Goal: Task Accomplishment & Management: Manage account settings

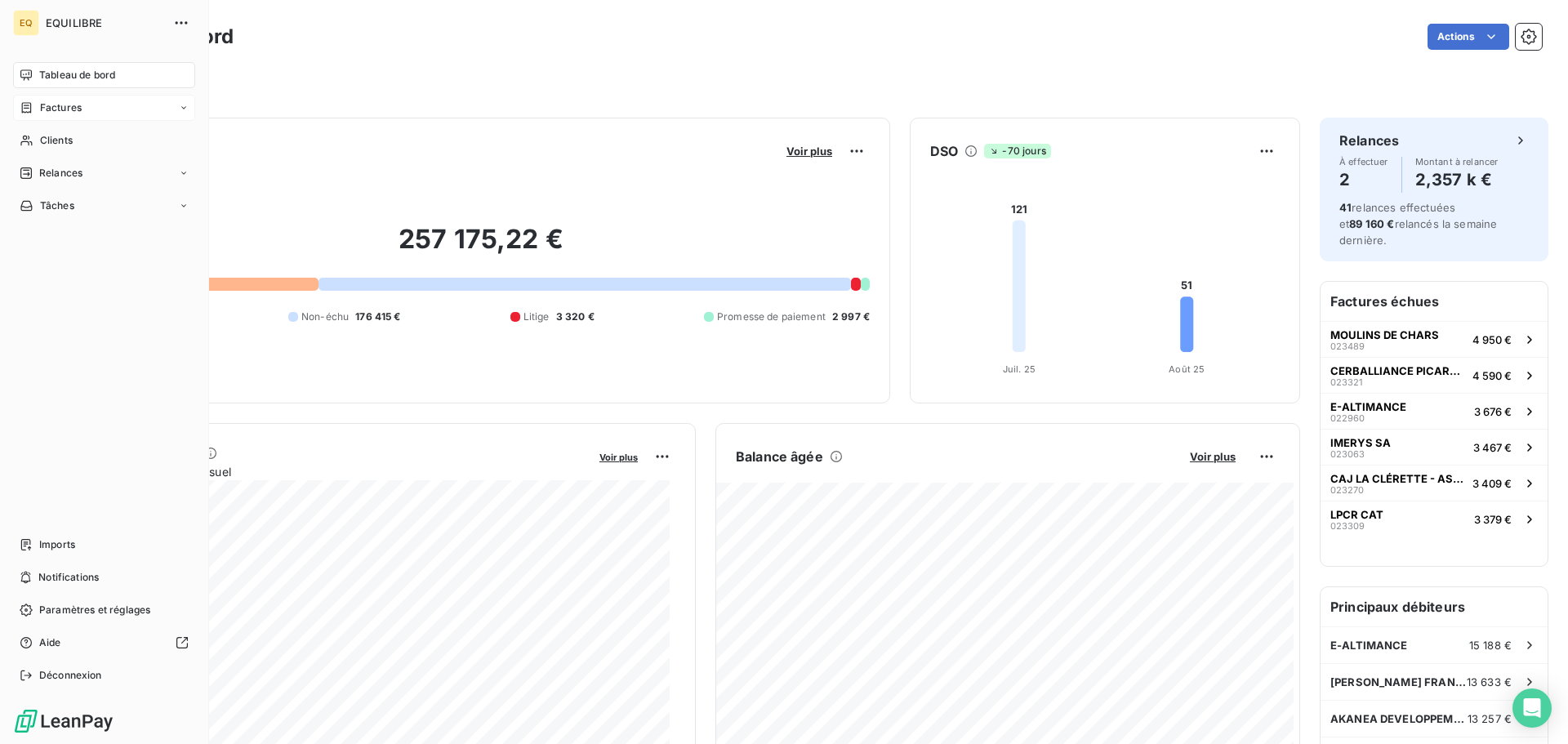
click at [54, 105] on span "Factures" at bounding box center [61, 108] width 42 height 15
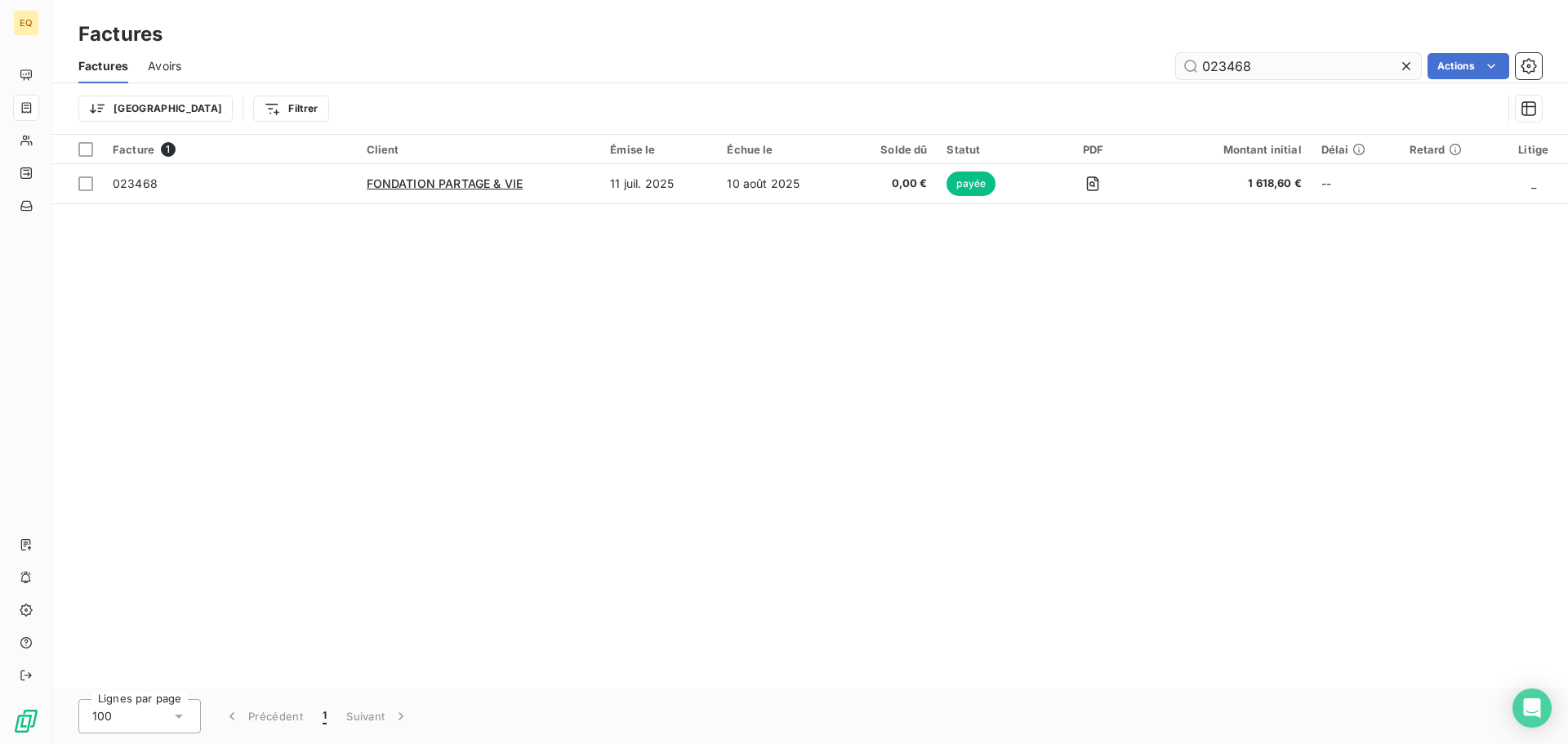
drag, startPoint x: 1252, startPoint y: 64, endPoint x: 1180, endPoint y: 55, distance: 72.6
click at [1182, 59] on input "023468" at bounding box center [1298, 66] width 245 height 26
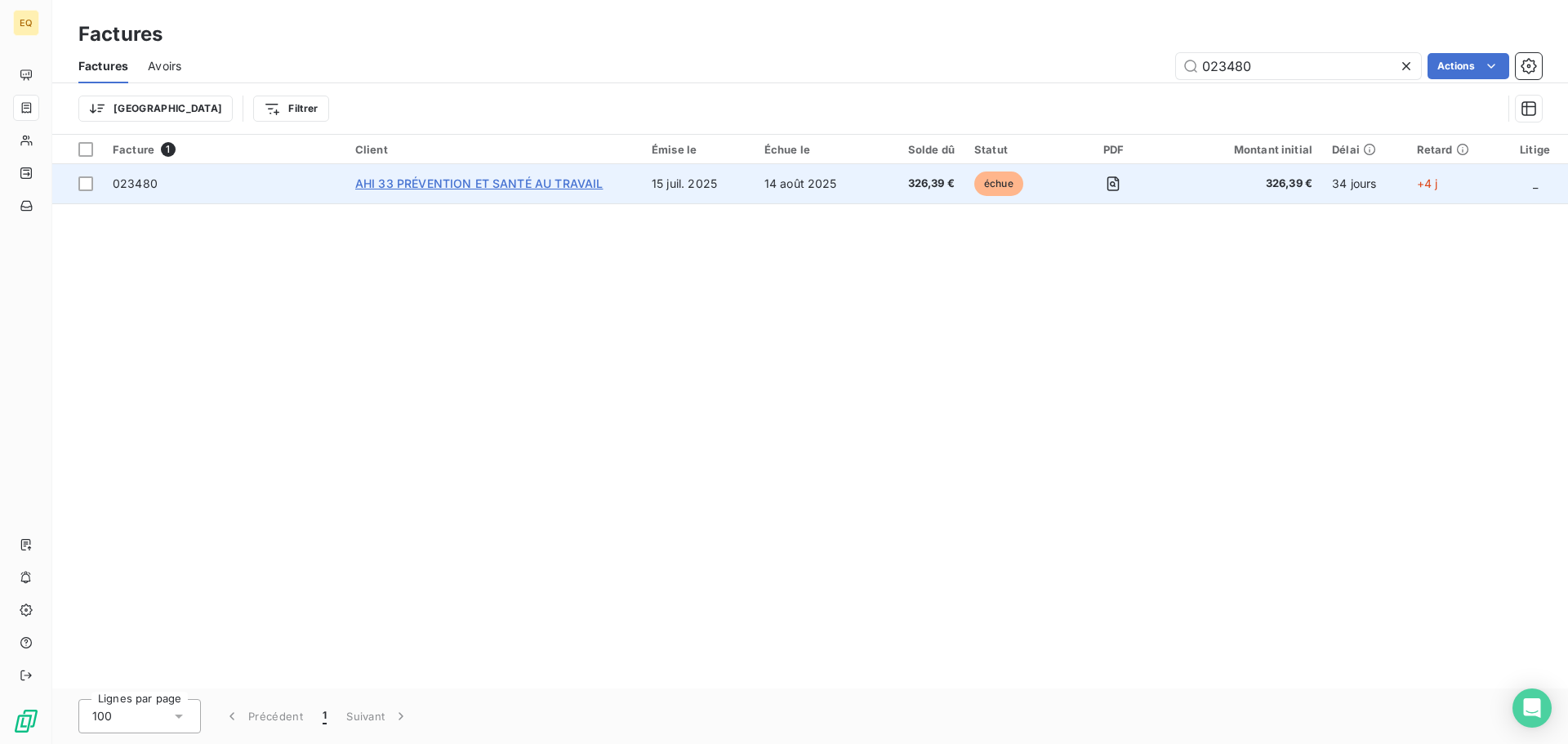
type input "023480"
click at [541, 180] on span "AHI 33 PRÉVENTION ET SANTÉ AU TRAVAIL" at bounding box center [479, 183] width 248 height 14
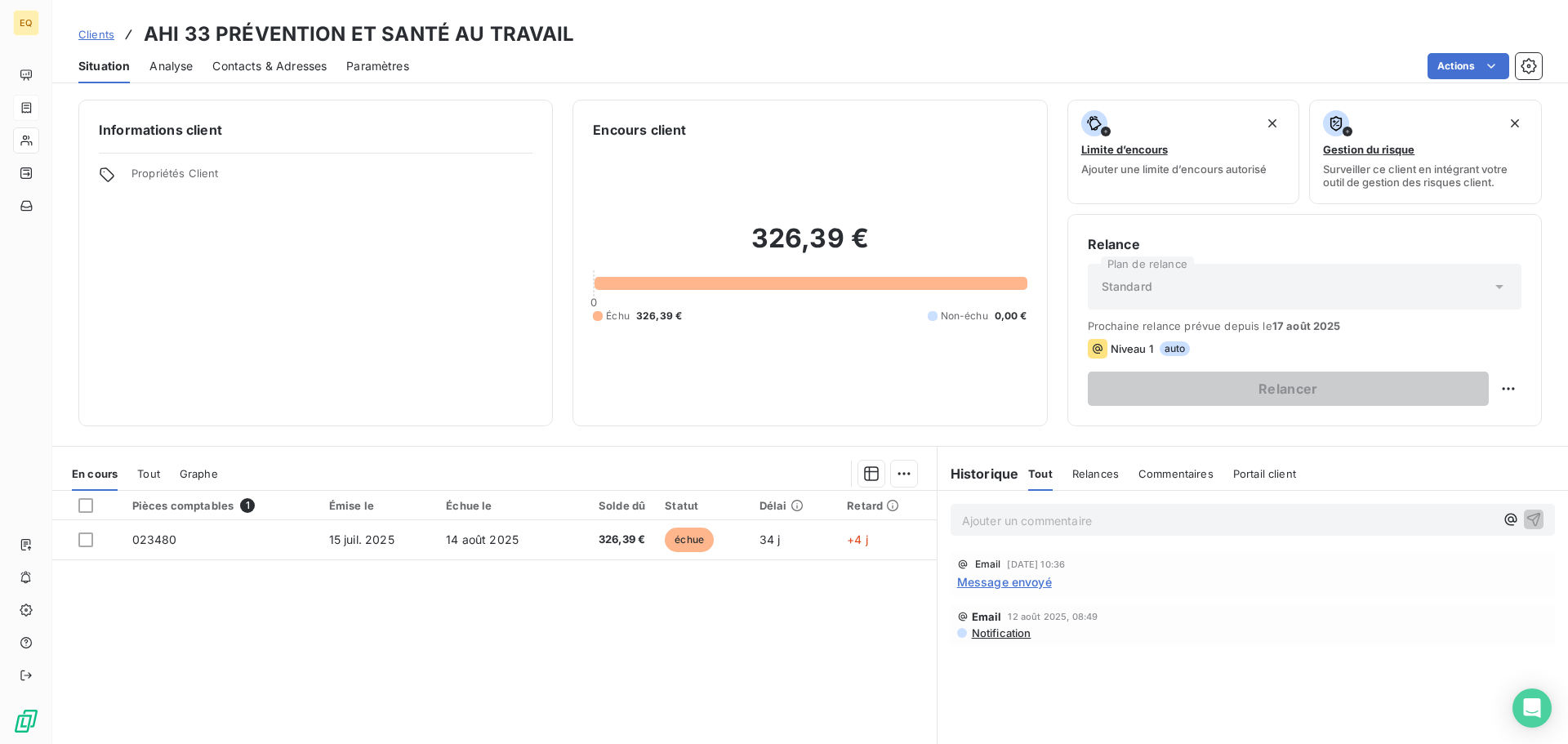
click at [975, 630] on span "Notification" at bounding box center [1000, 633] width 61 height 13
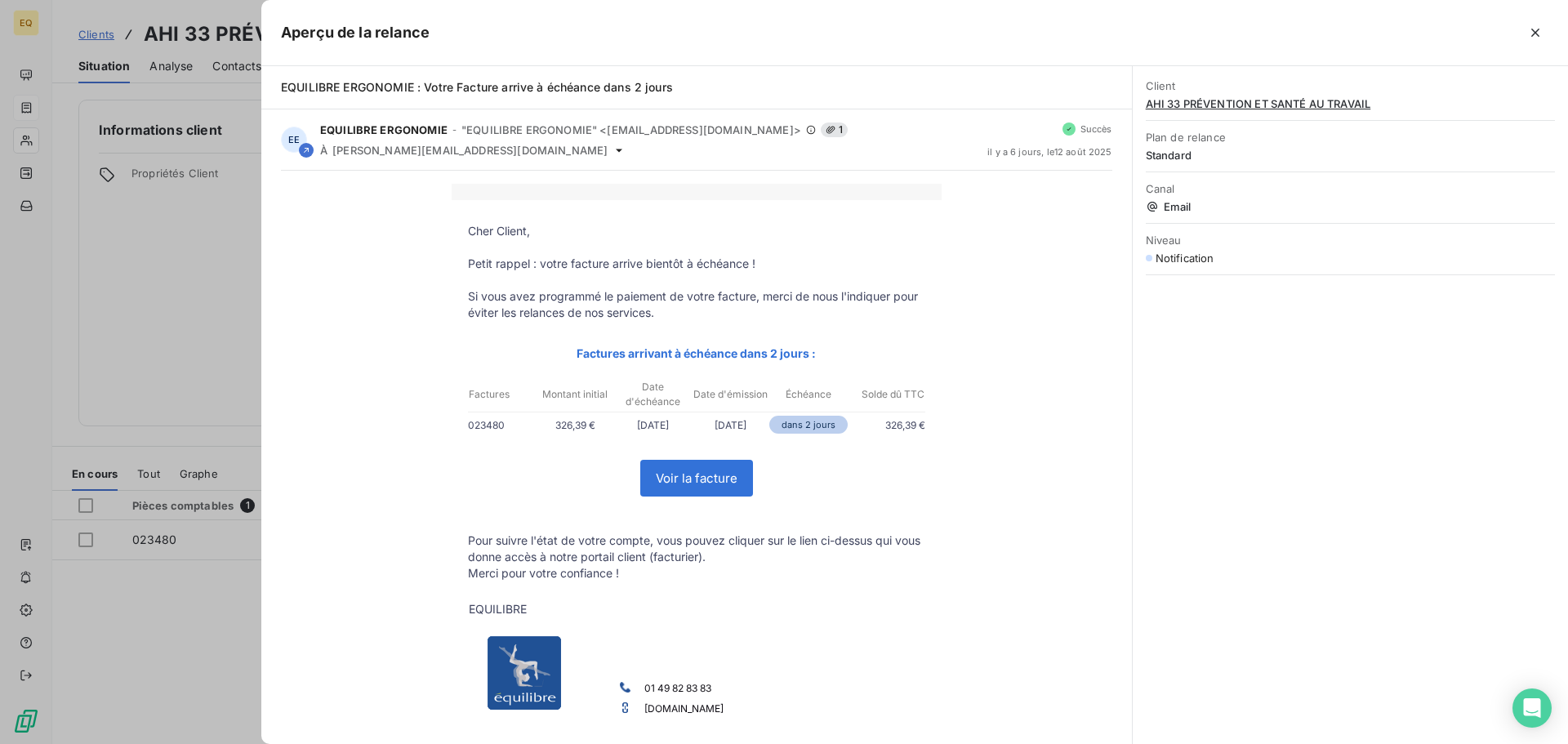
click at [206, 228] on div at bounding box center [784, 372] width 1568 height 744
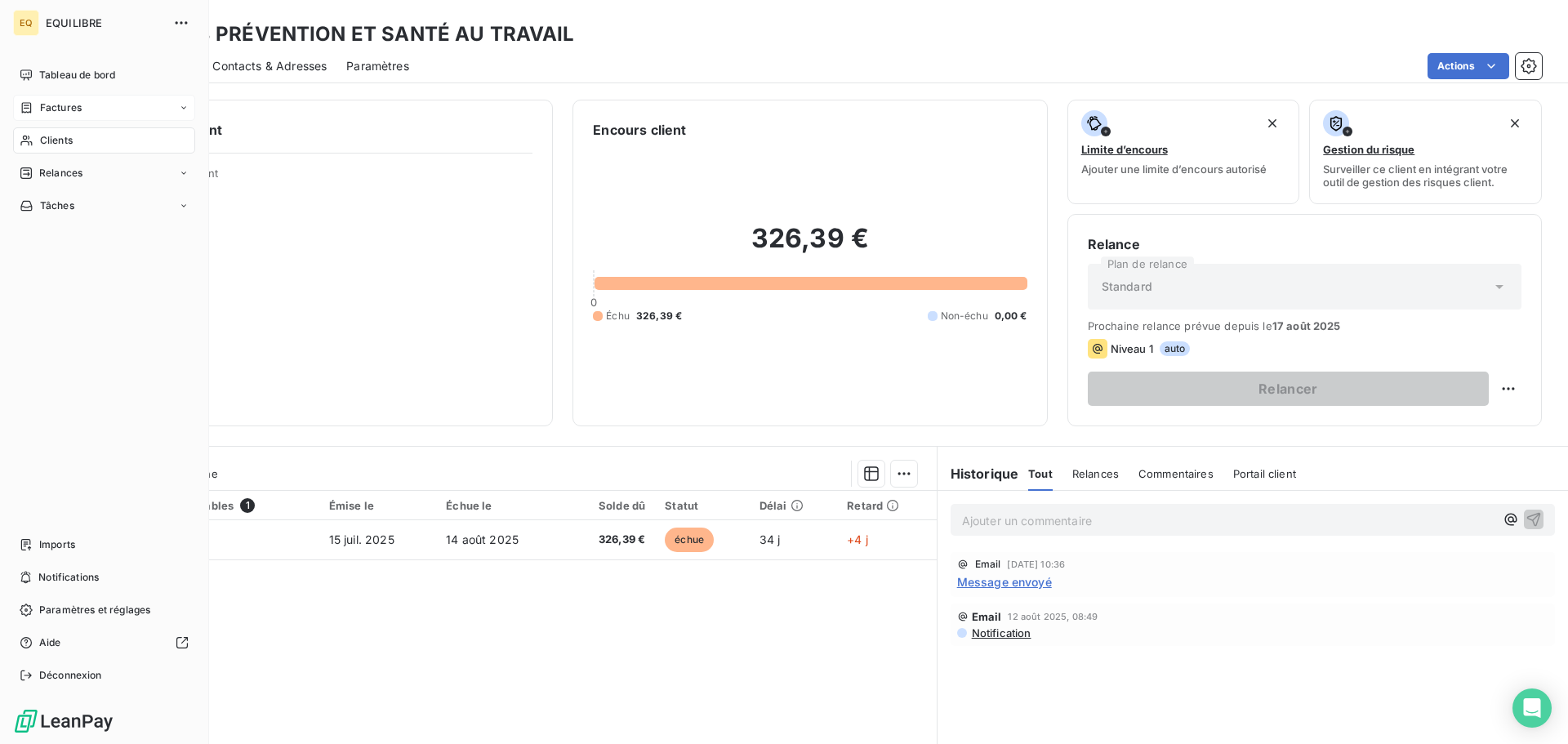
drag, startPoint x: 74, startPoint y: 102, endPoint x: 160, endPoint y: 112, distance: 86.6
click at [75, 102] on span "Factures" at bounding box center [61, 108] width 42 height 15
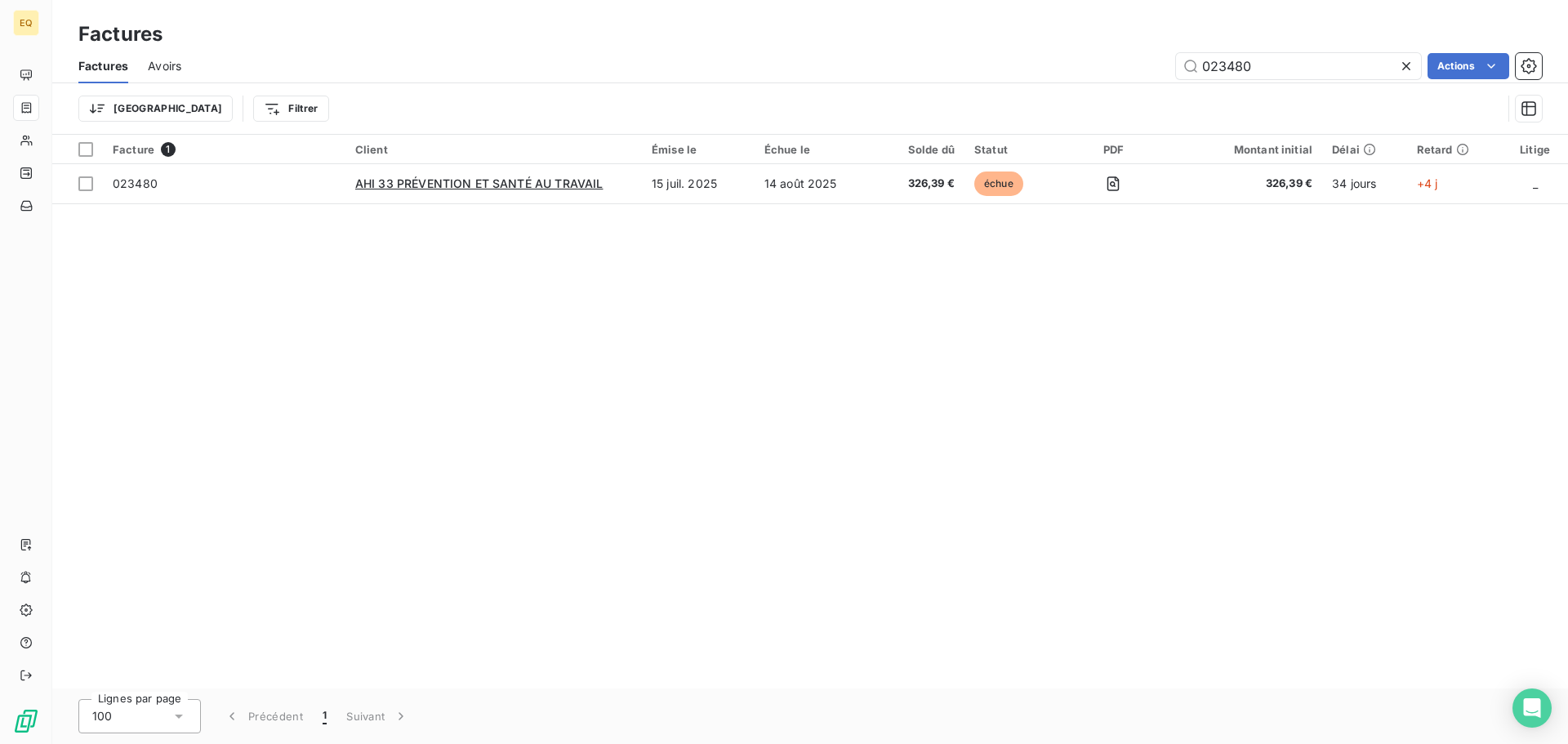
drag, startPoint x: 1198, startPoint y: 61, endPoint x: 1163, endPoint y: 61, distance: 35.0
click at [1163, 59] on div "023480 Actions" at bounding box center [871, 66] width 1341 height 26
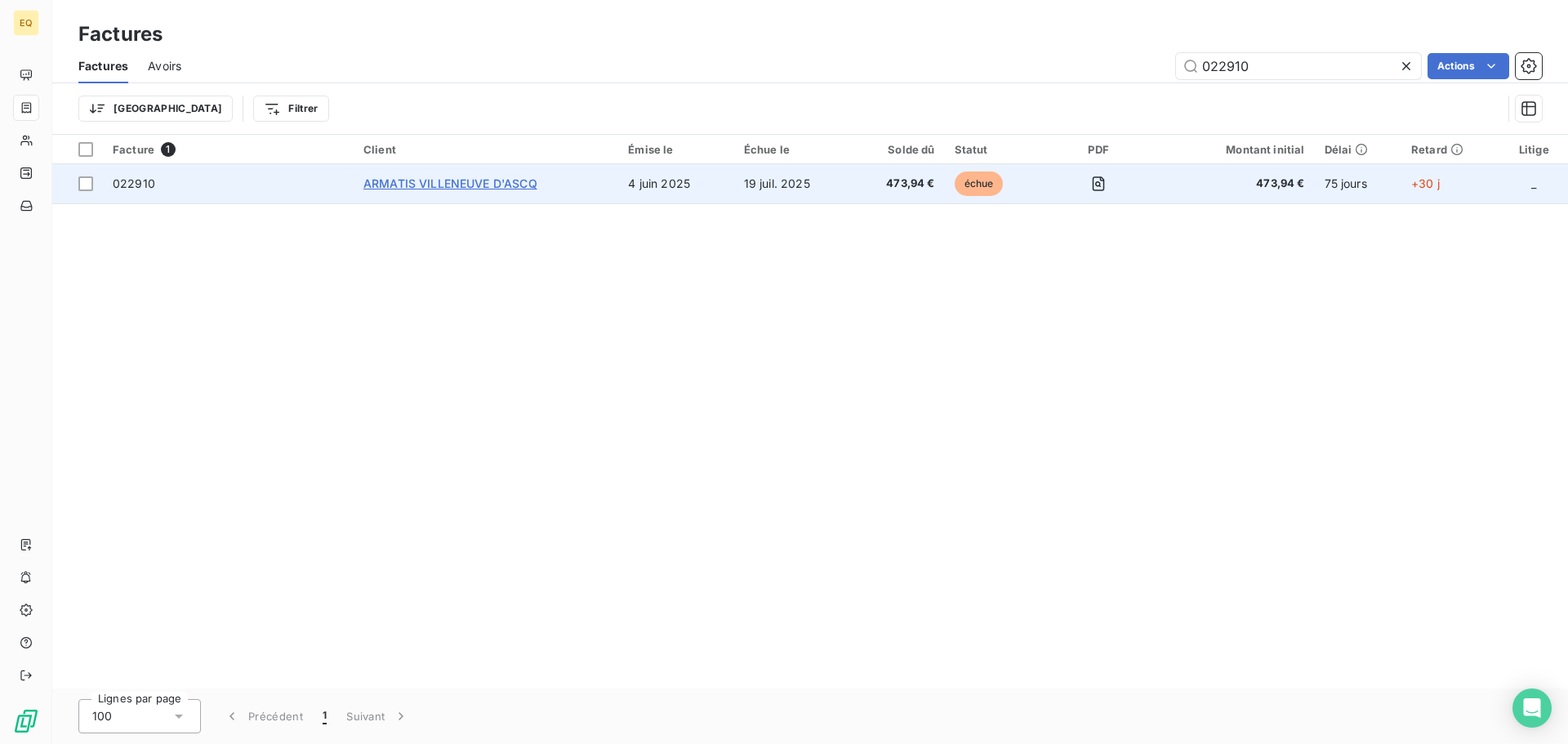
type input "022910"
click at [474, 188] on span "ARMATIS VILLENEUVE D'ASCQ" at bounding box center [451, 183] width 174 height 14
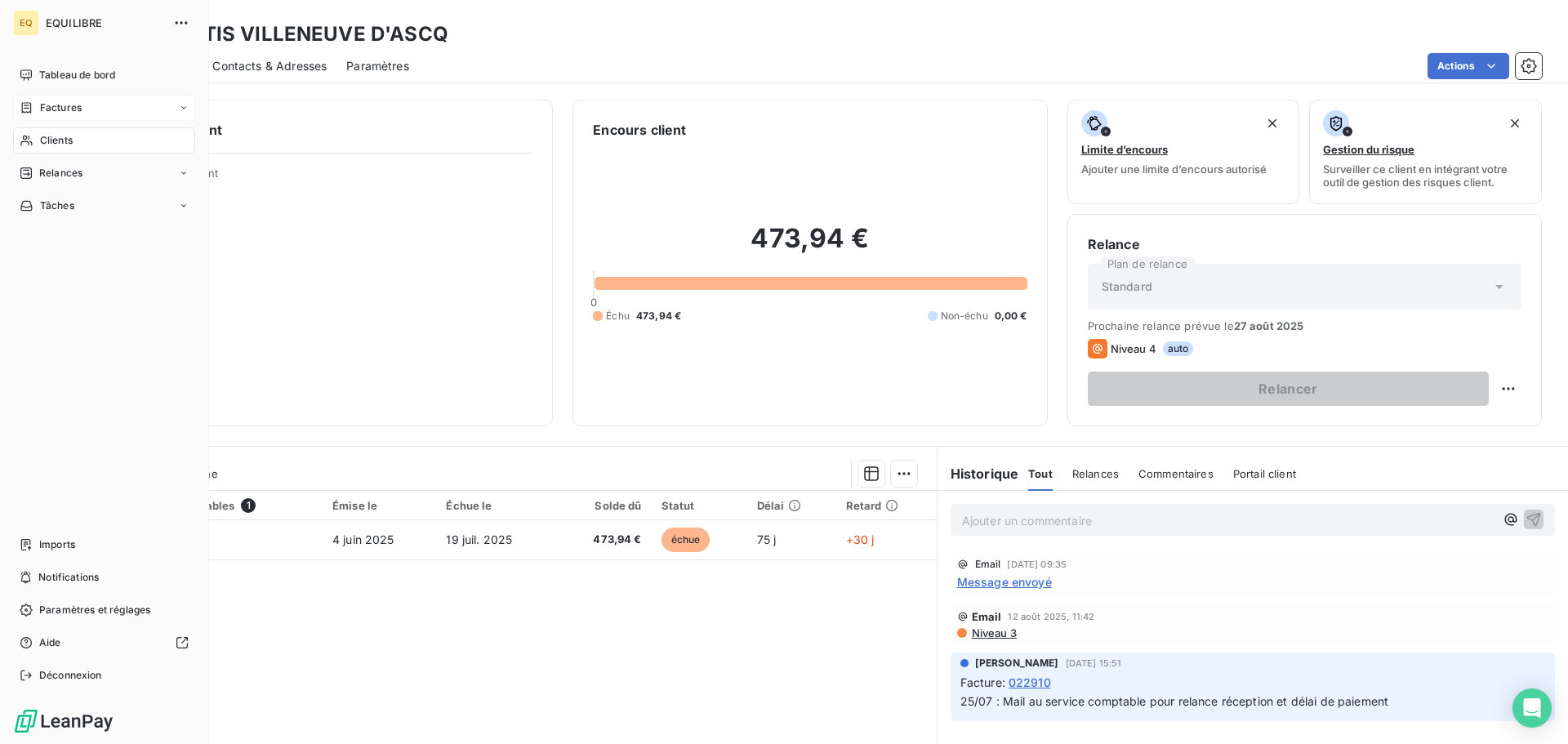
click at [58, 109] on span "Factures" at bounding box center [61, 108] width 42 height 15
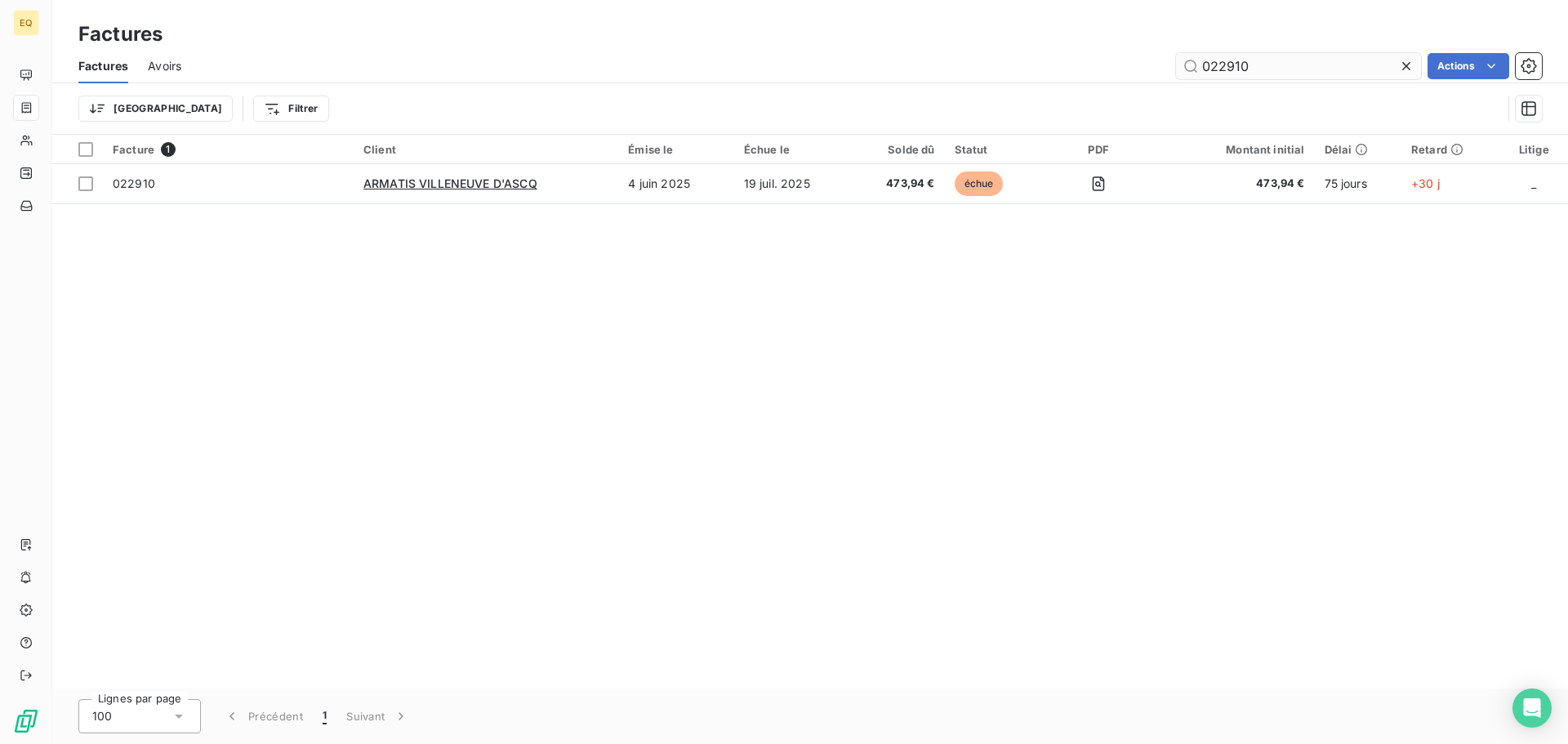
drag, startPoint x: 1221, startPoint y: 68, endPoint x: 1179, endPoint y: 79, distance: 43.4
click at [1179, 73] on input "022910" at bounding box center [1298, 66] width 245 height 26
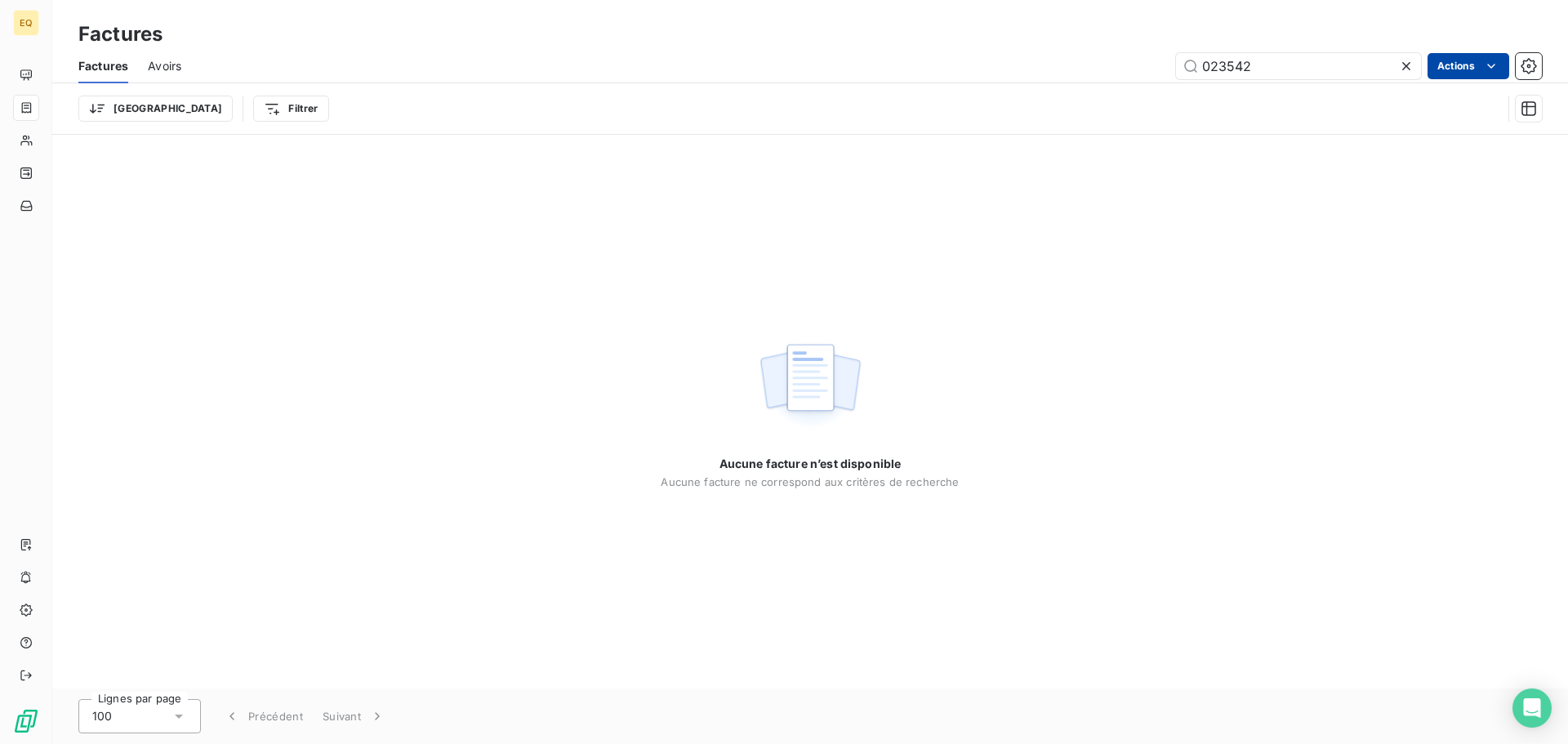
type input "023542"
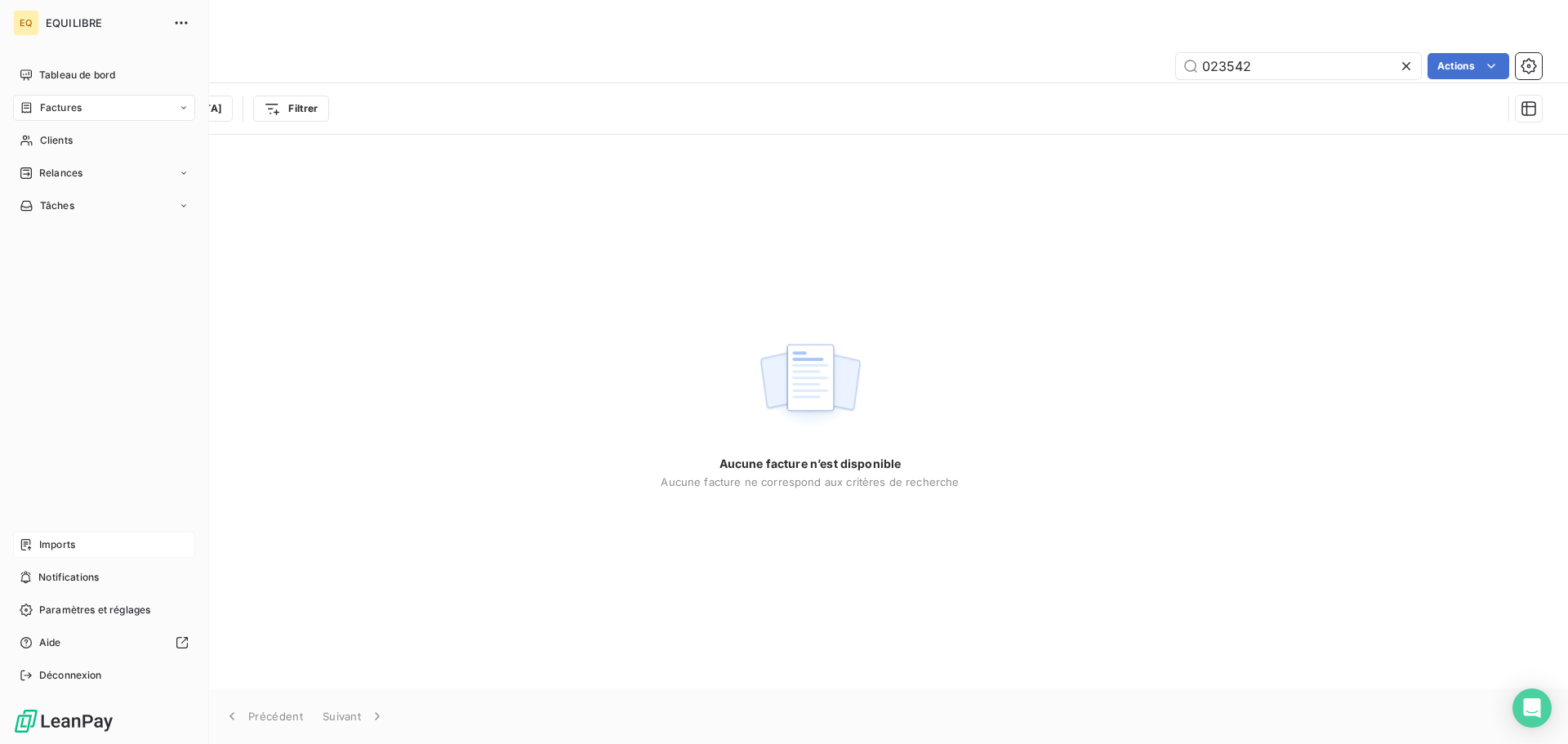
click at [58, 542] on span "Imports" at bounding box center [57, 545] width 36 height 15
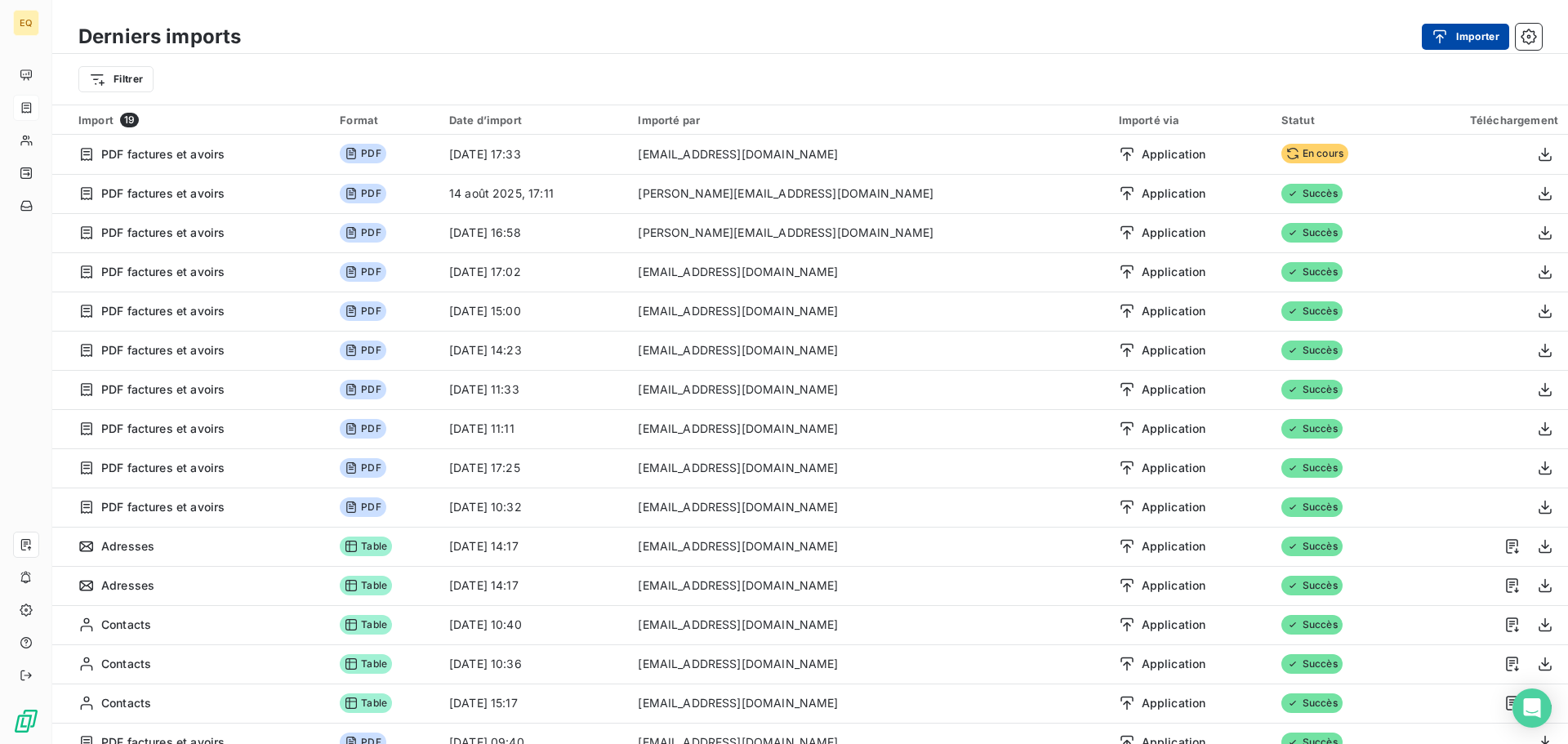
click at [1448, 32] on div "button" at bounding box center [1443, 37] width 24 height 17
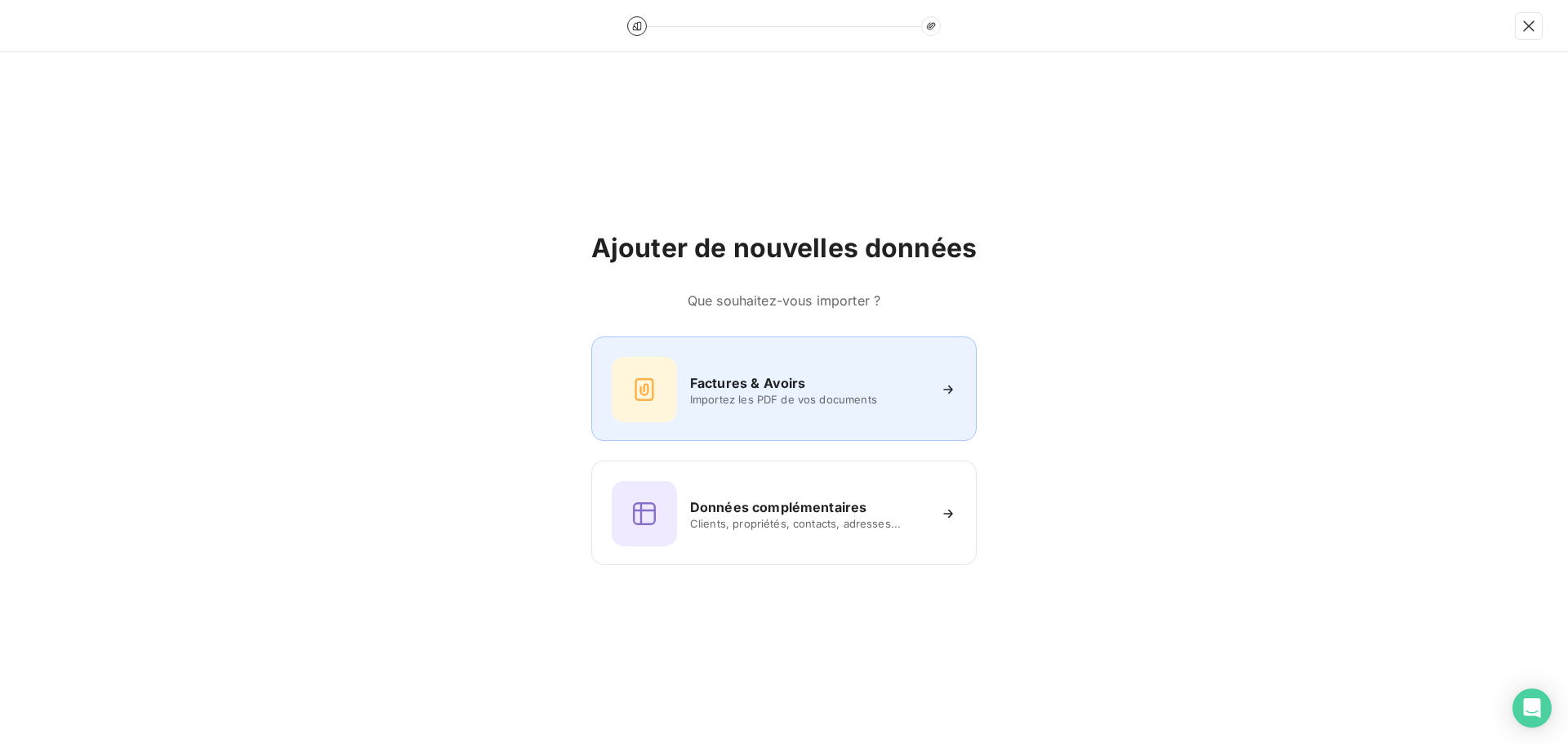
click at [796, 391] on h6 "Factures & Avoirs" at bounding box center [748, 383] width 116 height 19
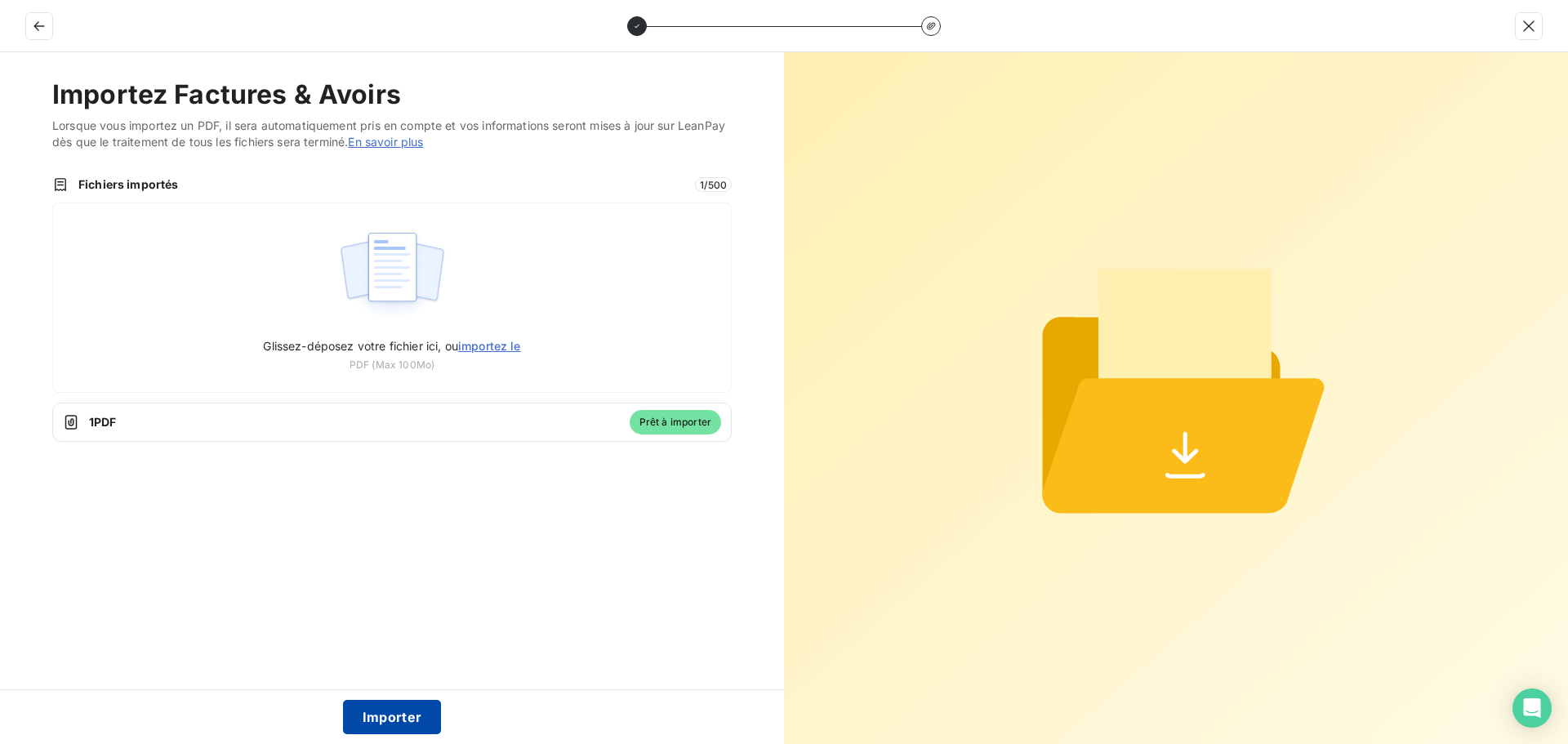
click at [395, 715] on button "Importer" at bounding box center [392, 716] width 99 height 34
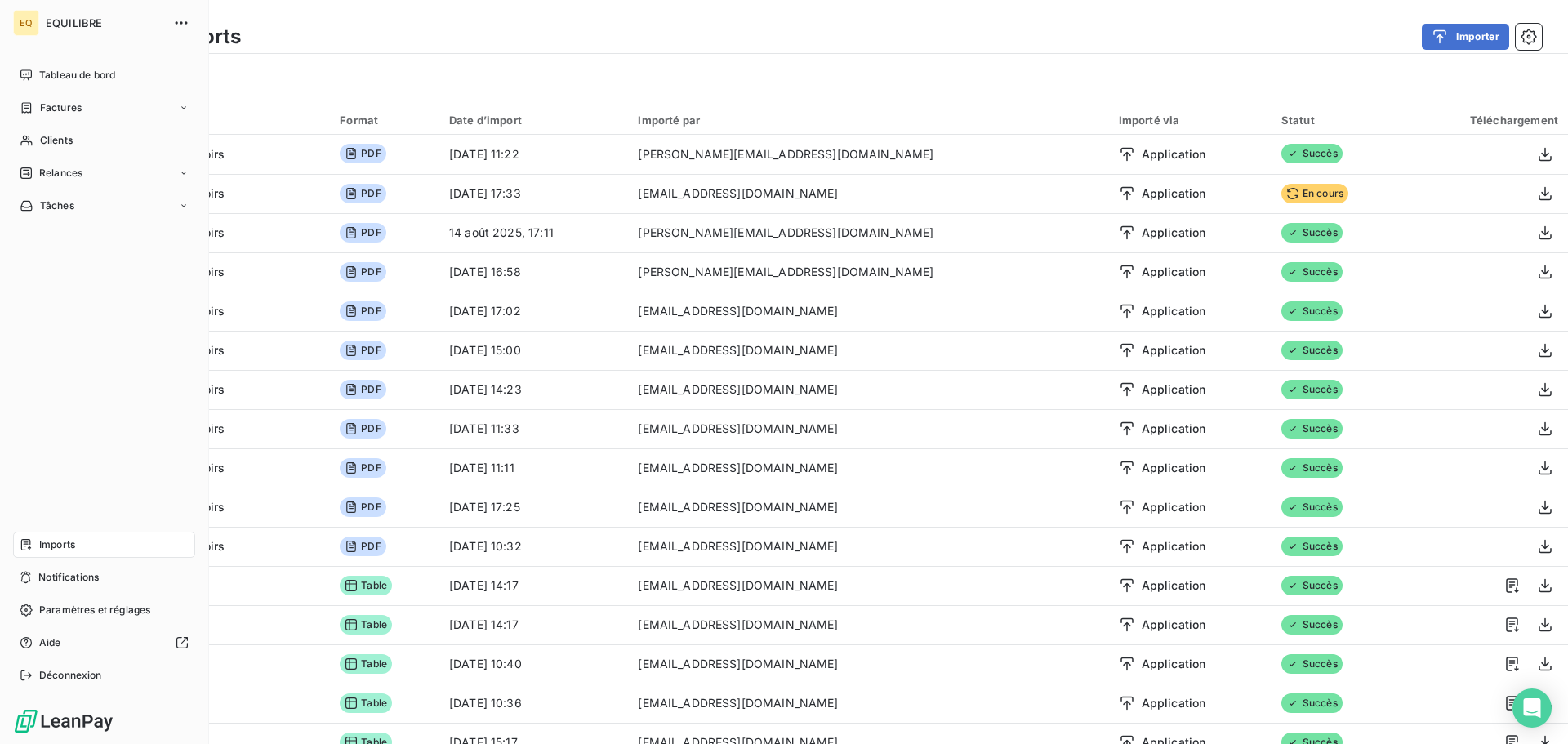
click at [67, 543] on span "Imports" at bounding box center [57, 545] width 36 height 15
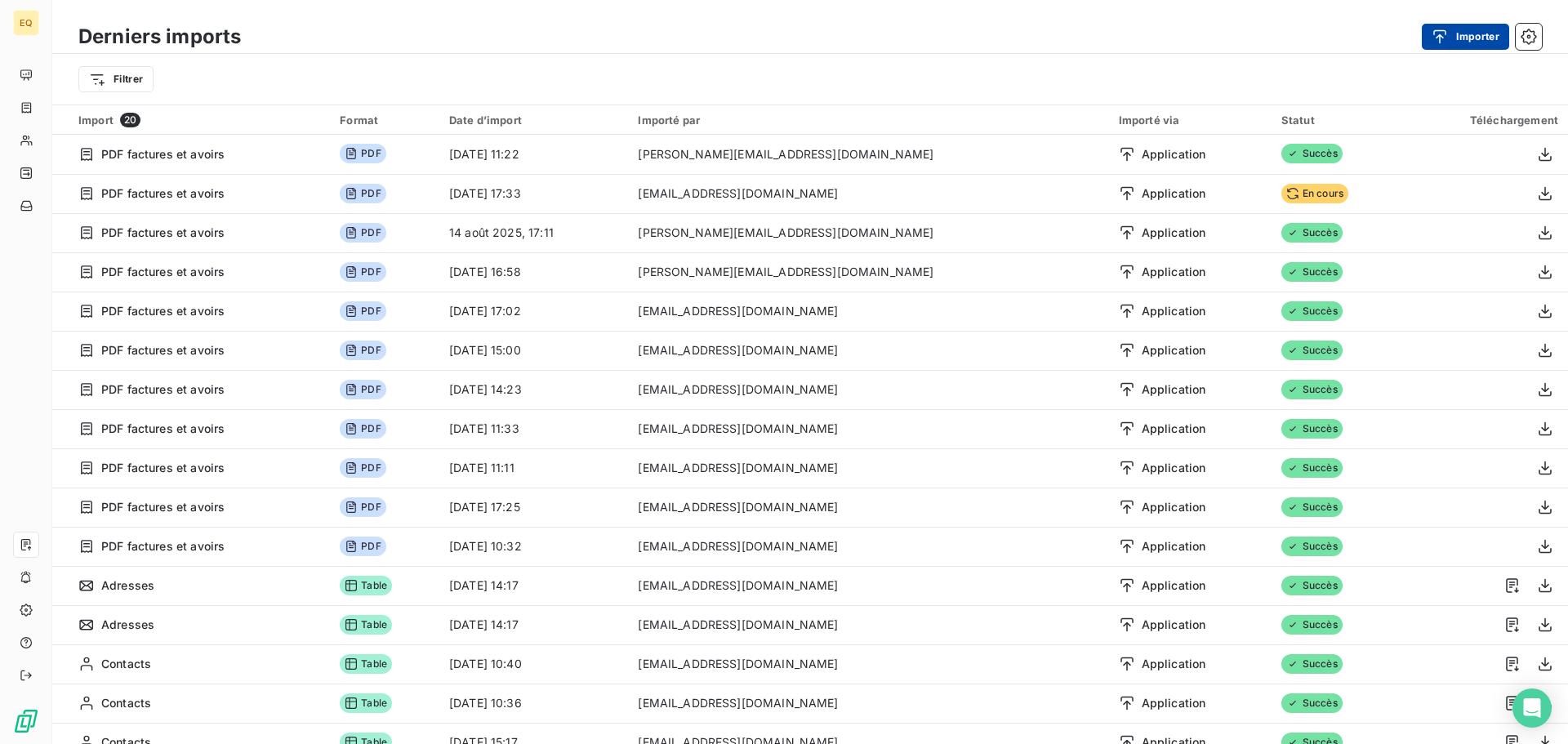
click at [1448, 35] on div "button" at bounding box center [1443, 37] width 24 height 17
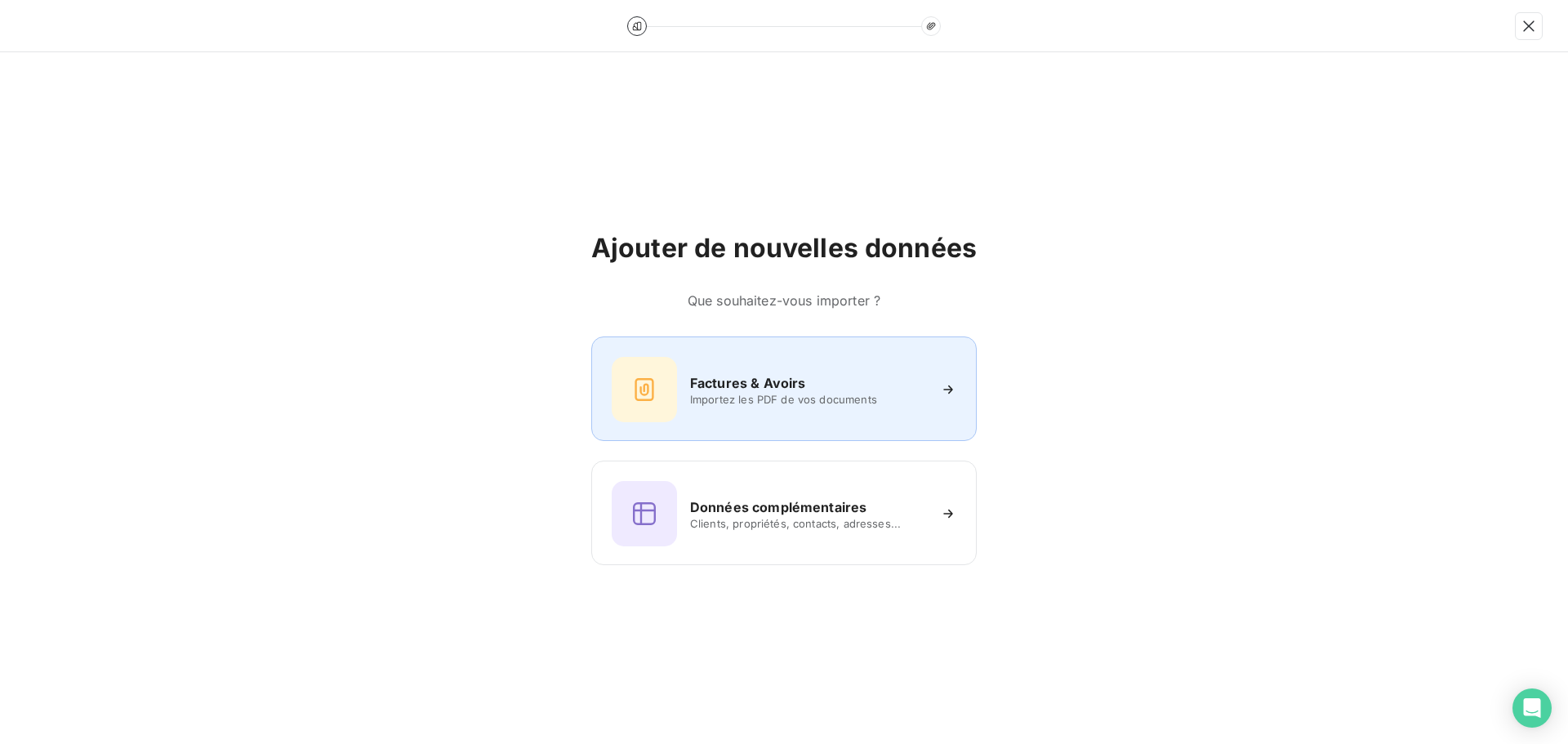
click at [724, 383] on h6 "Factures & Avoirs" at bounding box center [748, 383] width 116 height 19
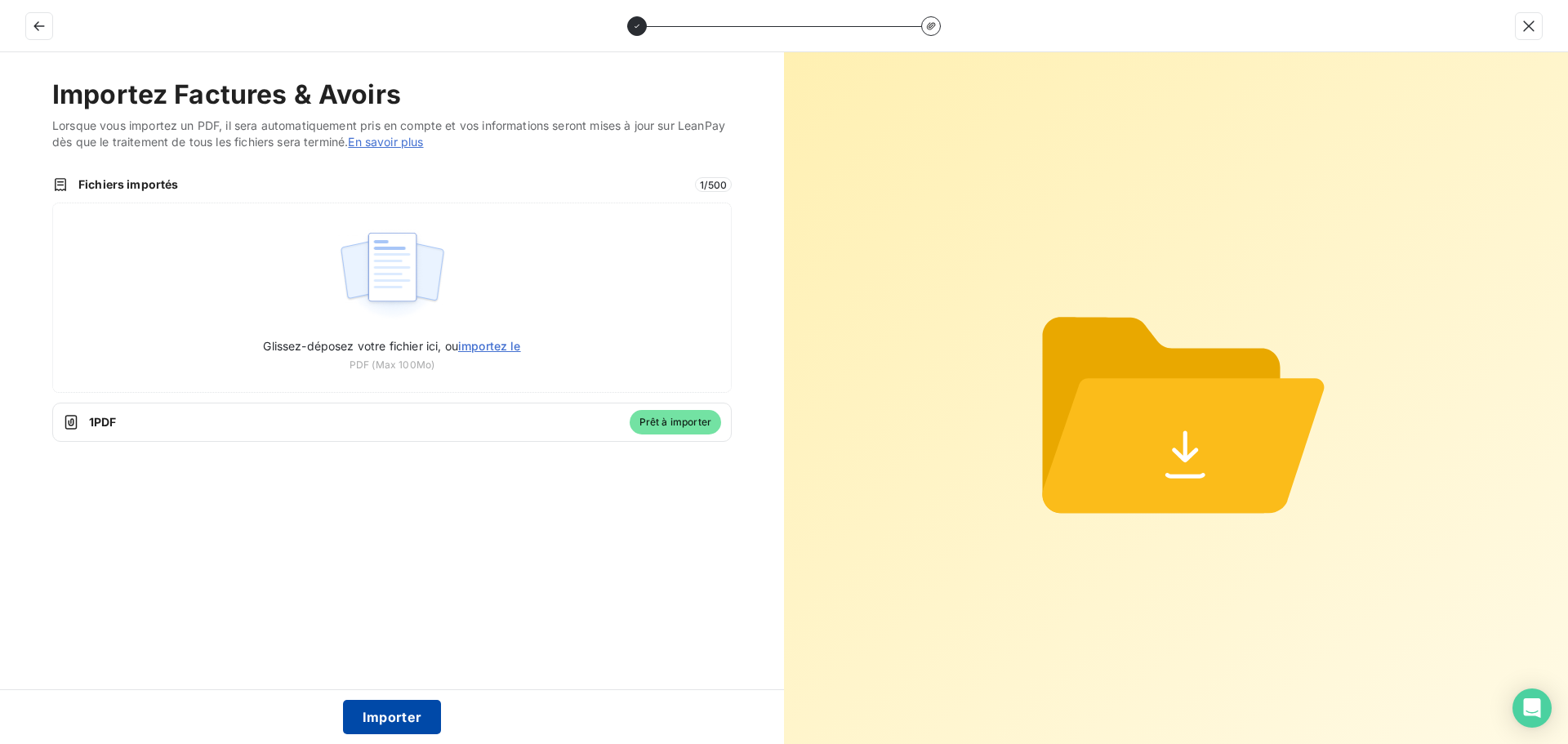
click at [386, 718] on button "Importer" at bounding box center [392, 716] width 99 height 34
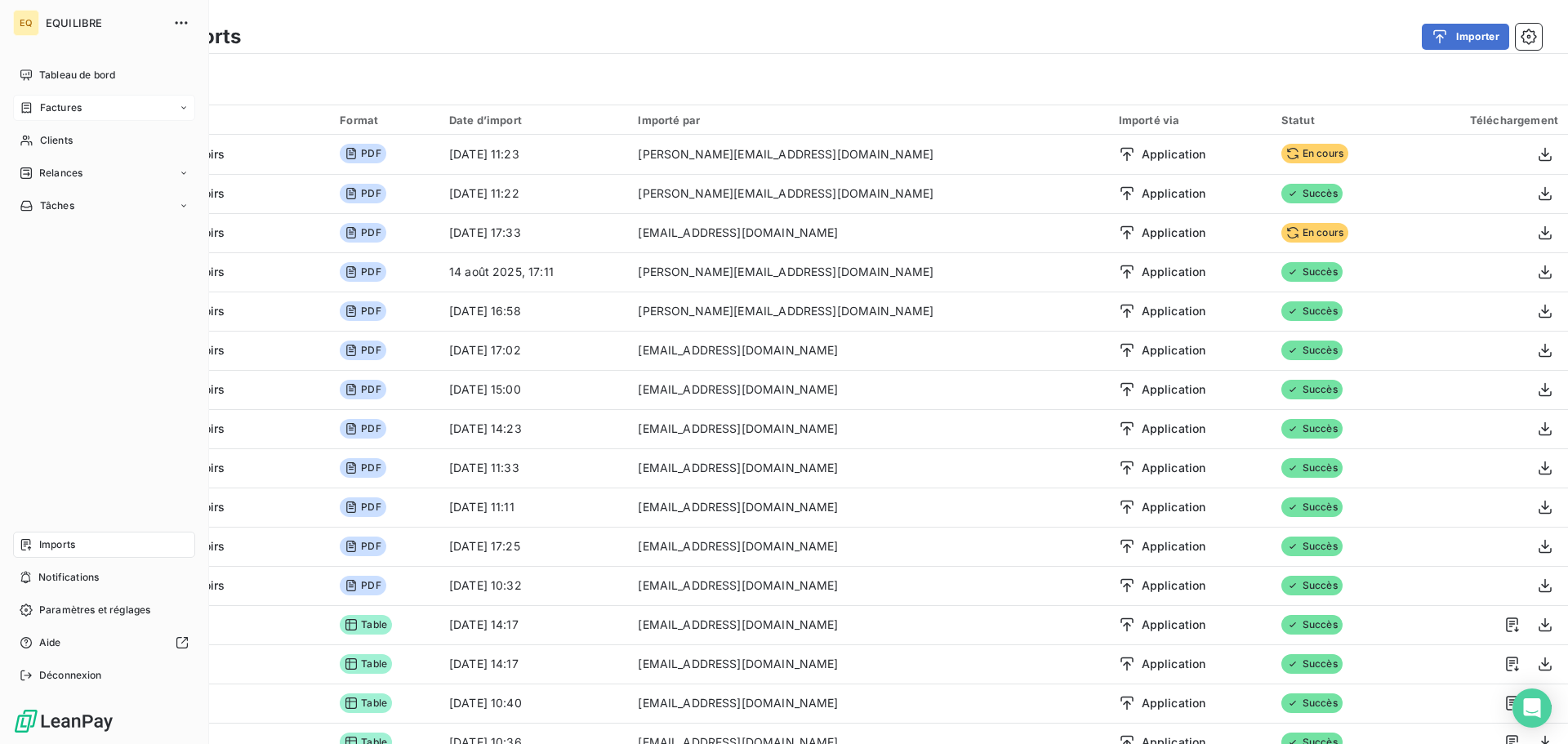
click at [69, 106] on span "Factures" at bounding box center [61, 108] width 42 height 15
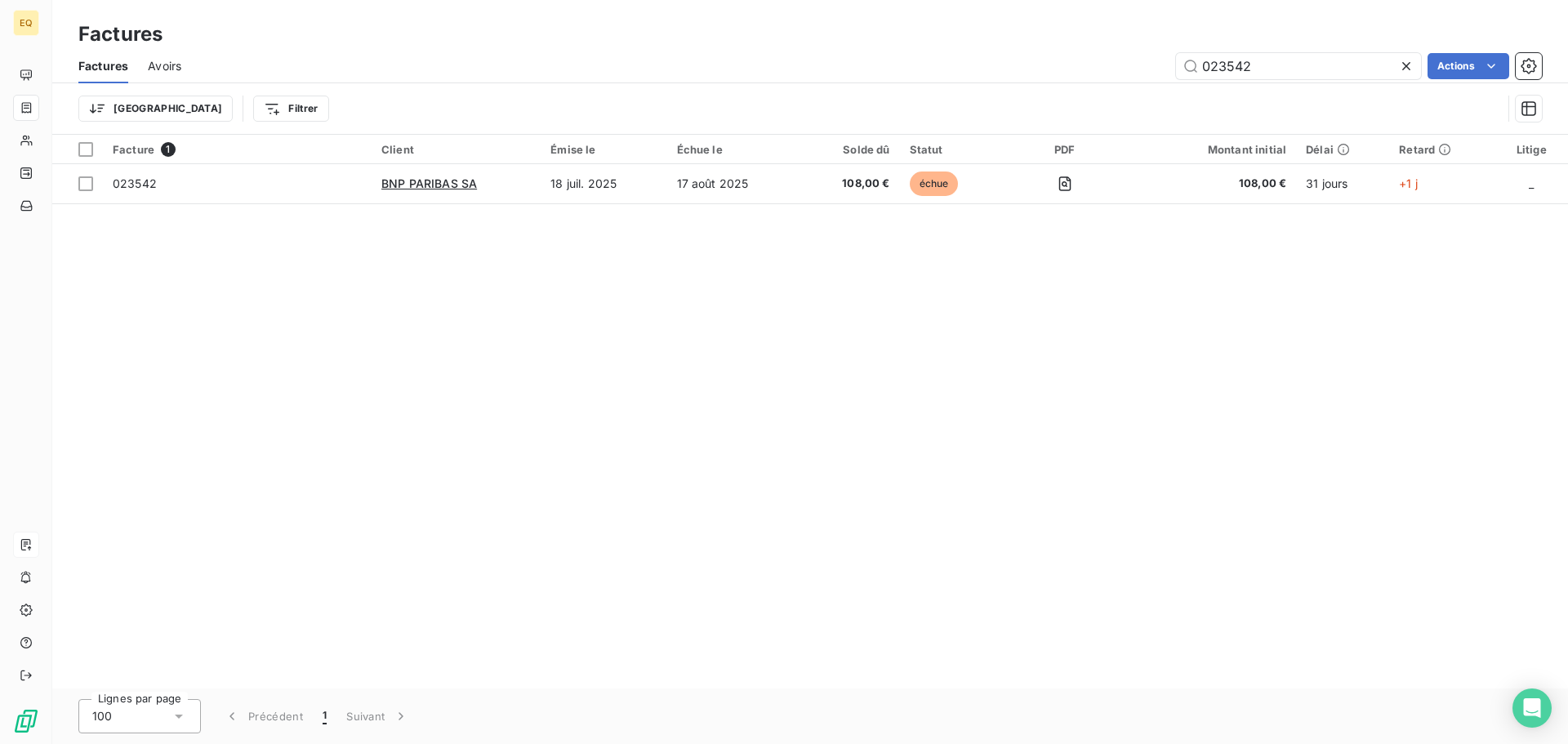
drag, startPoint x: 1265, startPoint y: 68, endPoint x: 1173, endPoint y: 68, distance: 92.0
click at [1173, 68] on div "023542 Actions" at bounding box center [871, 66] width 1341 height 26
type input "023542"
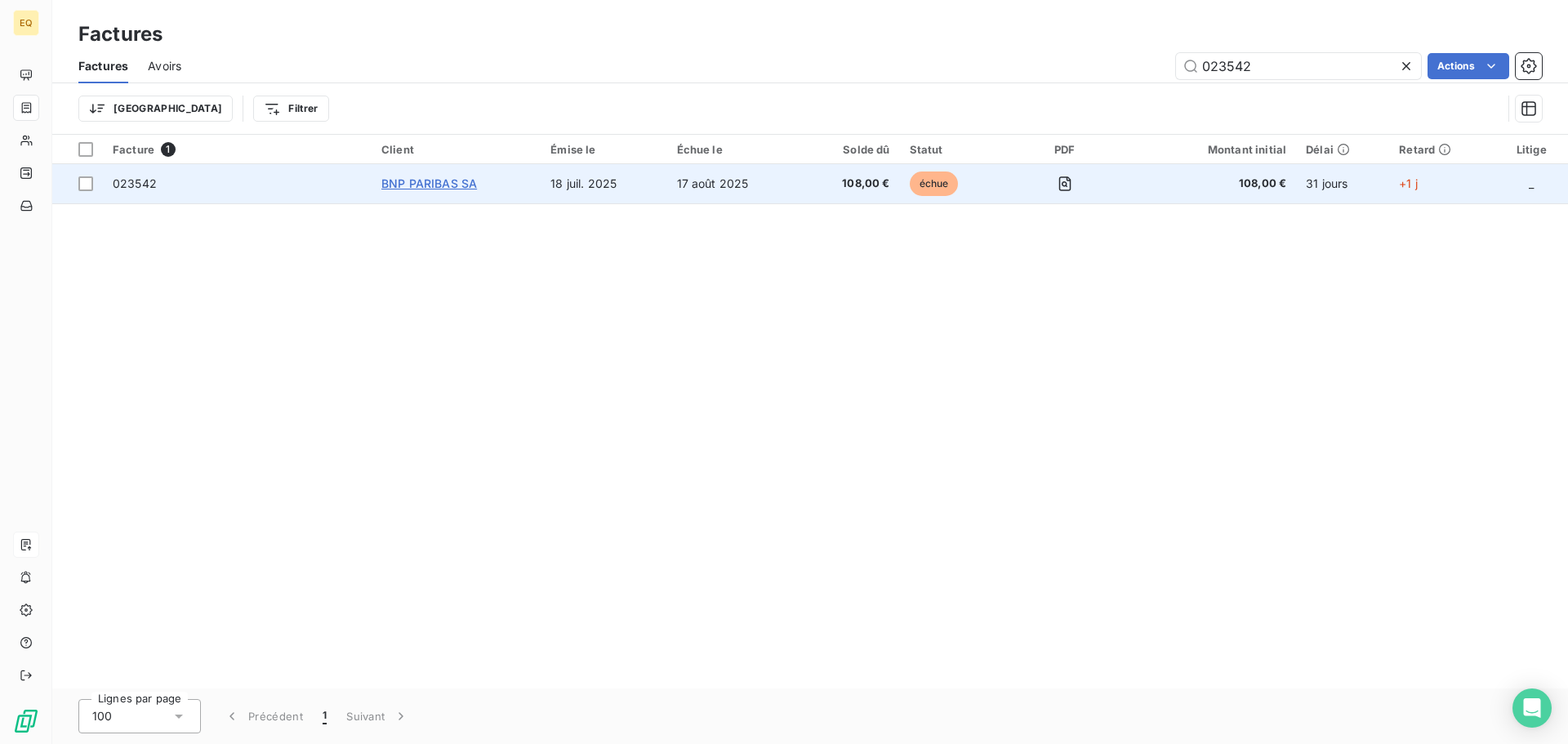
click at [415, 178] on span "BNP PARIBAS SA" at bounding box center [429, 183] width 95 height 14
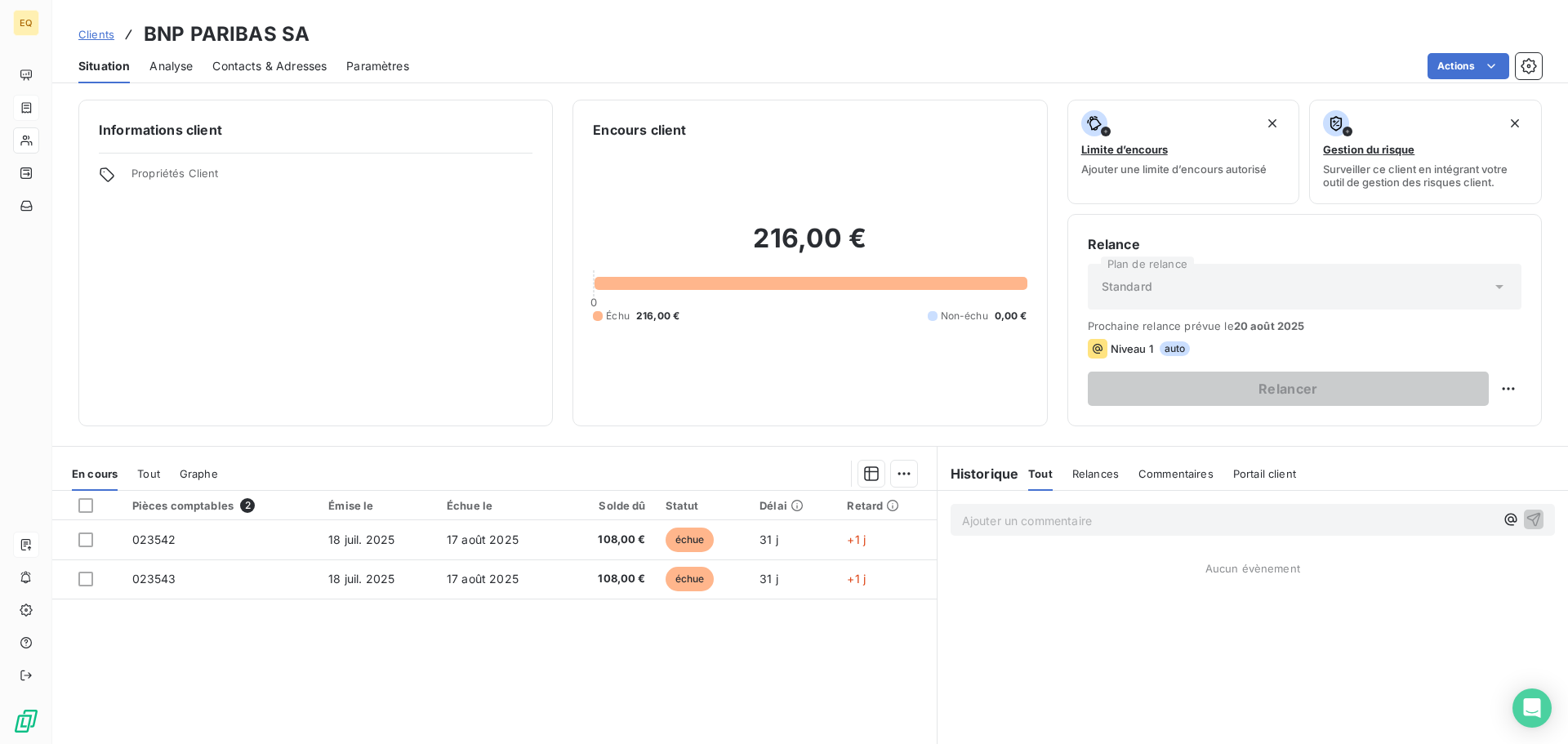
click at [275, 63] on span "Contacts & Adresses" at bounding box center [269, 66] width 115 height 17
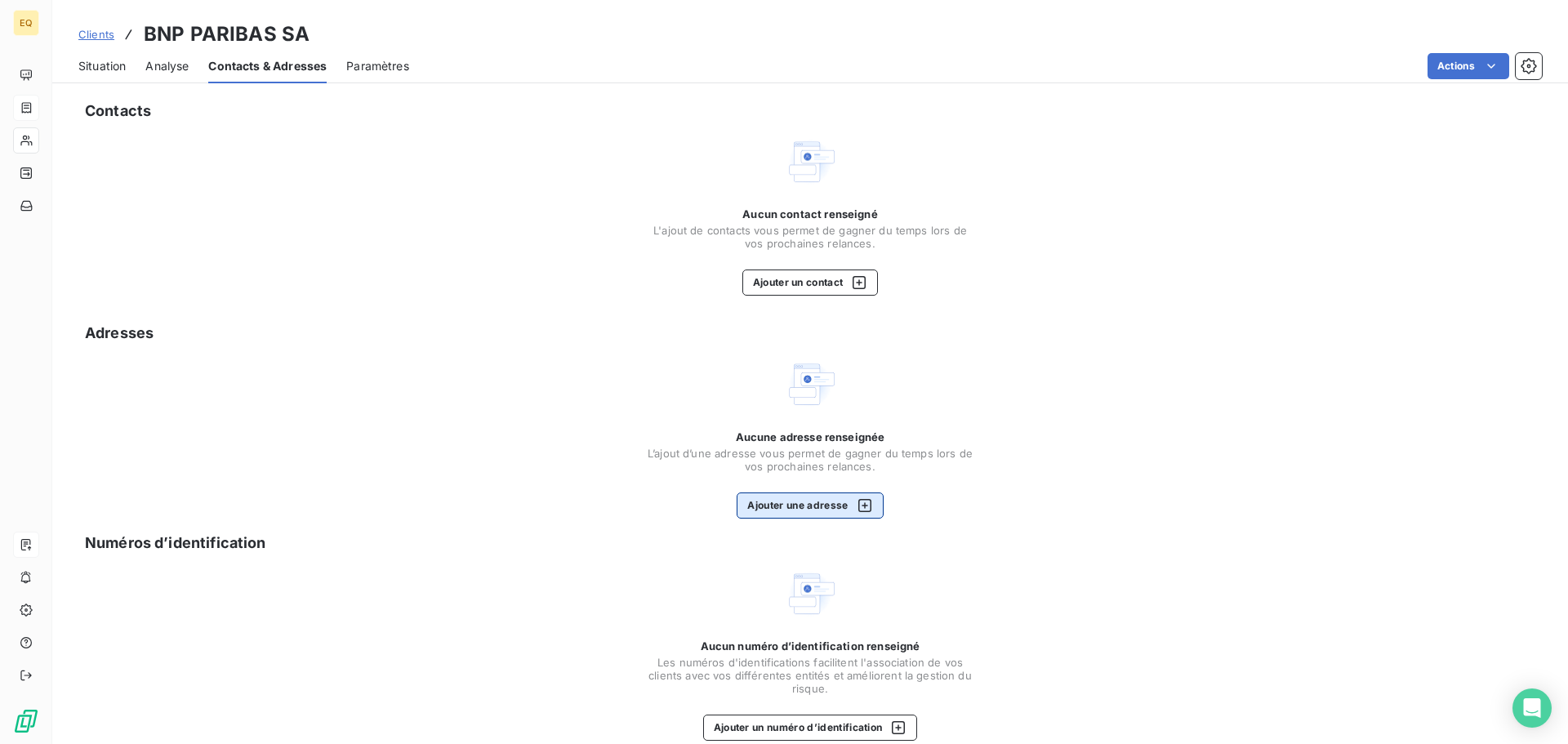
click at [769, 507] on button "Ajouter une adresse" at bounding box center [809, 505] width 146 height 26
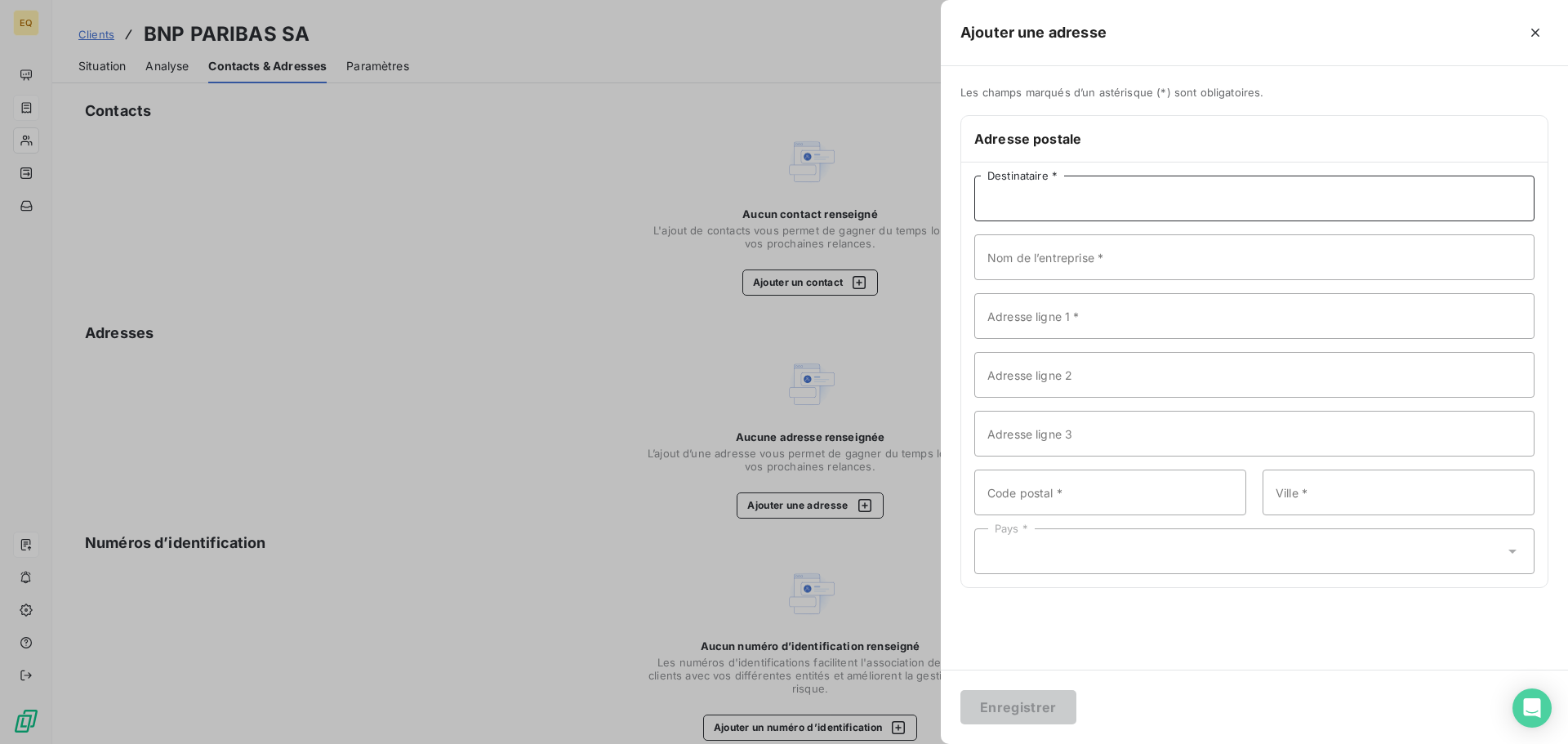
click at [1023, 199] on input "Destinataire *" at bounding box center [1255, 198] width 560 height 46
paste input "BNP PARIBAS SA RH GROUPE – MISSION HANDICAP CC 81270 TSA 10001 TVA INTRACOMMUNA…"
type input "BNP PARIBAS SA RH GROUPE – MISSION HANDICAP"
click at [1039, 317] on input "Adresse ligne 1 *" at bounding box center [1255, 316] width 560 height 46
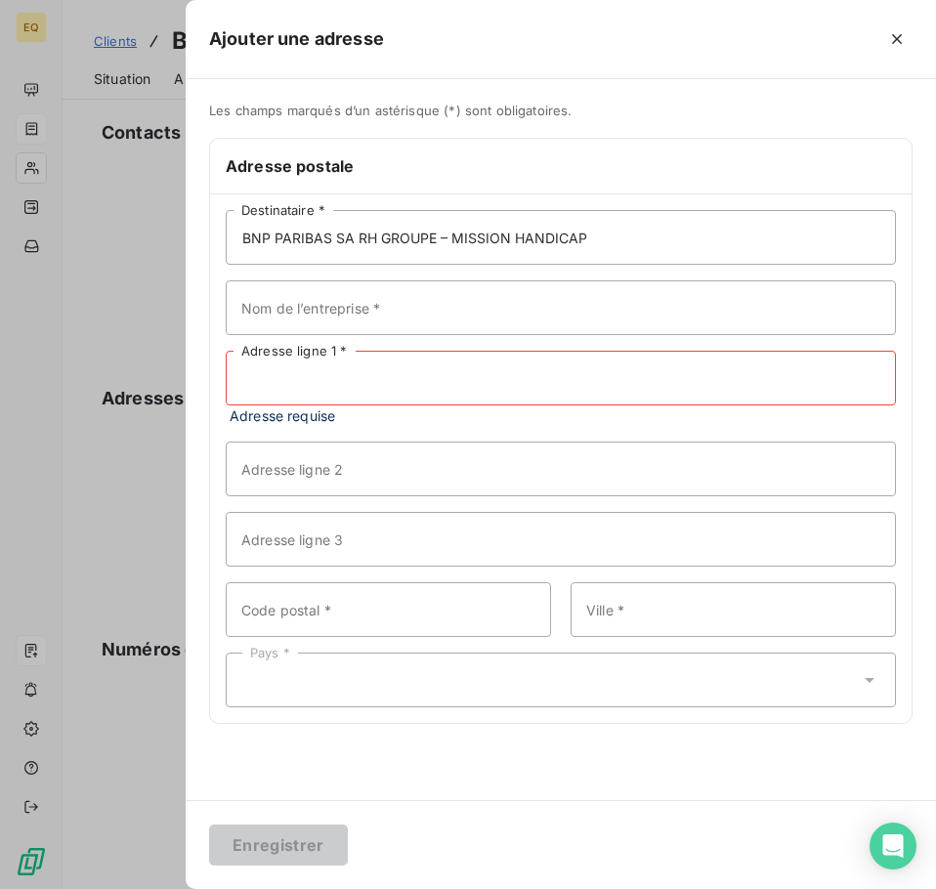
click at [411, 375] on input "Adresse ligne 1 *" at bounding box center [561, 378] width 670 height 55
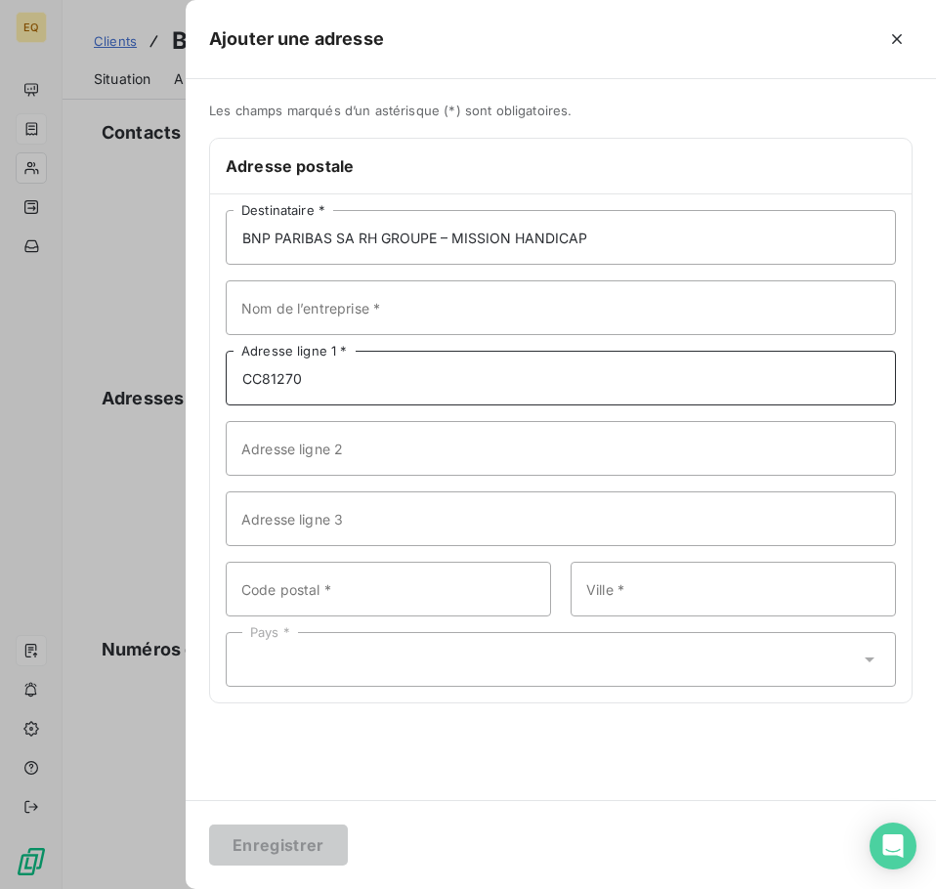
type input "CC81270"
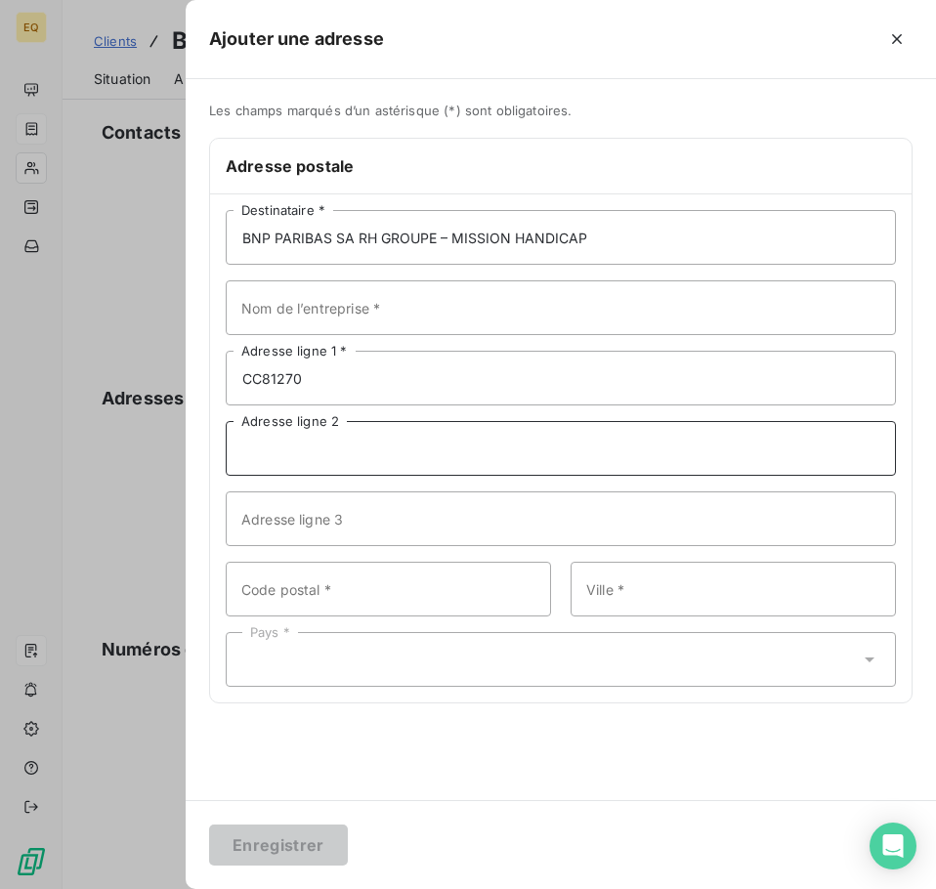
click at [355, 439] on input "Adresse ligne 2" at bounding box center [561, 448] width 670 height 55
type input "TSA 10001"
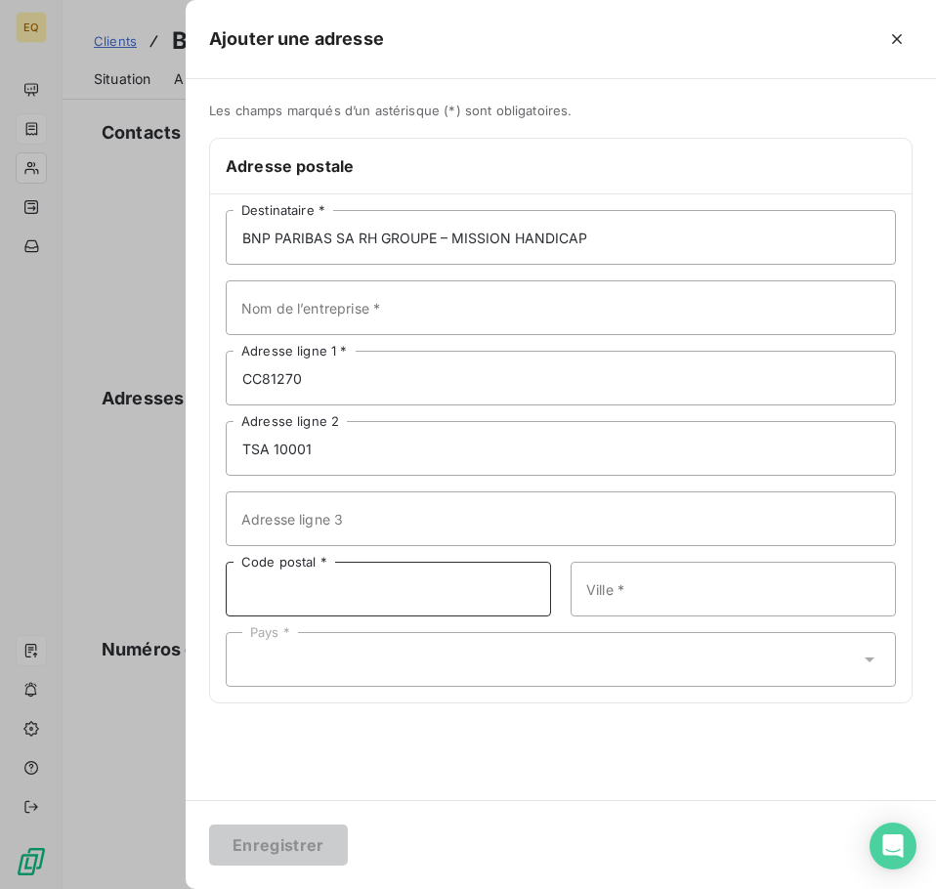
click at [376, 590] on input "Code postal *" at bounding box center [388, 589] width 325 height 55
type input "14913"
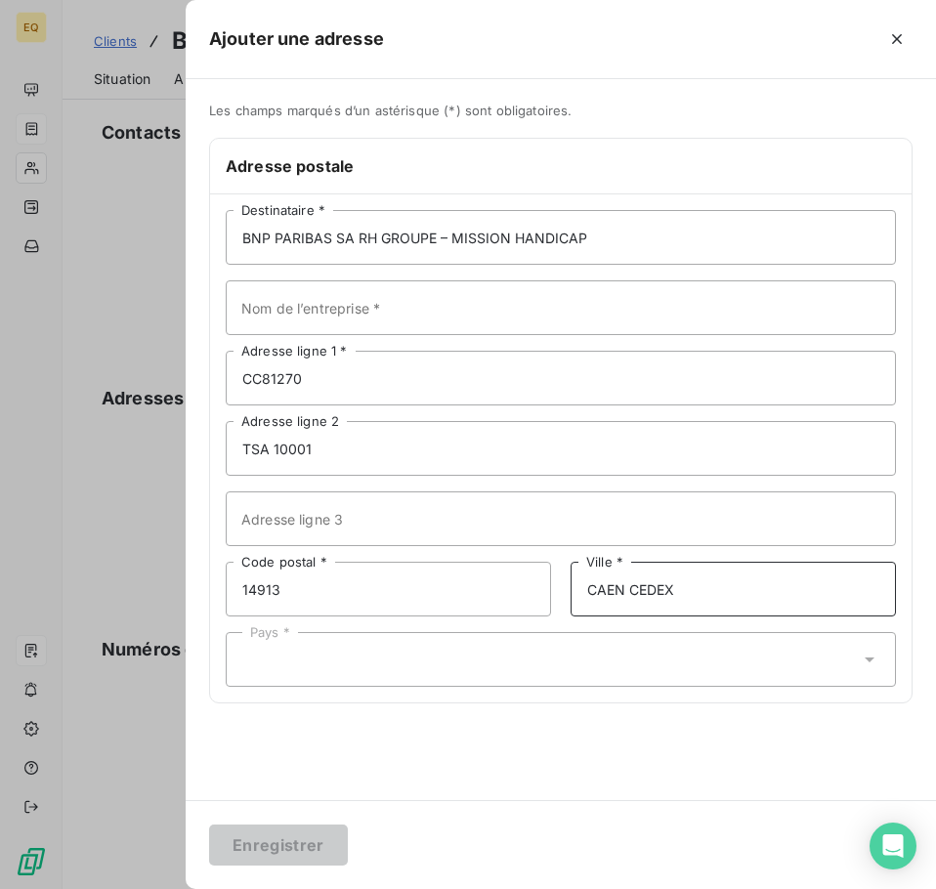
drag, startPoint x: 375, startPoint y: 579, endPoint x: 733, endPoint y: 589, distance: 357.7
click at [733, 589] on input "CAEN CEDEX" at bounding box center [733, 589] width 325 height 55
type input "CAEN CEDEX 9"
click at [351, 656] on div "Pays *" at bounding box center [561, 659] width 670 height 55
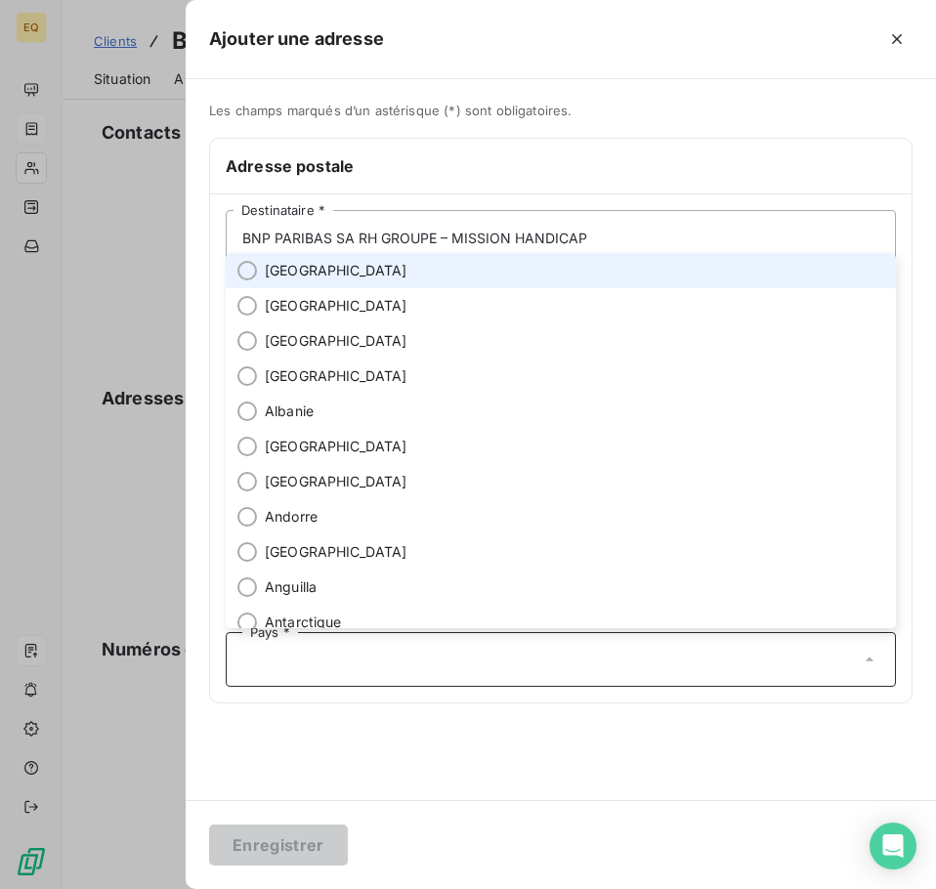
click at [315, 264] on li "[GEOGRAPHIC_DATA]" at bounding box center [561, 270] width 670 height 35
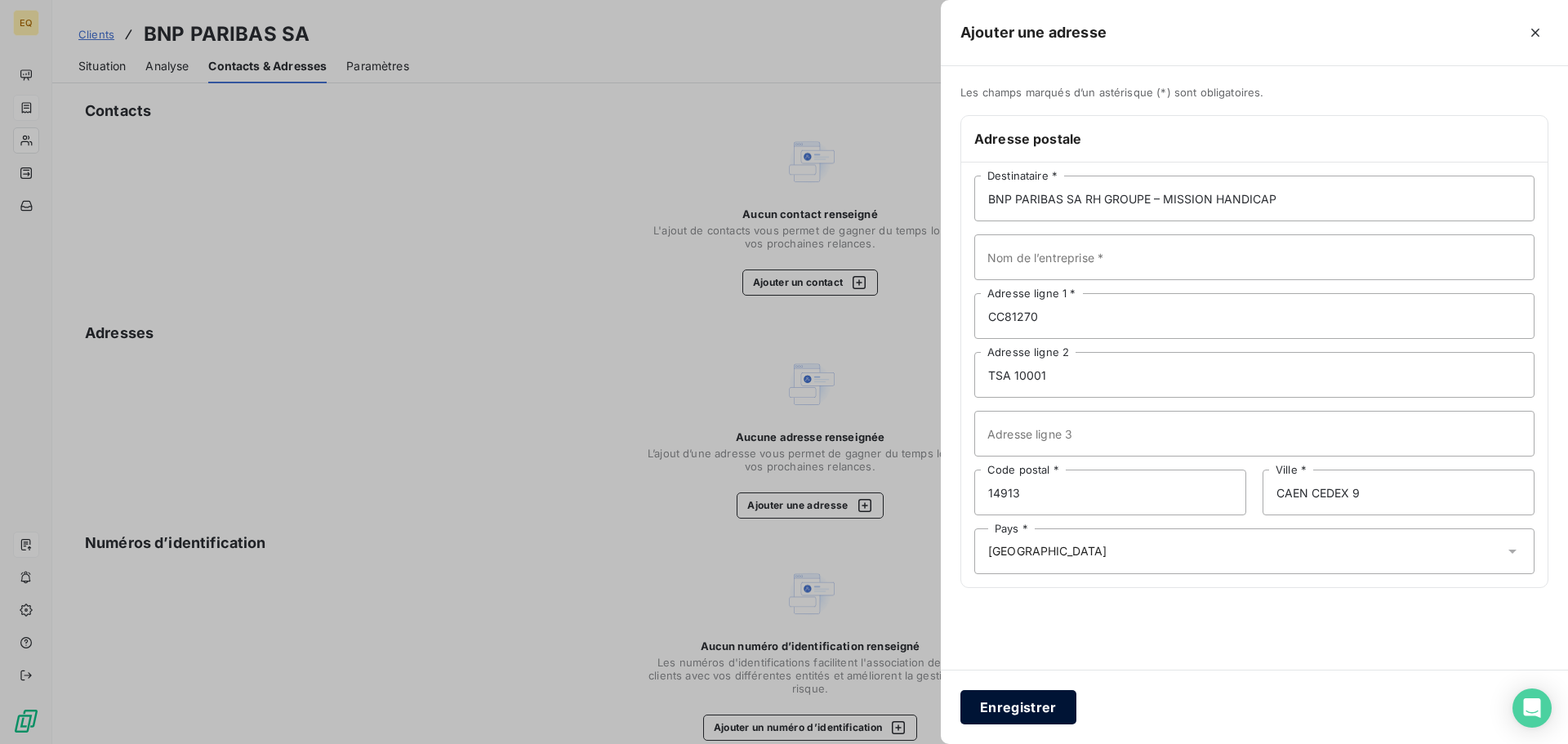
click at [1001, 704] on button "Enregistrer" at bounding box center [1018, 707] width 116 height 34
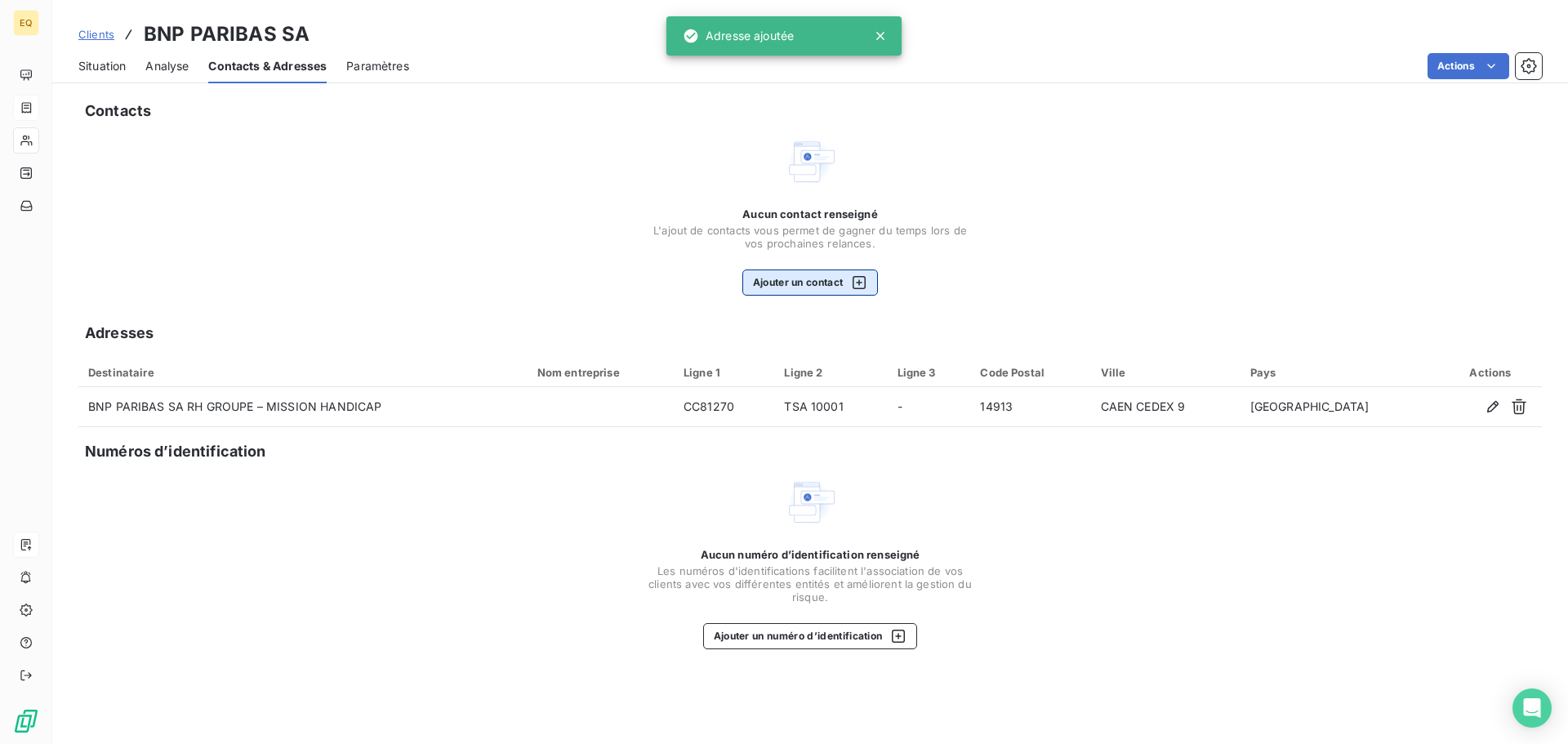
click at [799, 277] on button "Ajouter un contact" at bounding box center [810, 282] width 136 height 26
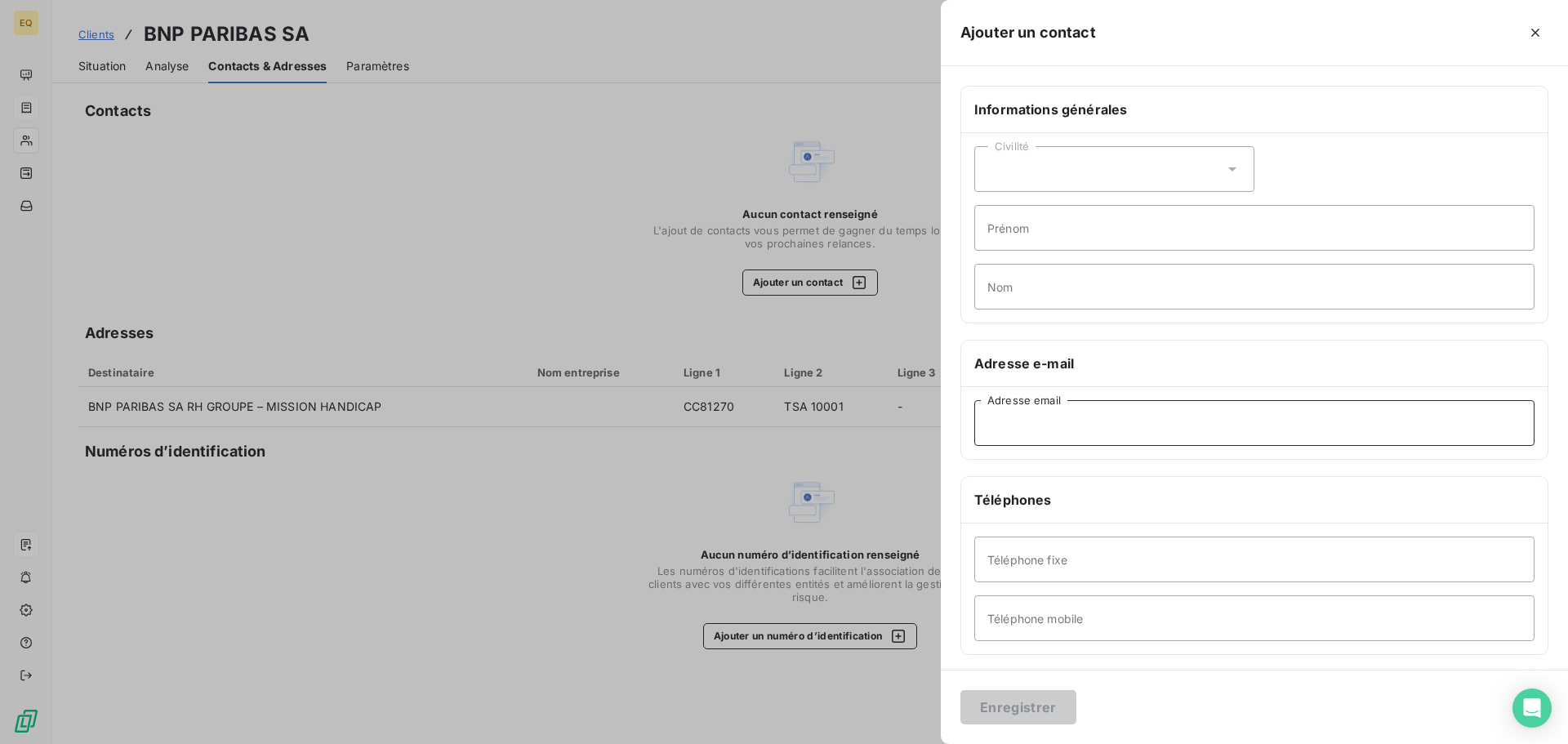
click at [1026, 425] on input "Adresse email" at bounding box center [1255, 423] width 560 height 46
paste input "[PERSON_NAME][EMAIL_ADDRESS][DOMAIN_NAME]"
type input "[PERSON_NAME][EMAIL_ADDRESS][DOMAIN_NAME]"
click at [1365, 361] on h6 "Adresse e-mail" at bounding box center [1255, 363] width 560 height 19
click at [1192, 706] on div "Enregistrer" at bounding box center [1255, 706] width 627 height 74
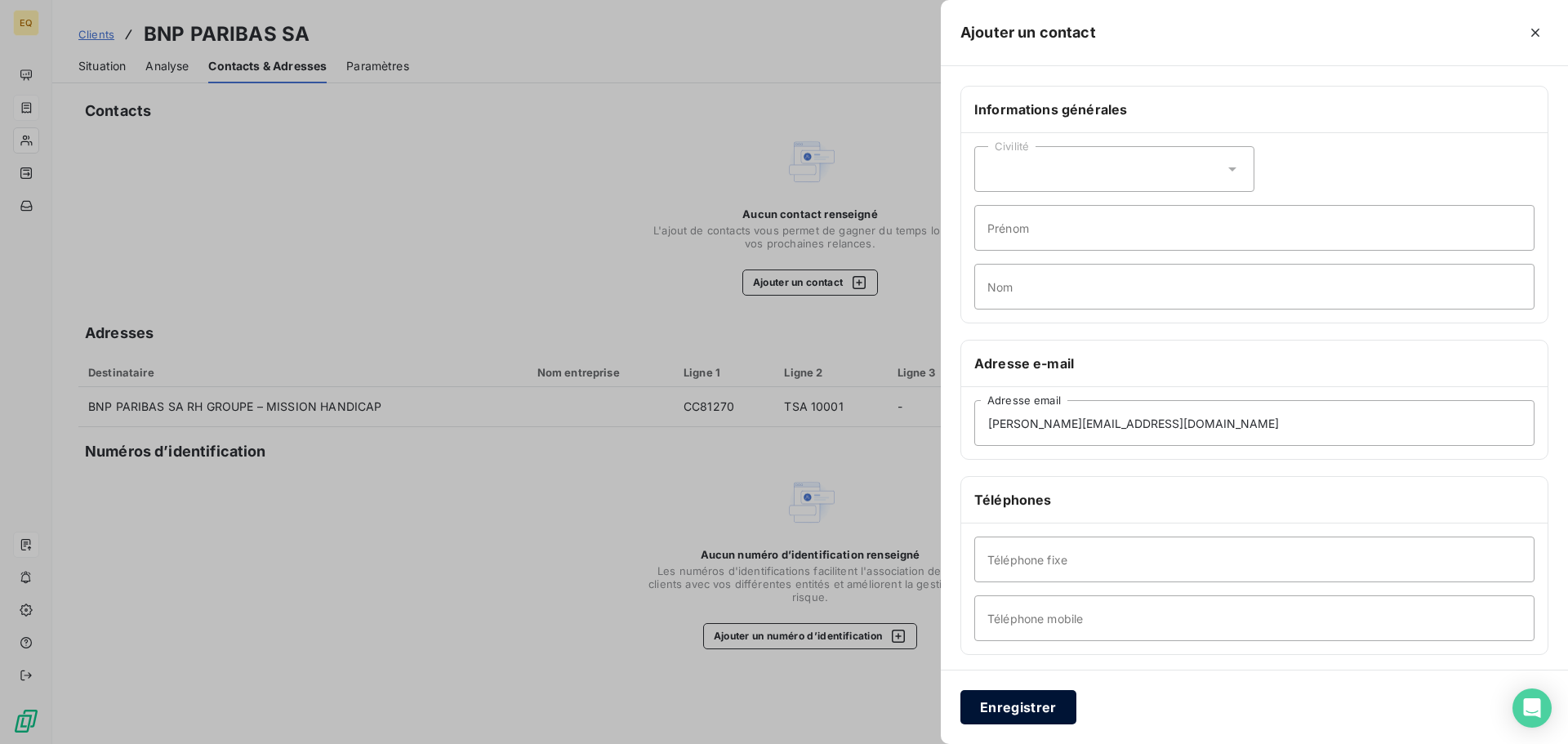
click at [1011, 709] on button "Enregistrer" at bounding box center [1018, 707] width 116 height 34
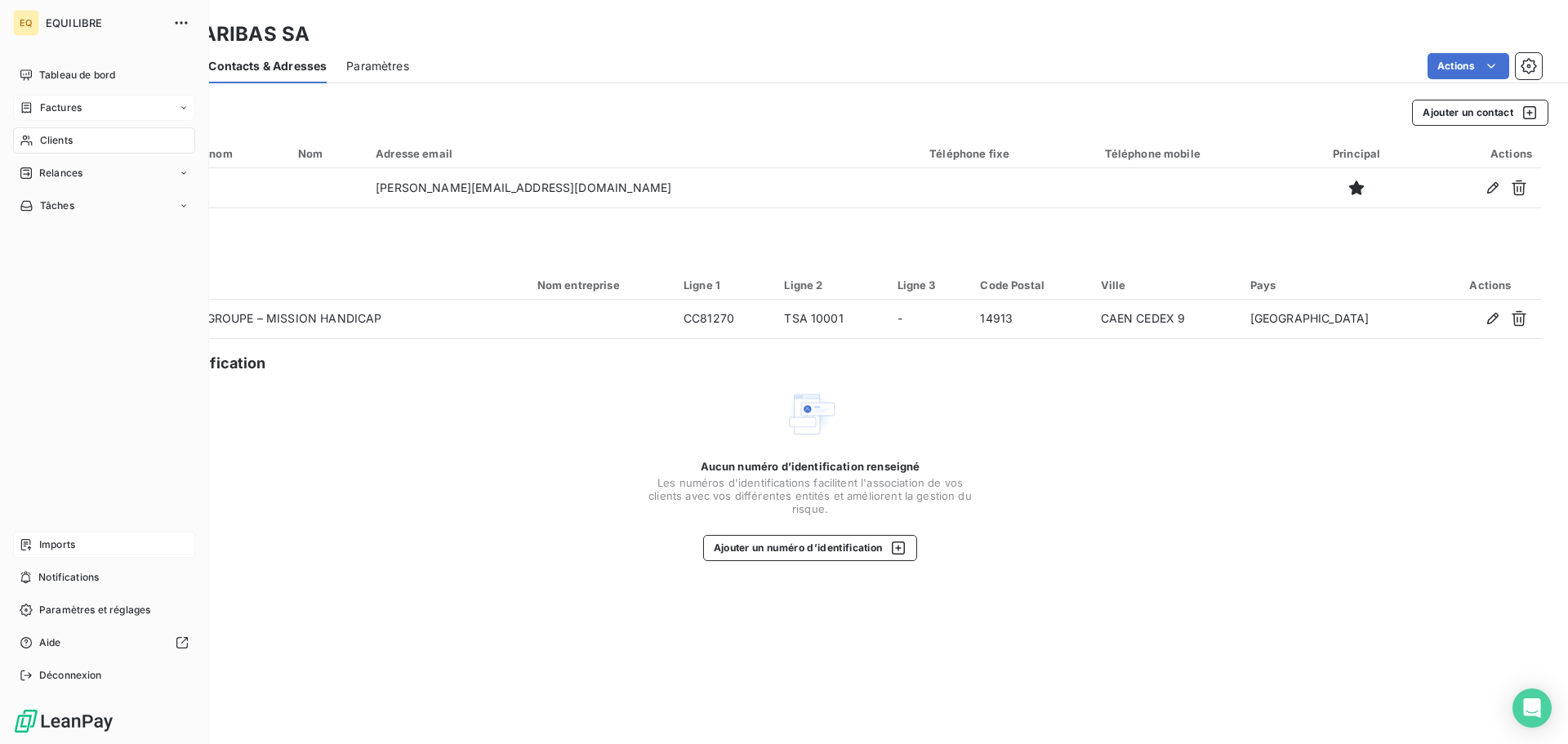
click at [43, 105] on span "Factures" at bounding box center [61, 108] width 42 height 15
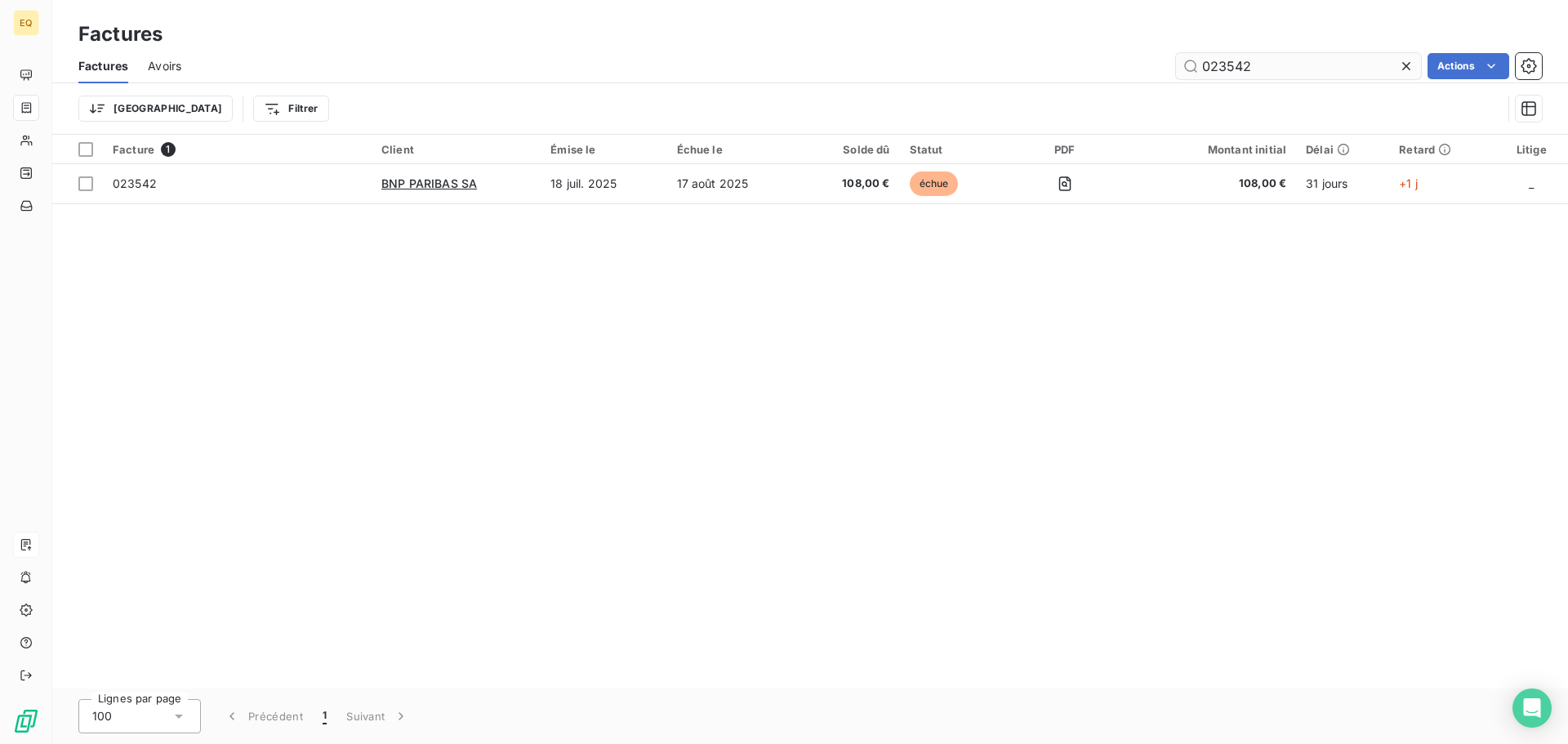
click at [1264, 65] on input "023542" at bounding box center [1298, 66] width 245 height 26
type input "023543"
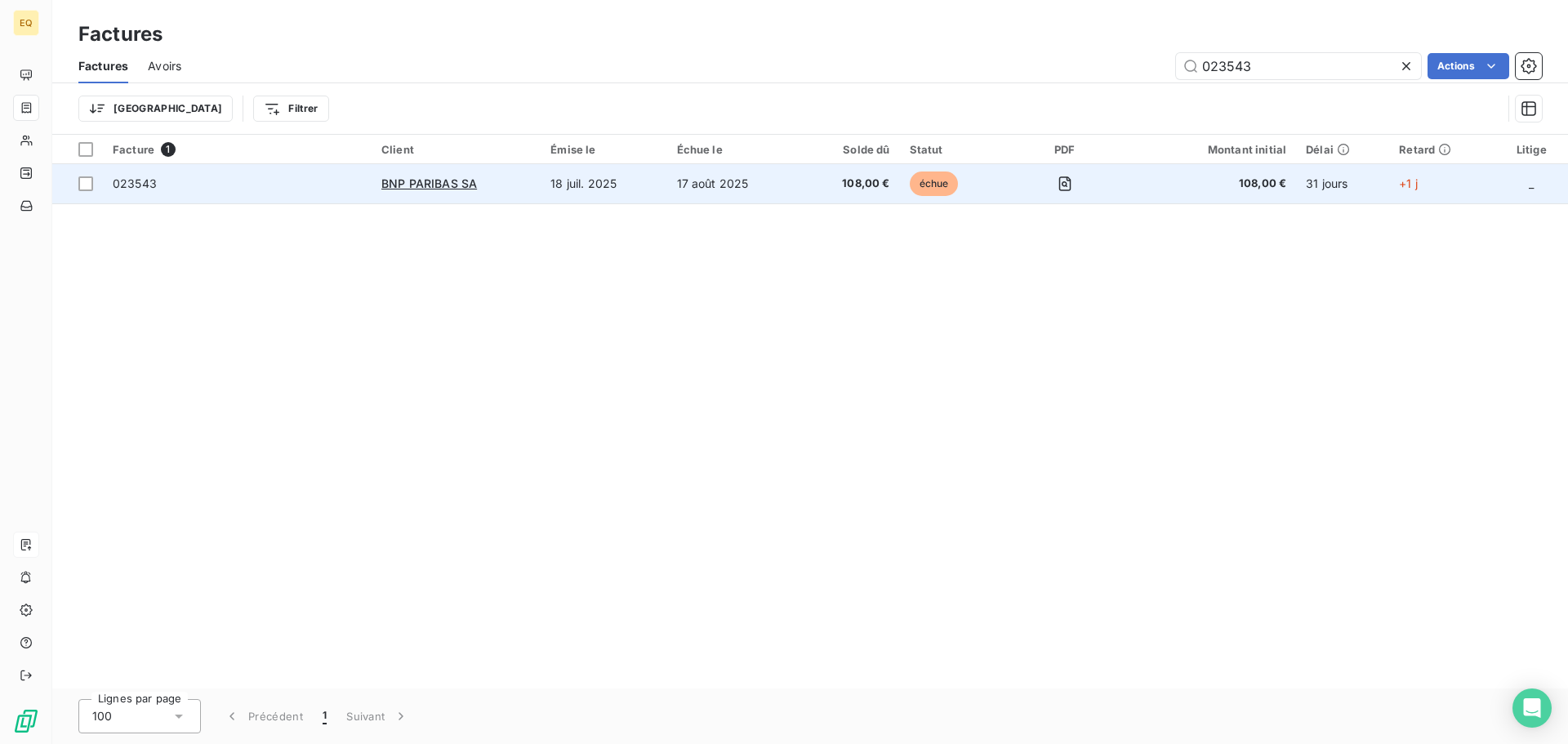
click at [501, 182] on div "BNP PARIBAS SA" at bounding box center [456, 184] width 150 height 17
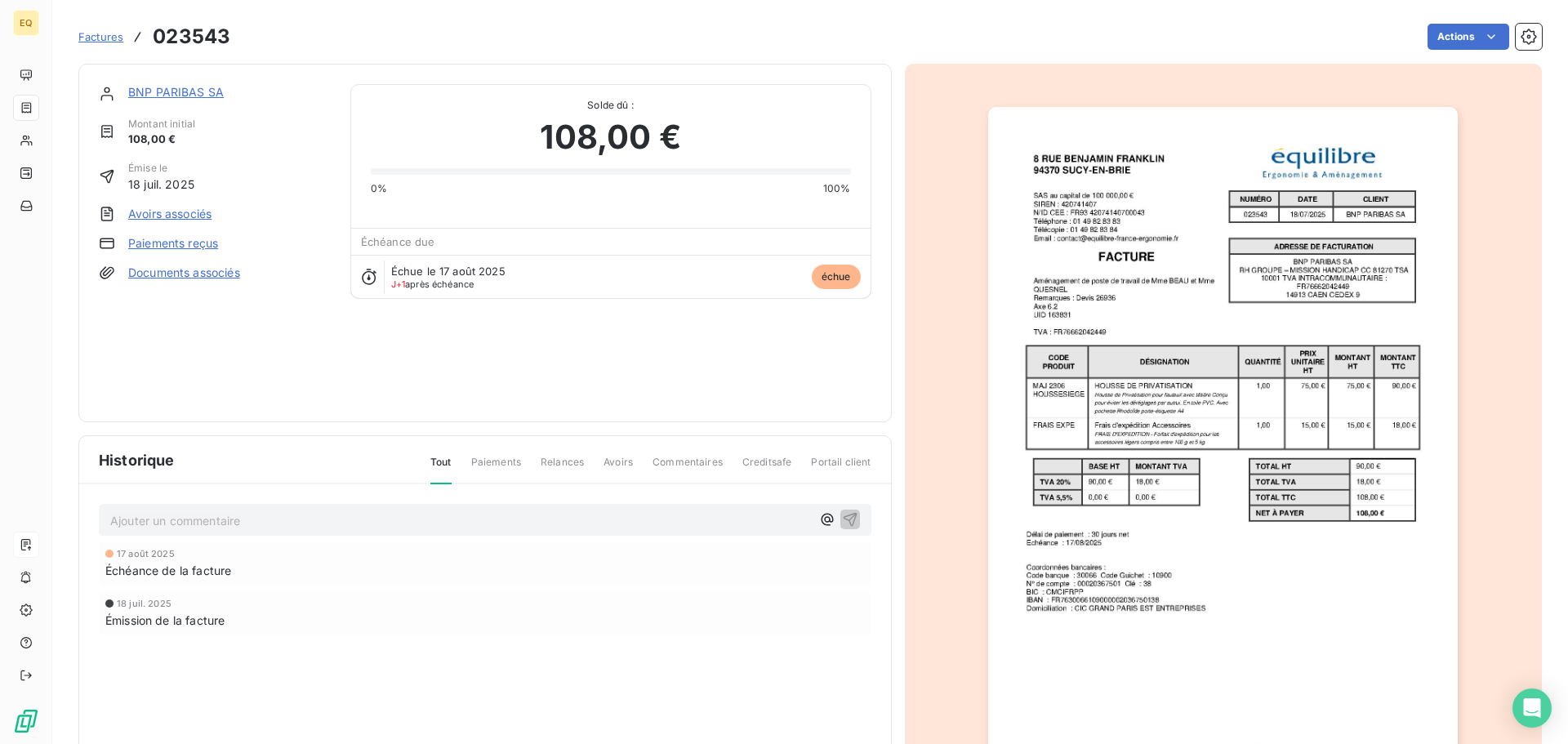
click at [199, 89] on link "BNP PARIBAS SA" at bounding box center [176, 92] width 95 height 14
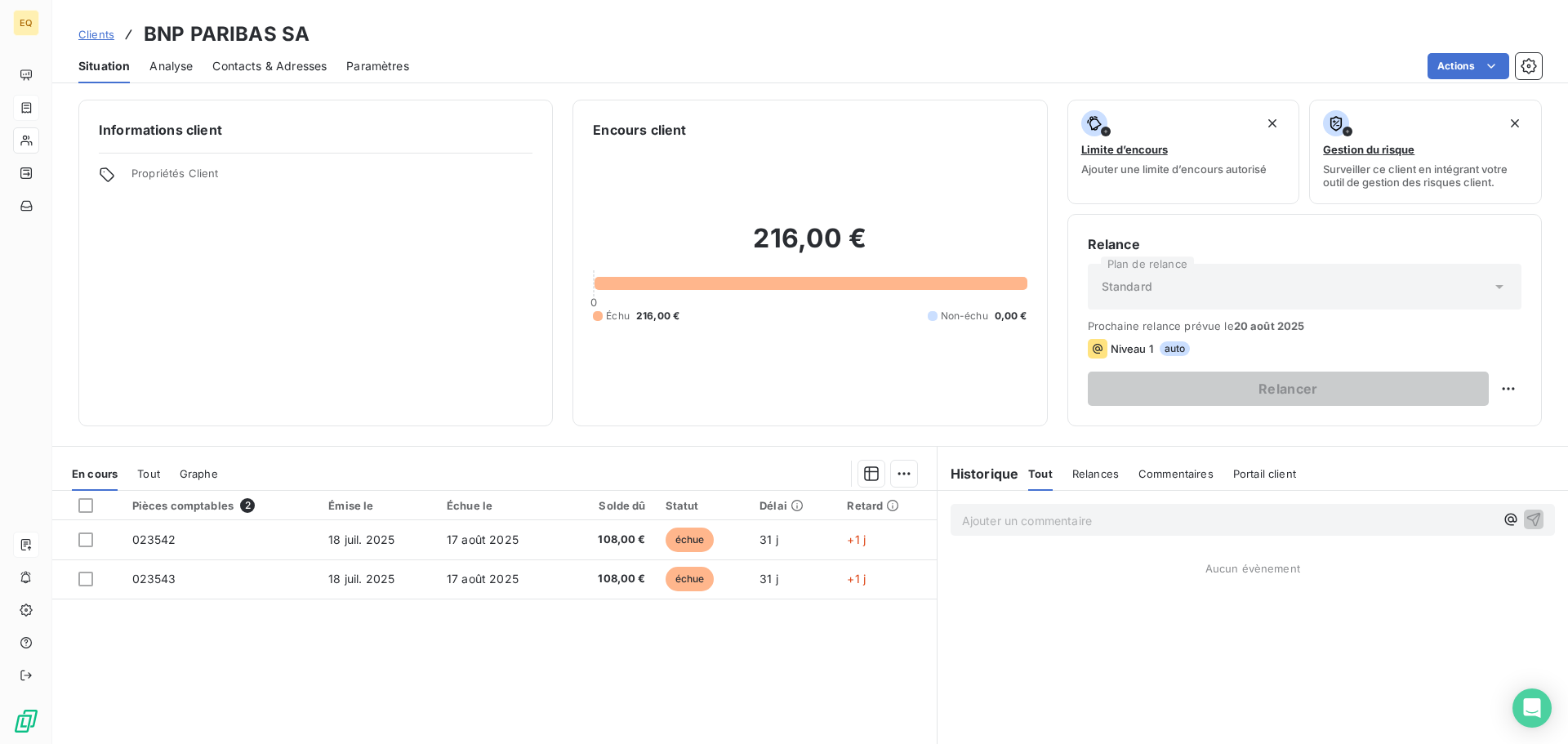
click at [291, 64] on span "Contacts & Adresses" at bounding box center [269, 66] width 115 height 17
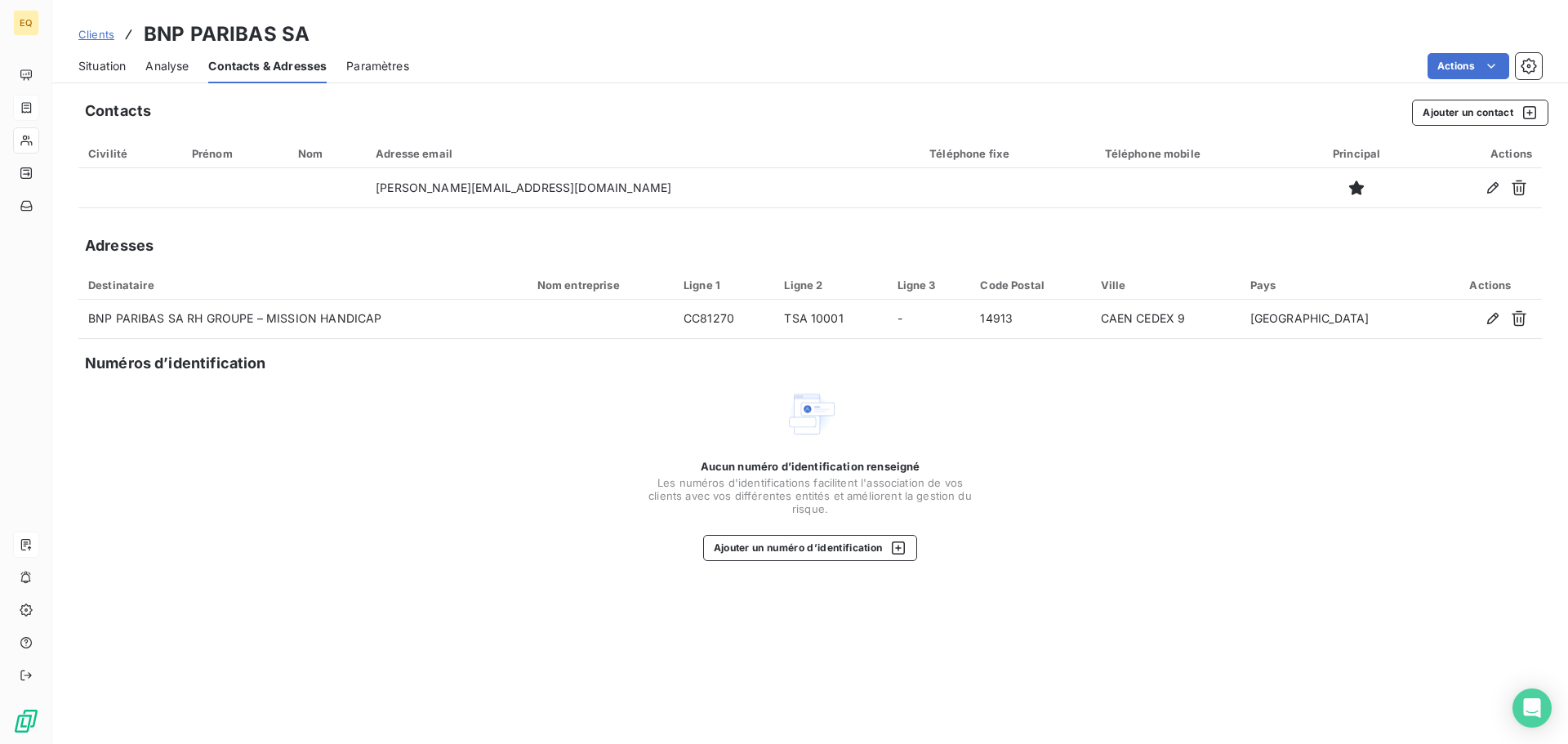
click at [94, 31] on span "Clients" at bounding box center [96, 34] width 36 height 13
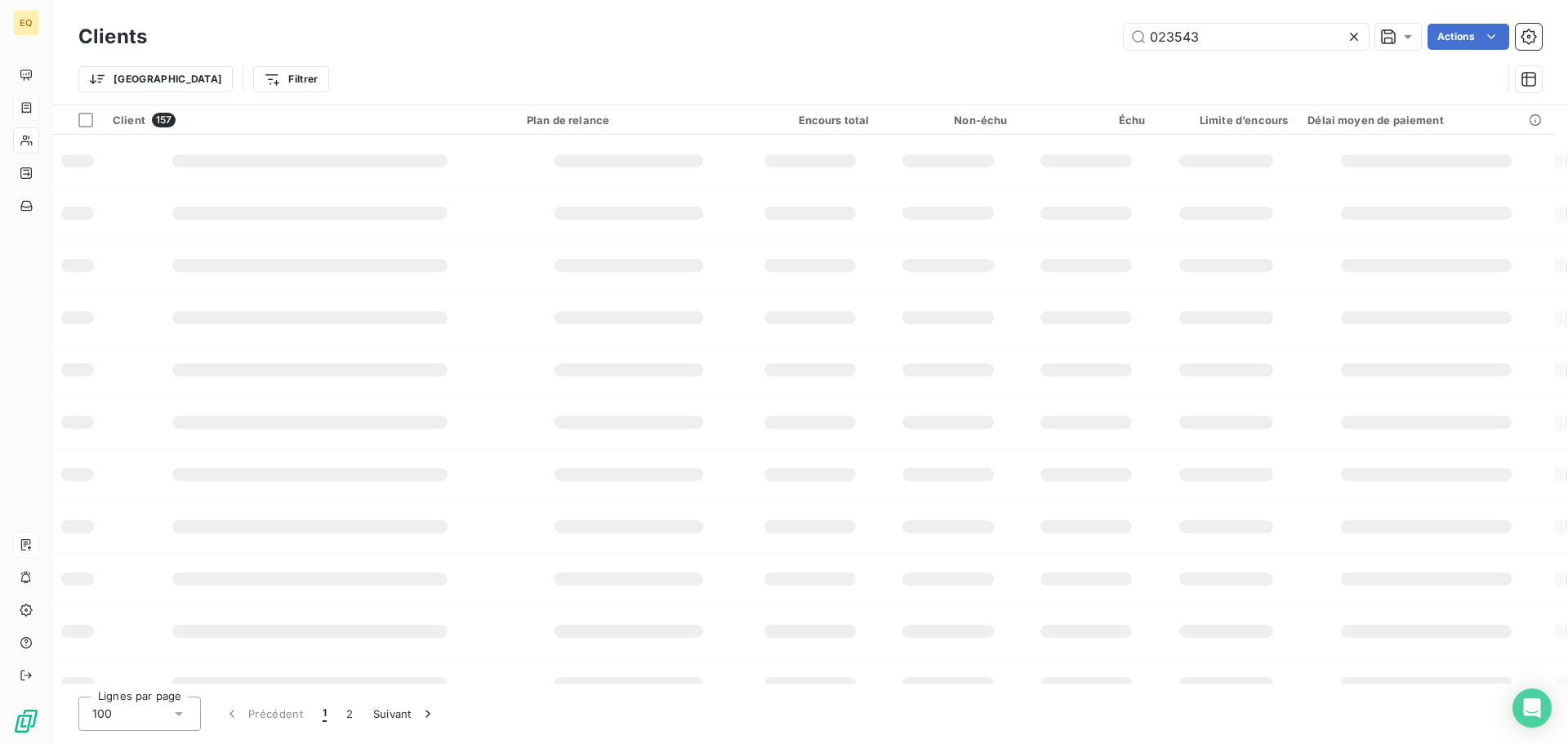
type input "023543"
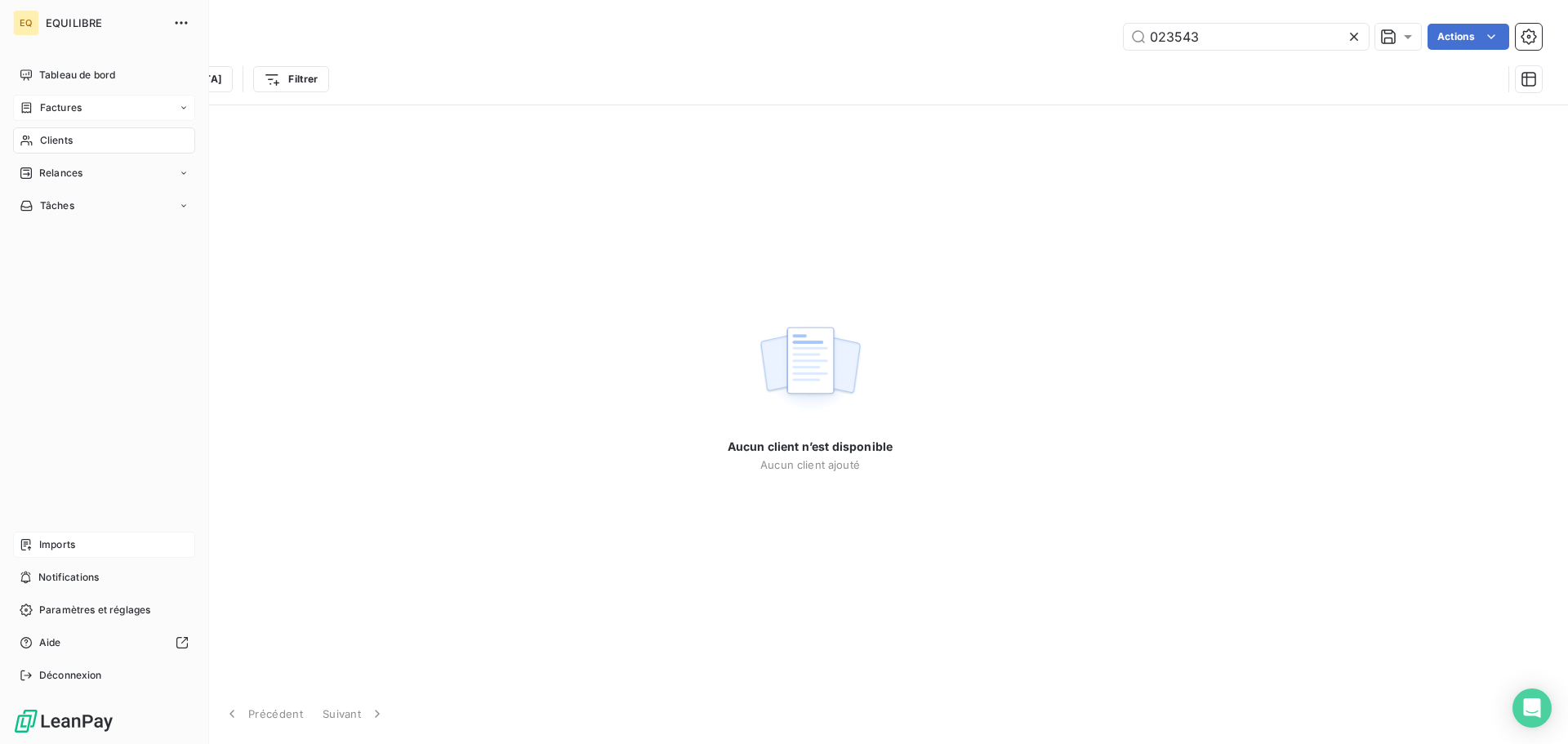
drag, startPoint x: 55, startPoint y: 111, endPoint x: 64, endPoint y: 110, distance: 9.1
click at [56, 111] on span "Factures" at bounding box center [61, 108] width 42 height 15
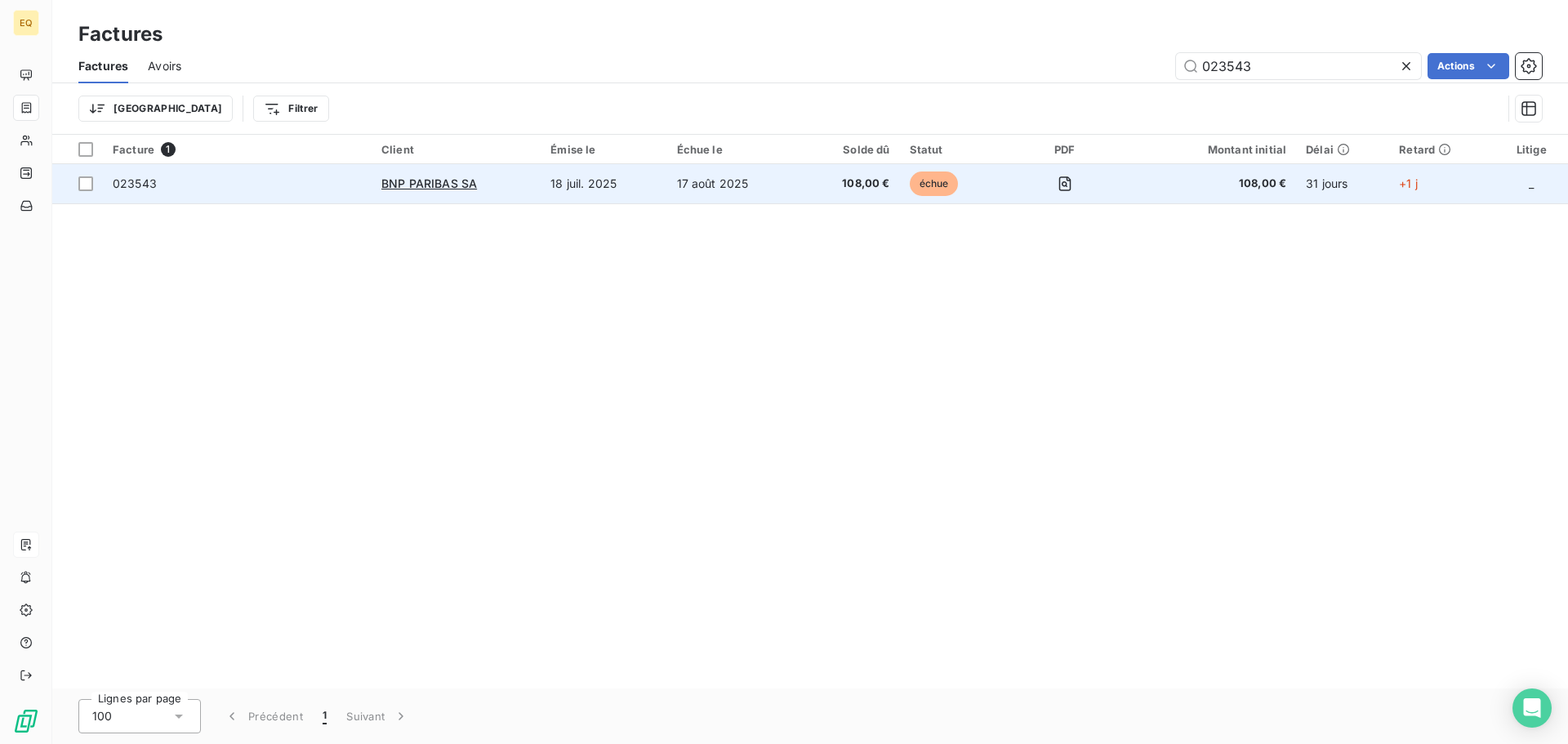
click at [587, 184] on td "18 juil. 2025" at bounding box center [603, 183] width 125 height 39
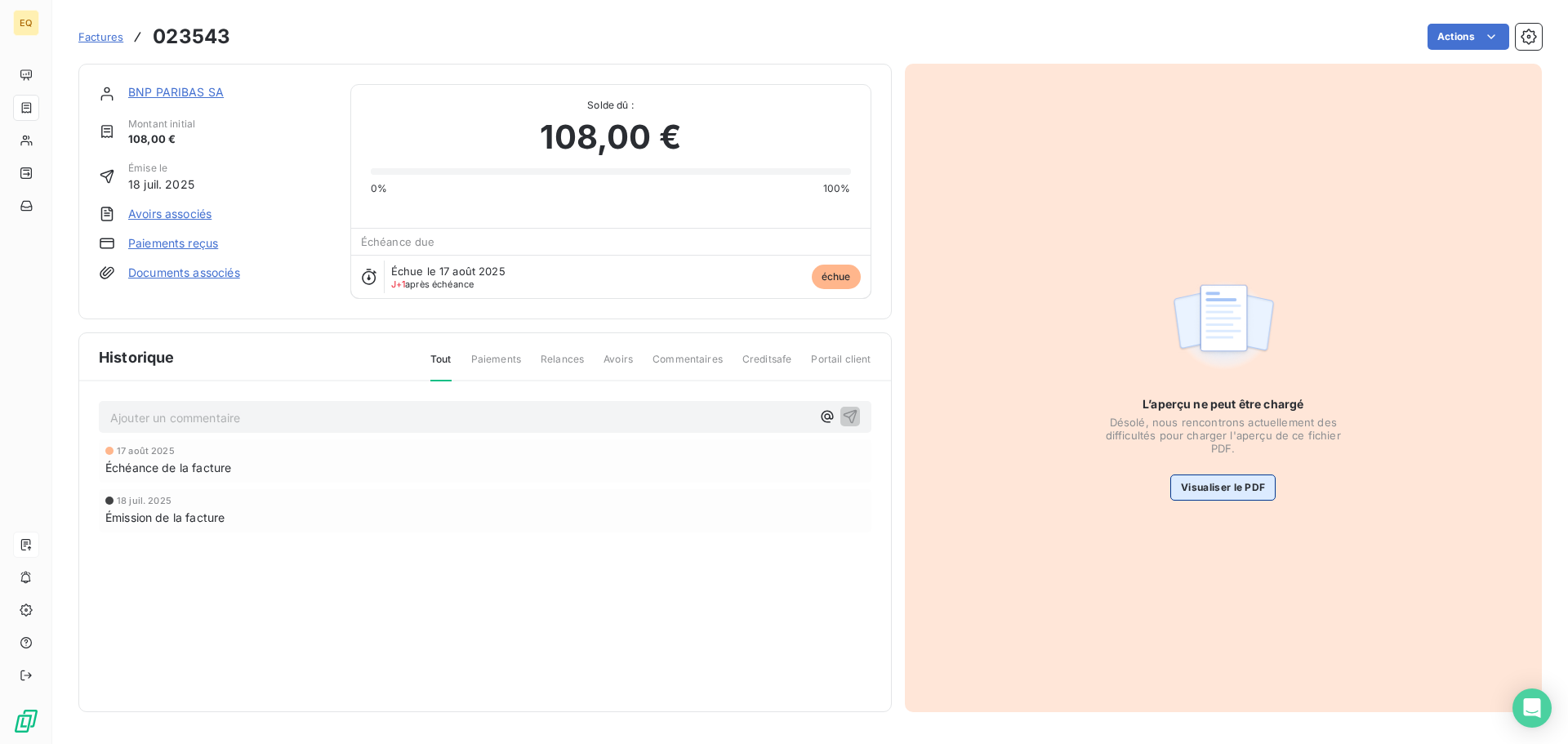
click at [1214, 479] on button "Visualiser le PDF" at bounding box center [1223, 487] width 105 height 26
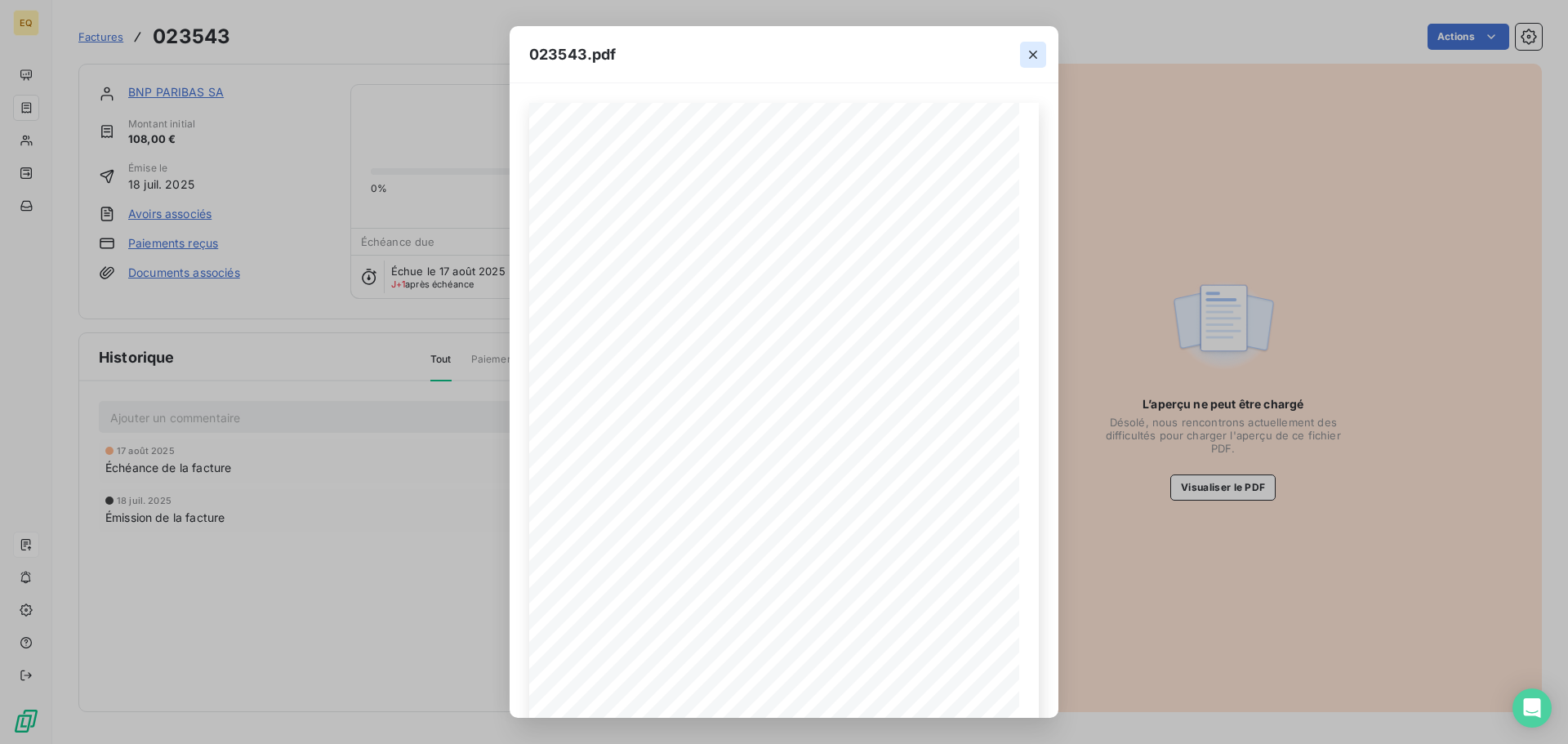
click at [1033, 52] on icon "button" at bounding box center [1033, 55] width 17 height 17
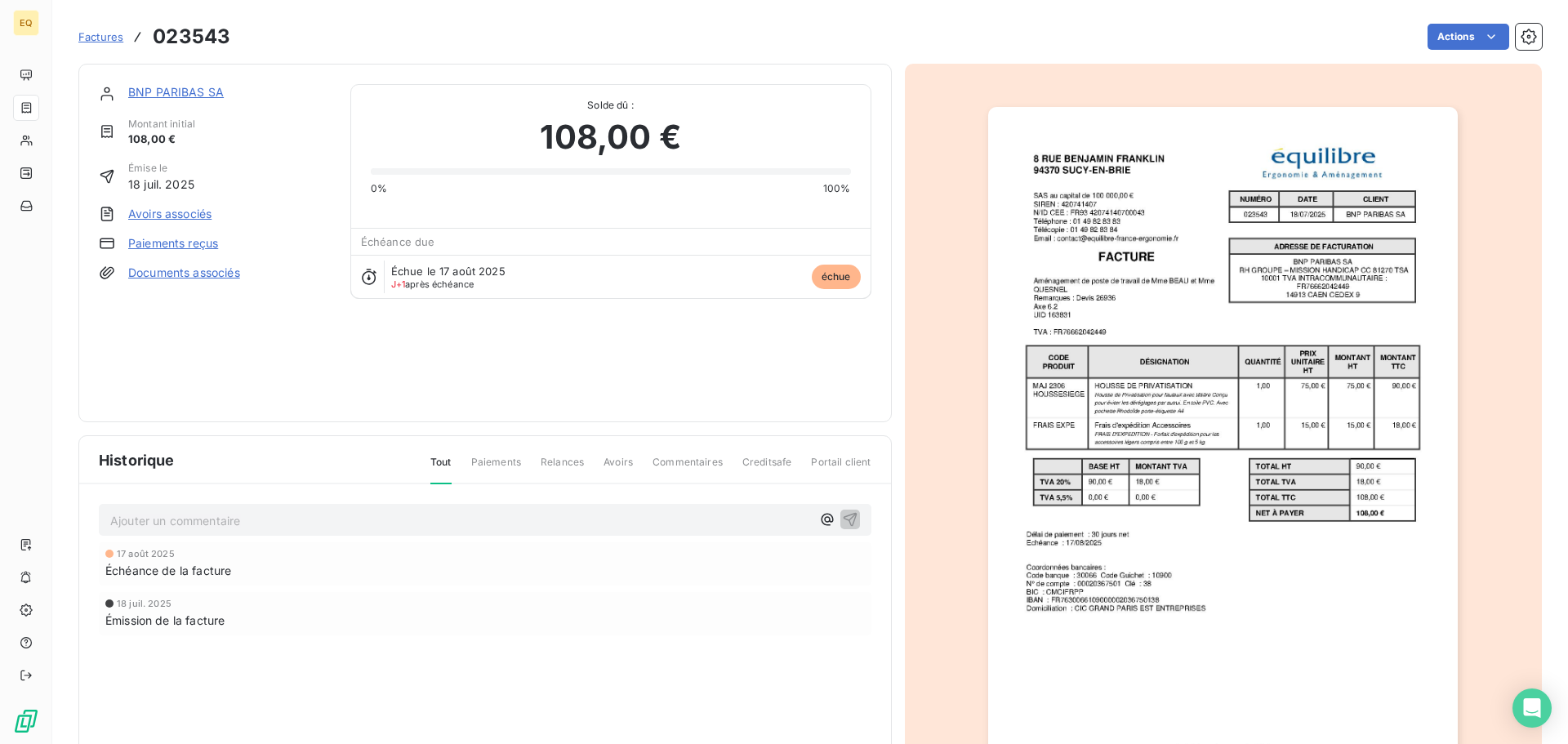
click at [187, 89] on link "BNP PARIBAS SA" at bounding box center [176, 92] width 95 height 14
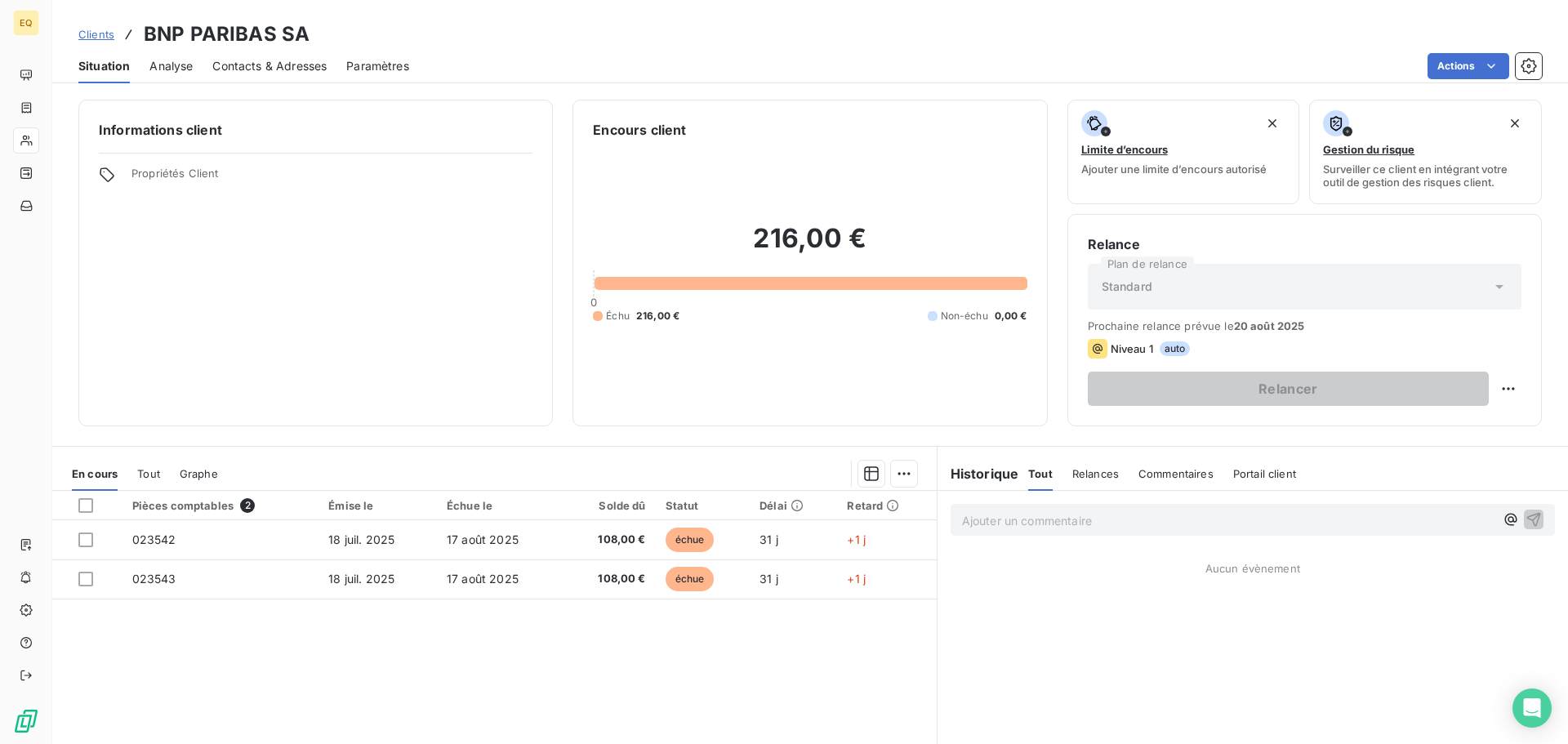
click at [298, 69] on span "Contacts & Adresses" at bounding box center [269, 66] width 115 height 17
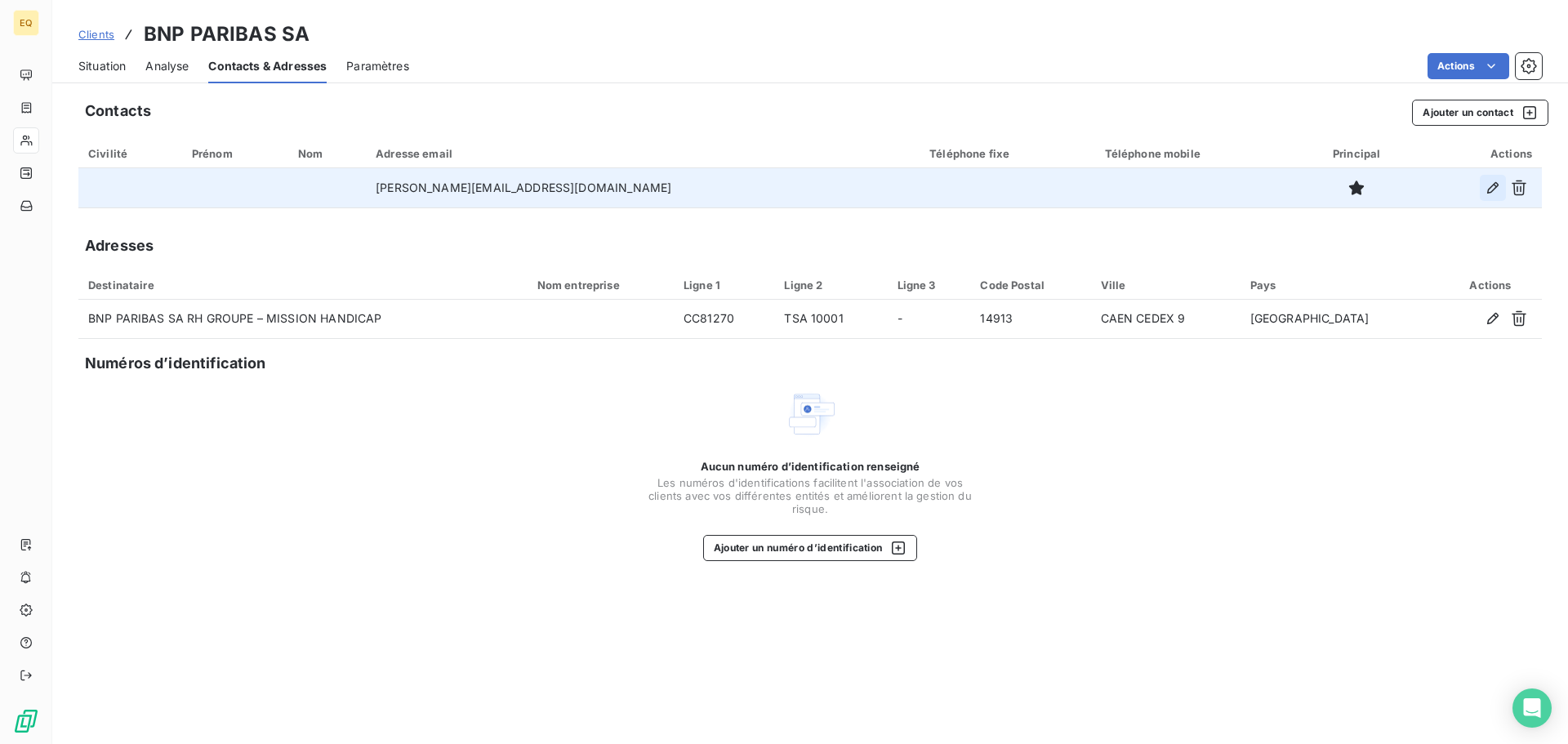
click at [1492, 185] on icon "button" at bounding box center [1493, 188] width 17 height 17
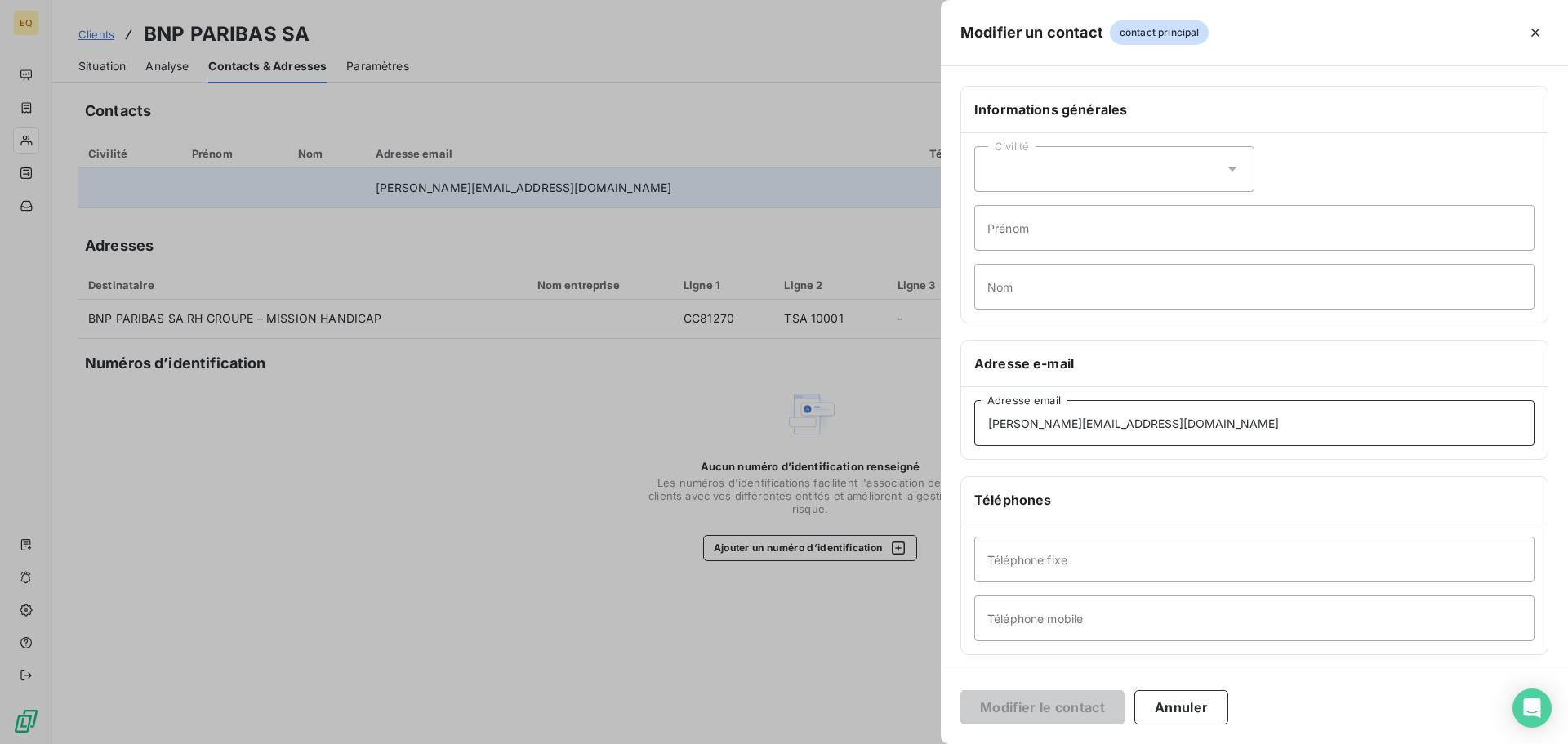
drag, startPoint x: 1181, startPoint y: 429, endPoint x: 985, endPoint y: 426, distance: 196.0
click at [985, 426] on input "[PERSON_NAME][EMAIL_ADDRESS][DOMAIN_NAME]" at bounding box center [1255, 423] width 560 height 46
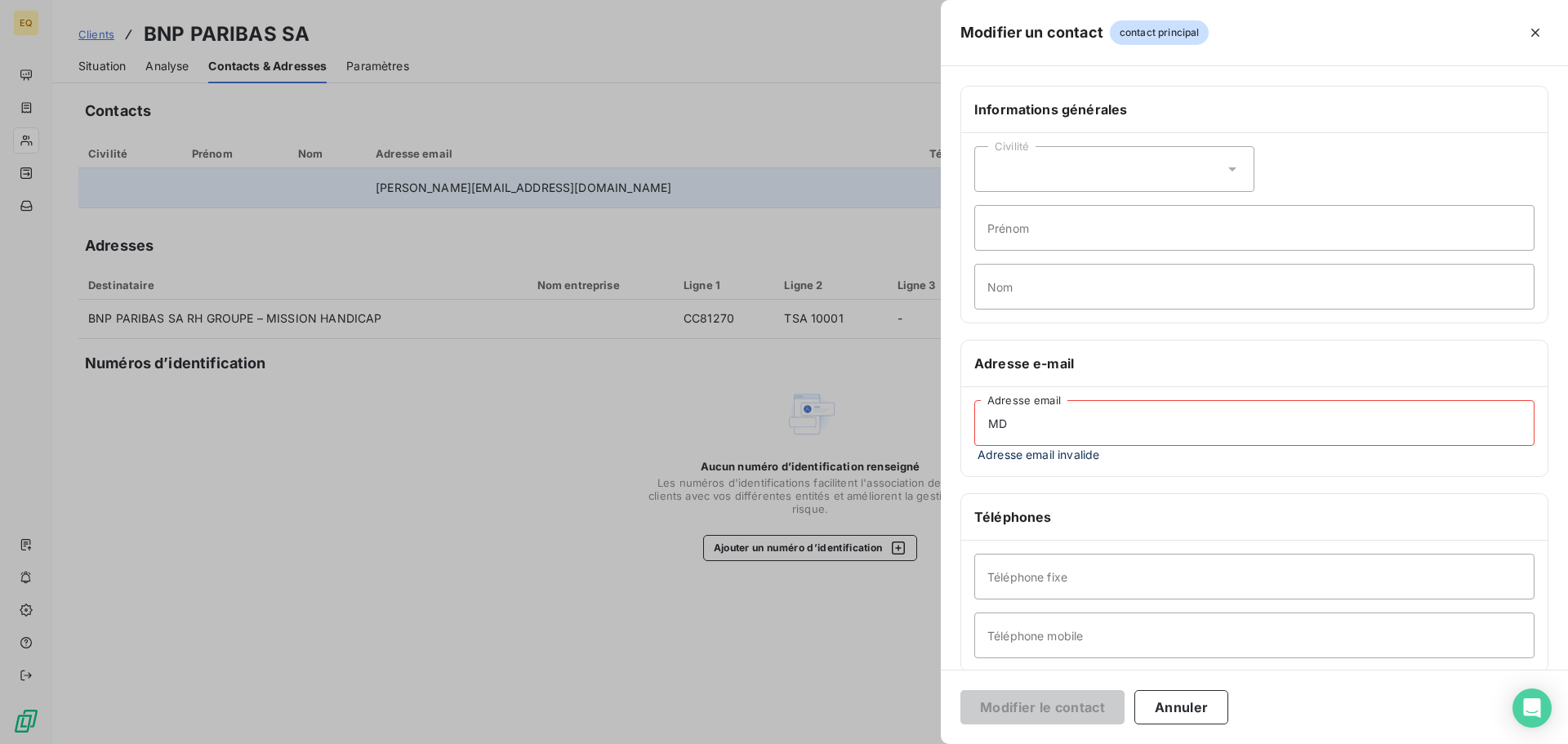
type input "M"
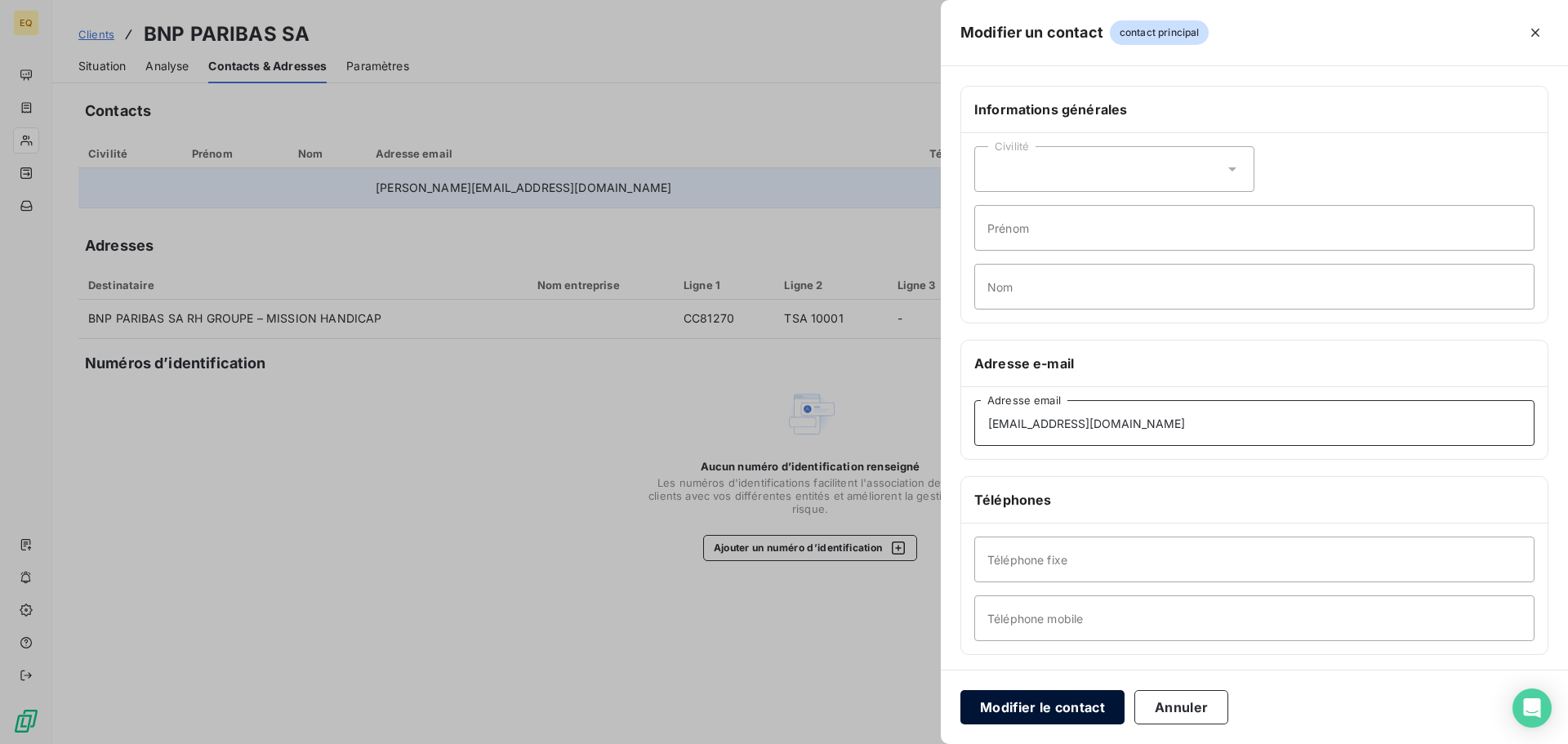
type input "mdemissionhandicap@bnpparibas.com"
click at [1082, 701] on button "Modifier le contact" at bounding box center [1042, 707] width 164 height 34
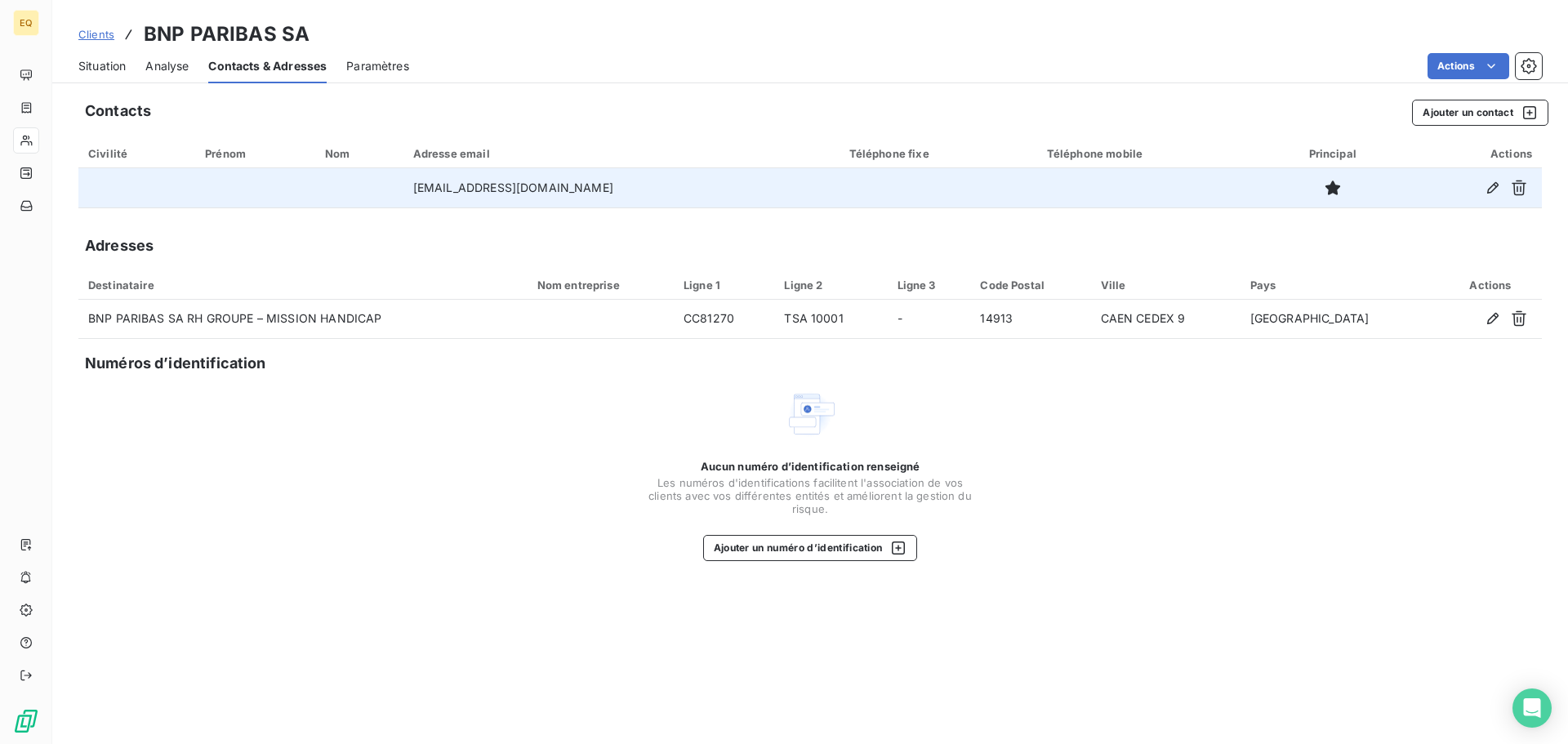
click at [615, 196] on td "mdemissionhandicap@bnpparibas.com" at bounding box center [622, 187] width 436 height 39
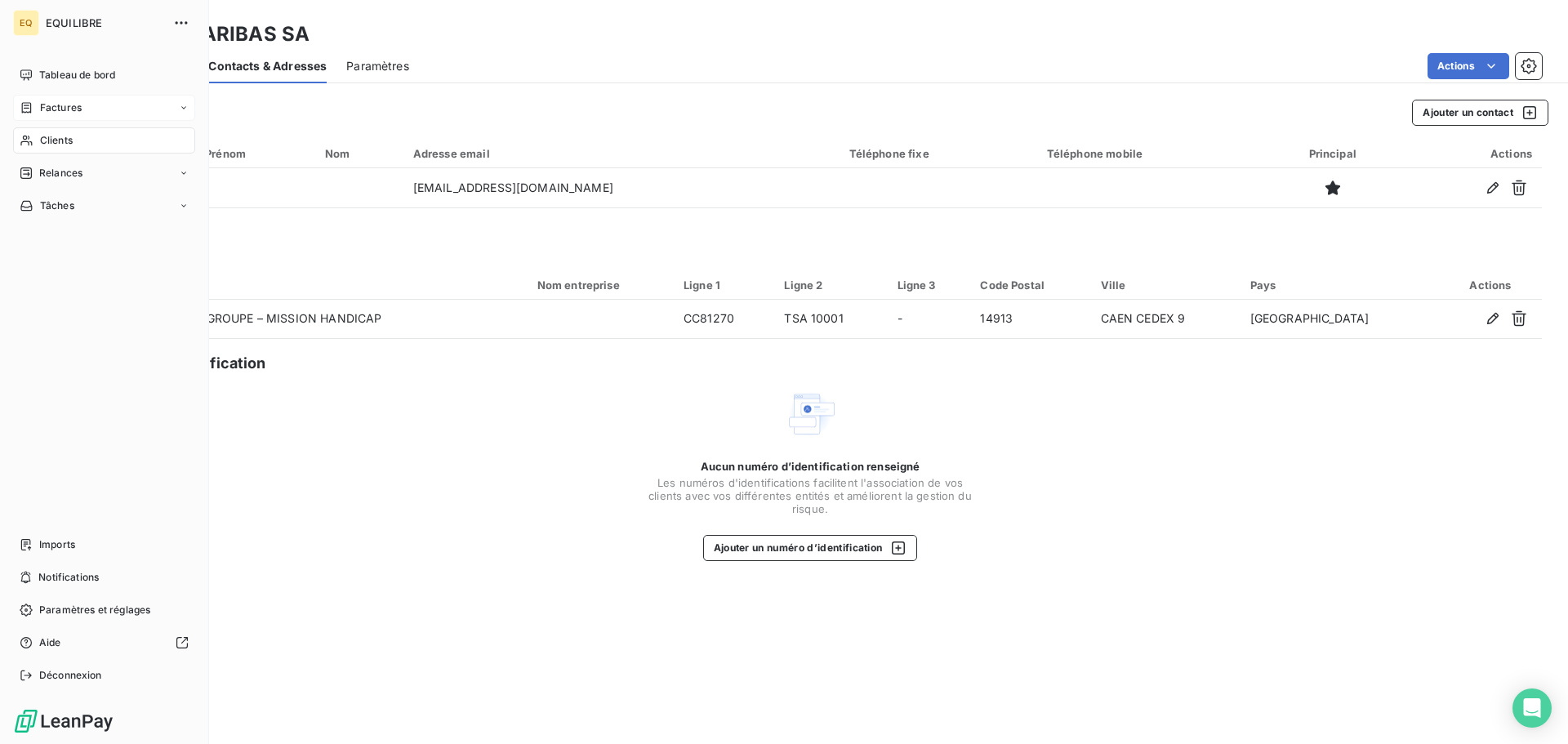
click at [67, 107] on span "Factures" at bounding box center [61, 108] width 42 height 15
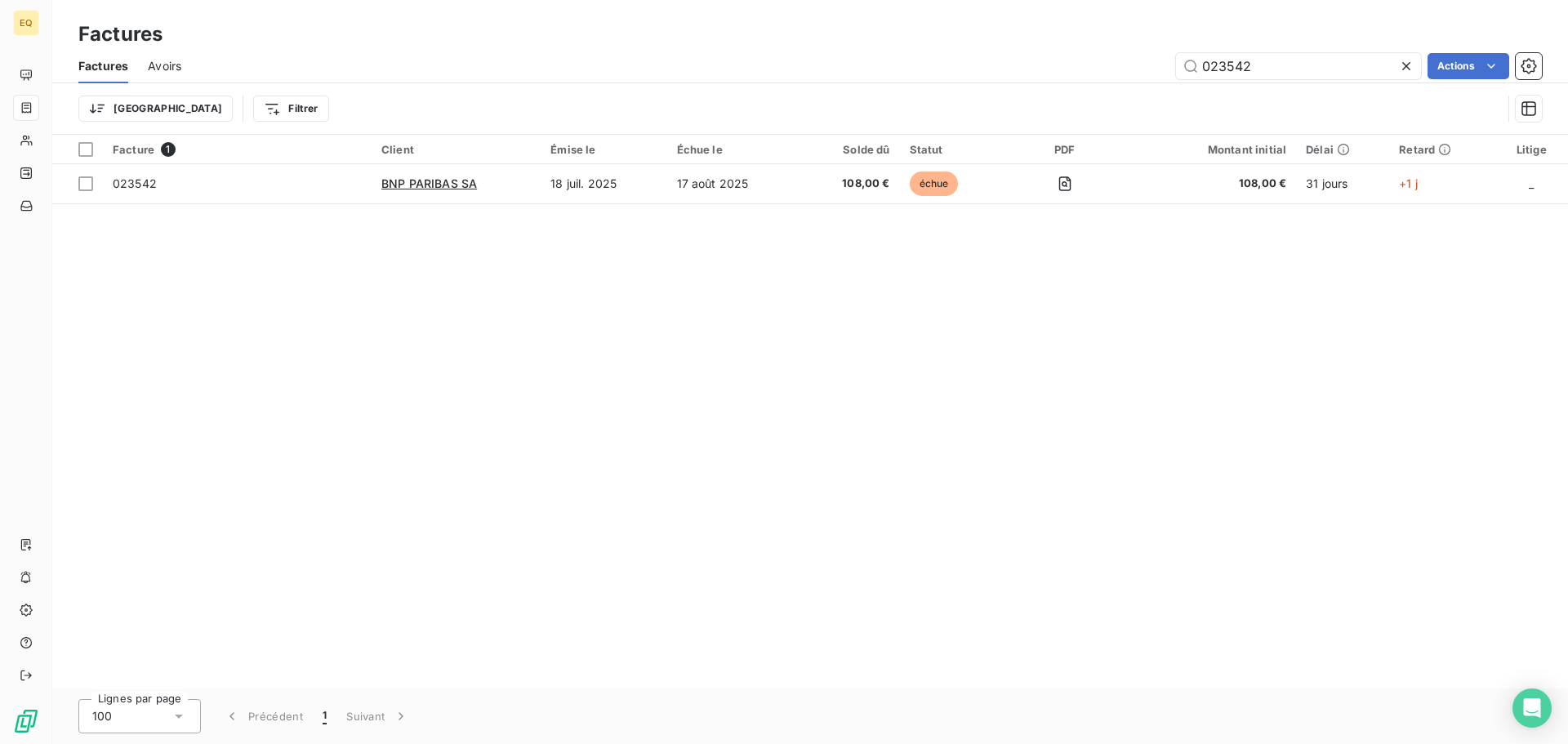
type input "023542"
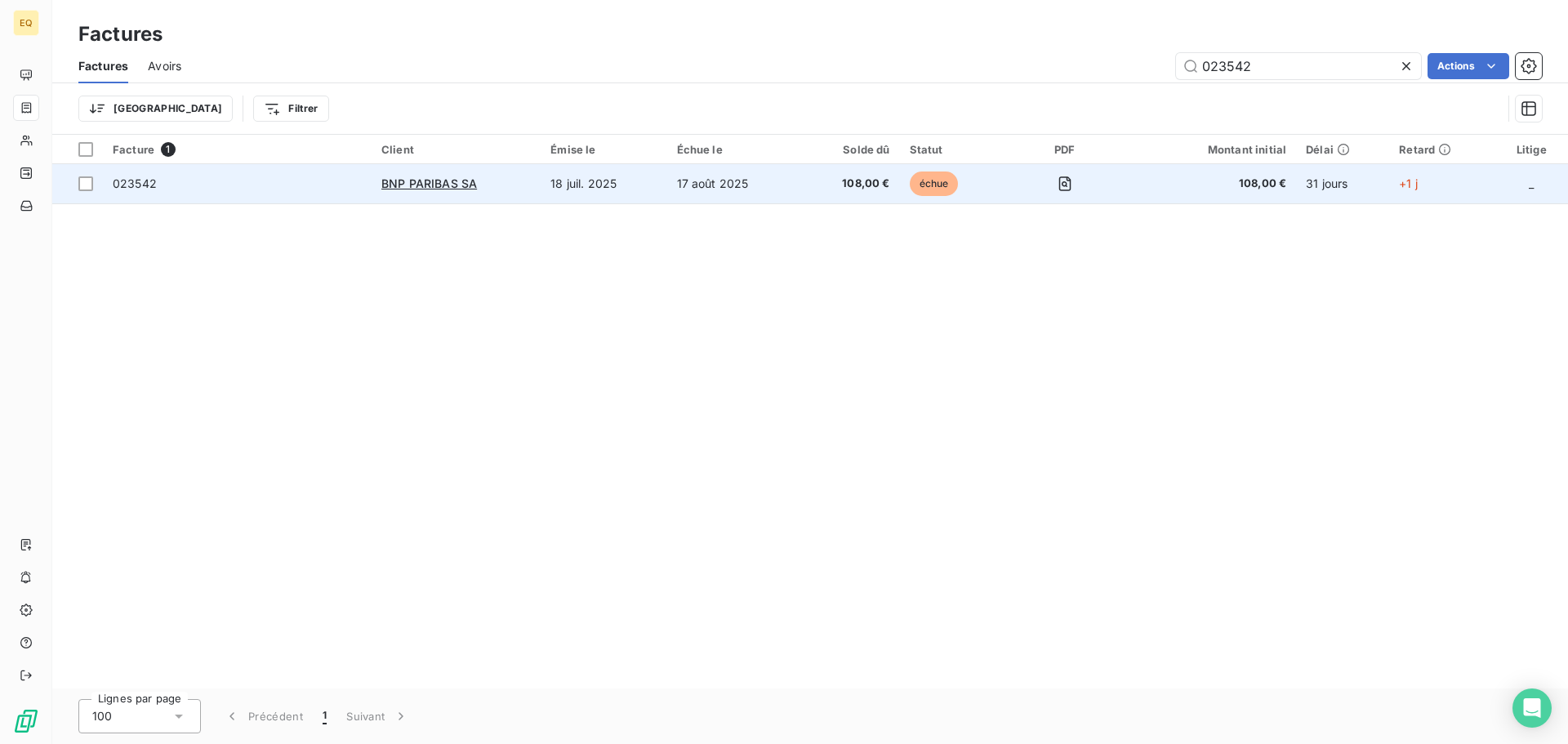
click at [560, 188] on td "18 juil. 2025" at bounding box center [603, 183] width 125 height 39
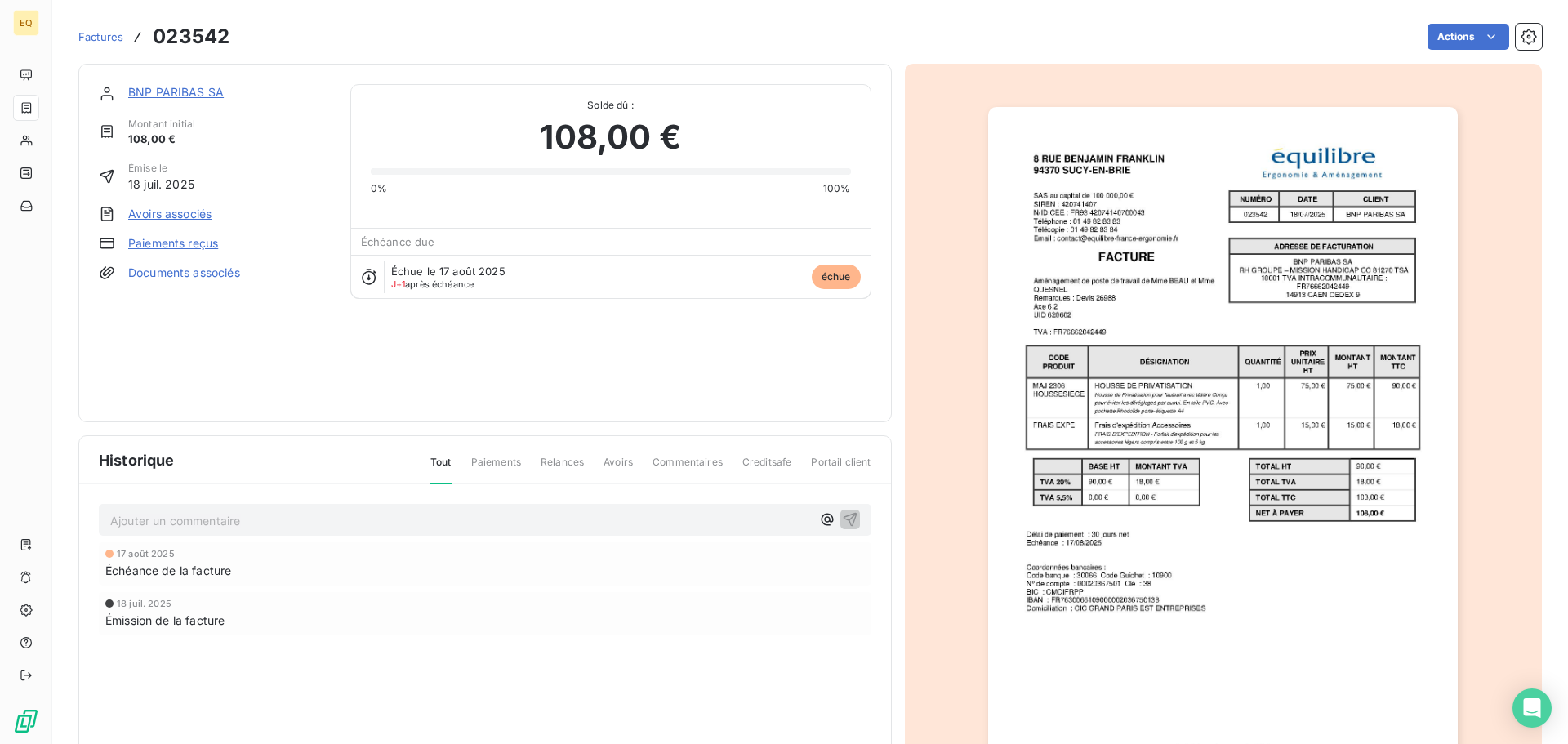
click at [169, 89] on link "BNP PARIBAS SA" at bounding box center [176, 92] width 95 height 14
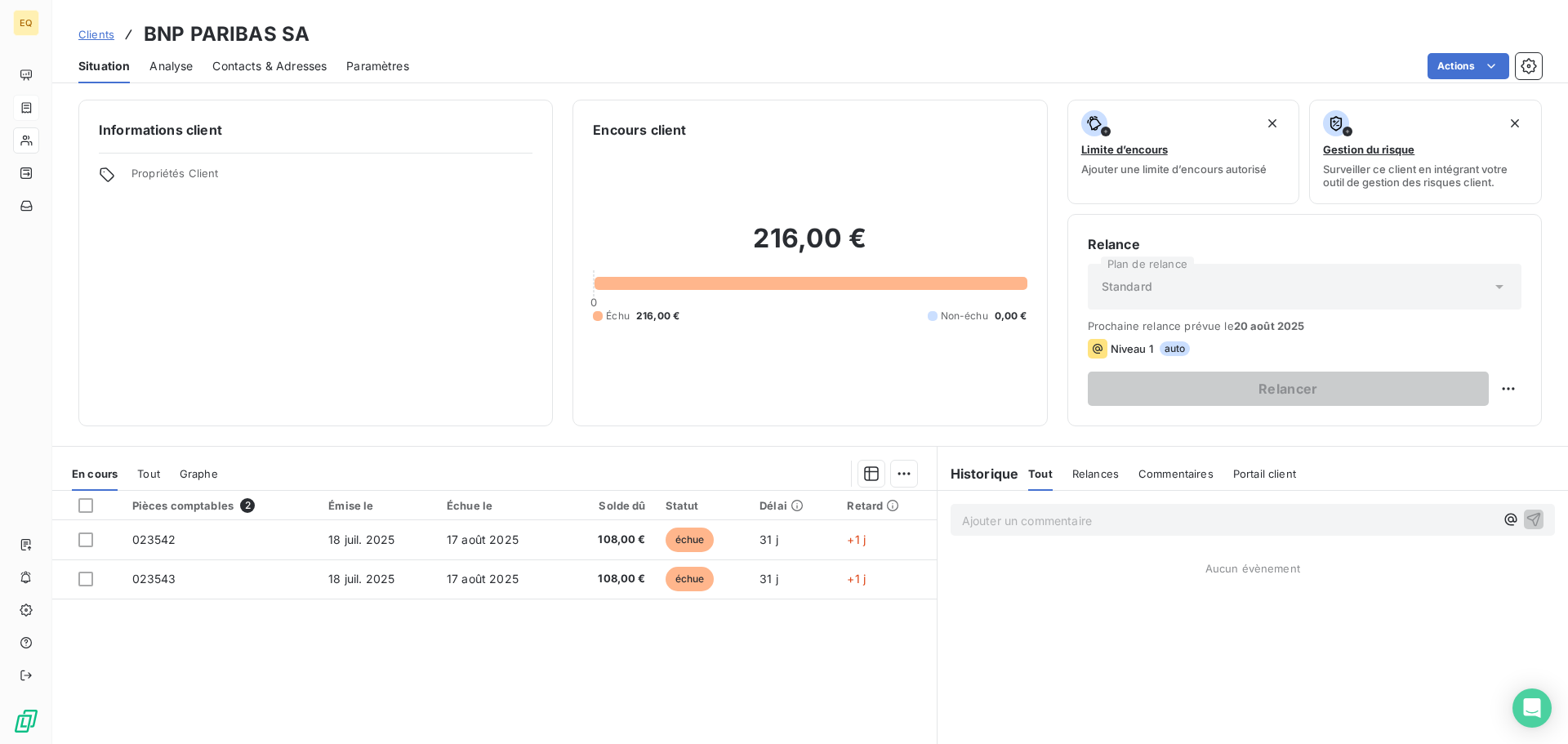
click at [306, 60] on span "Contacts & Adresses" at bounding box center [269, 66] width 115 height 17
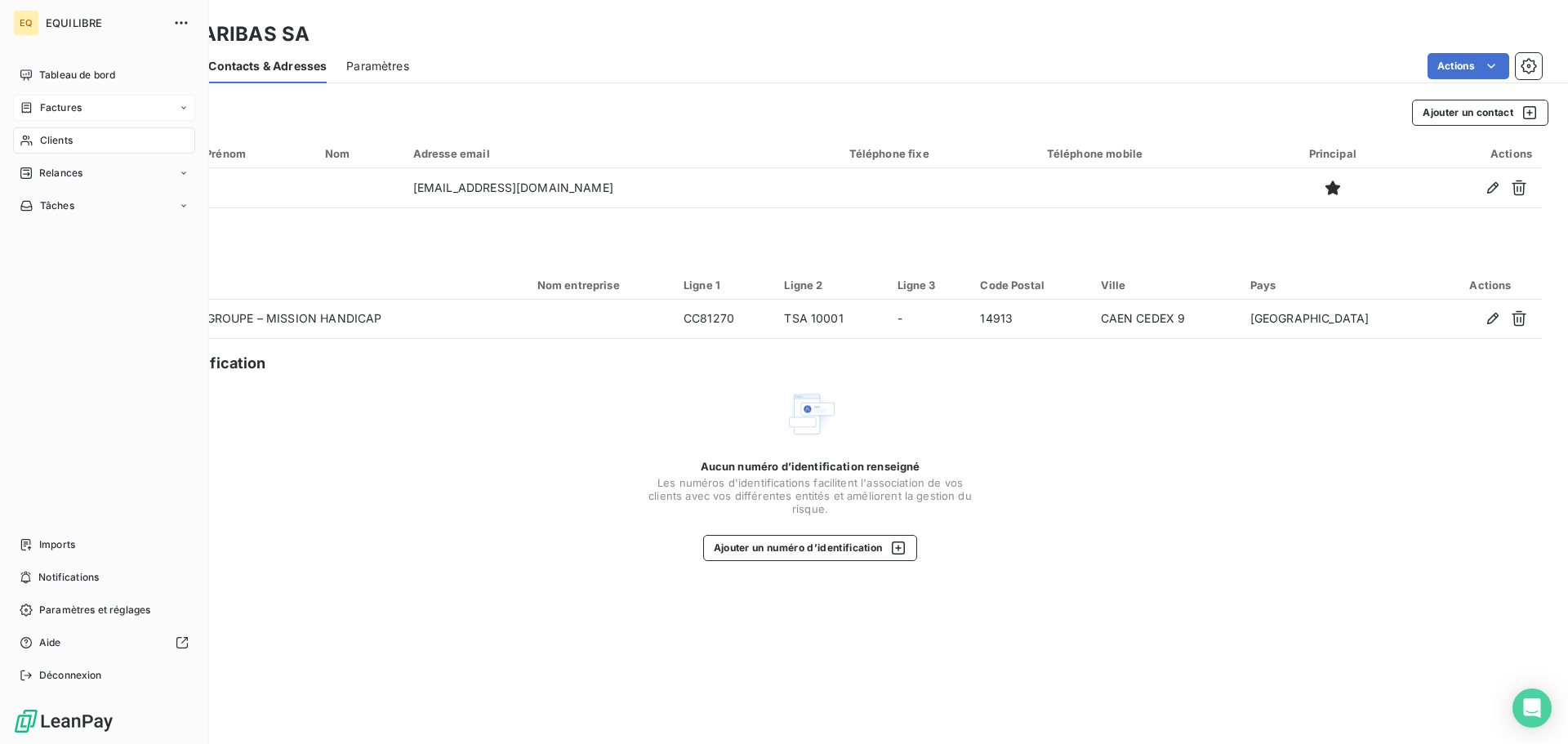
click at [64, 104] on span "Factures" at bounding box center [61, 108] width 42 height 15
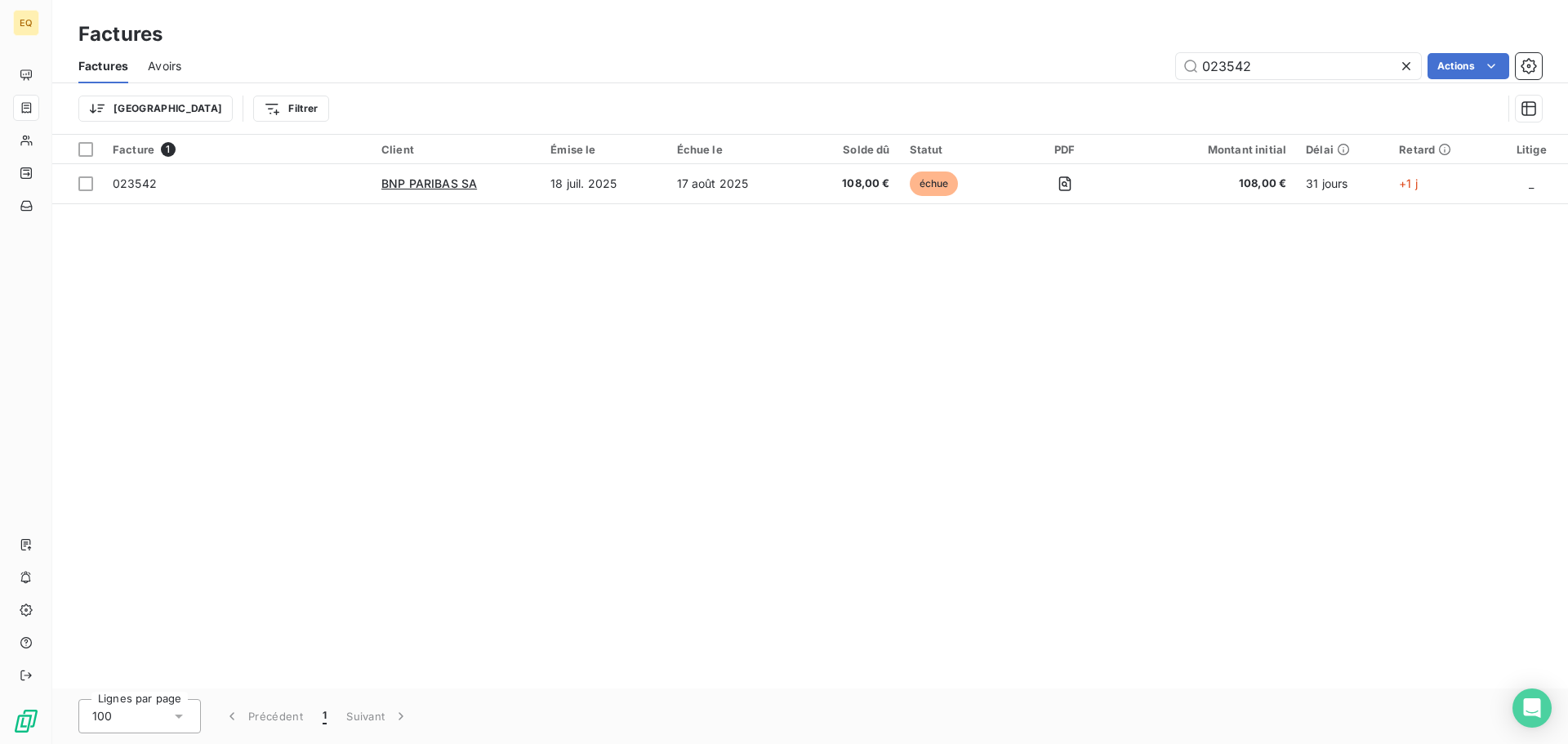
drag, startPoint x: 1264, startPoint y: 67, endPoint x: 1171, endPoint y: 52, distance: 94.2
click at [1171, 52] on div "Factures Avoirs 023542 Actions" at bounding box center [810, 66] width 1515 height 34
type input "023543"
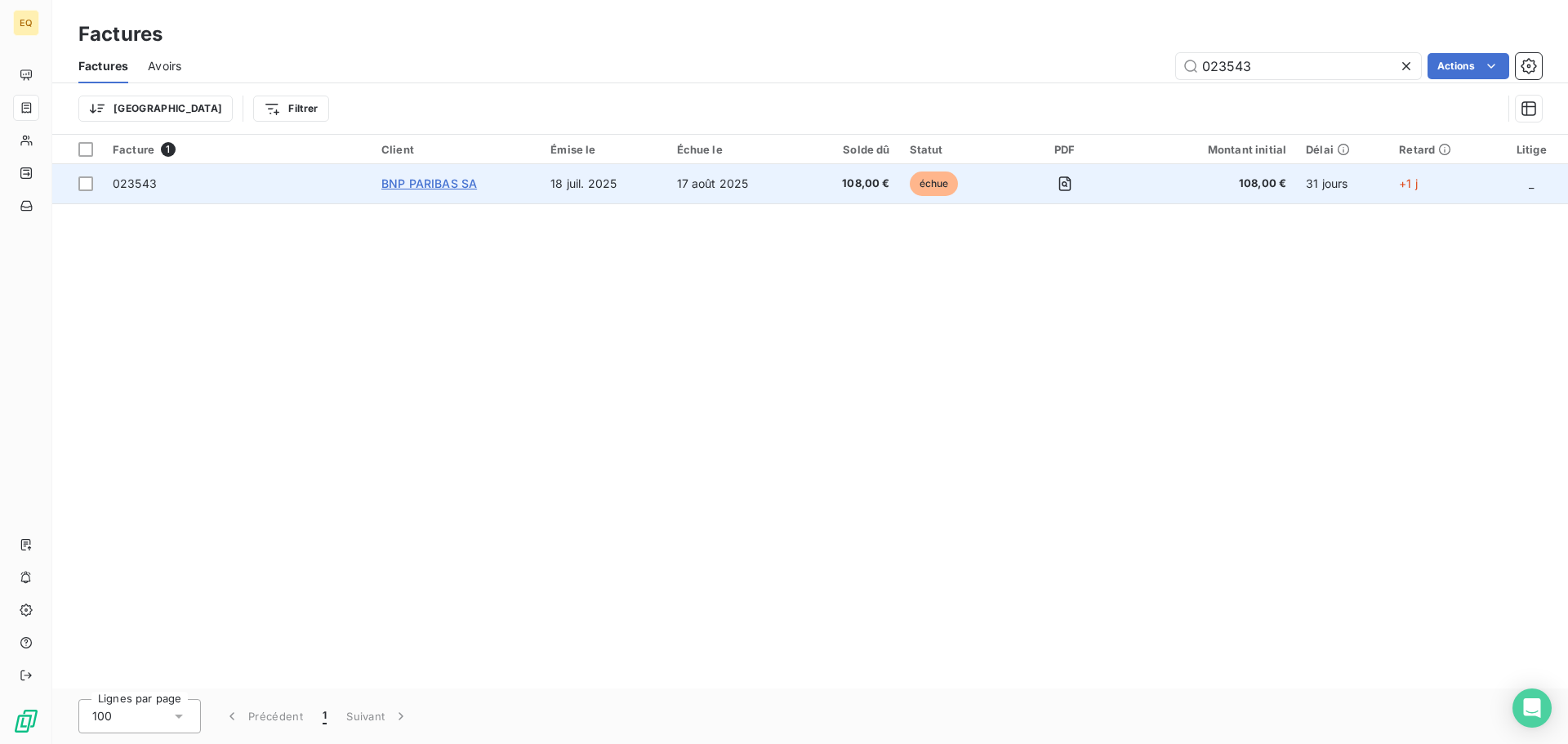
click at [412, 180] on span "BNP PARIBAS SA" at bounding box center [429, 183] width 95 height 14
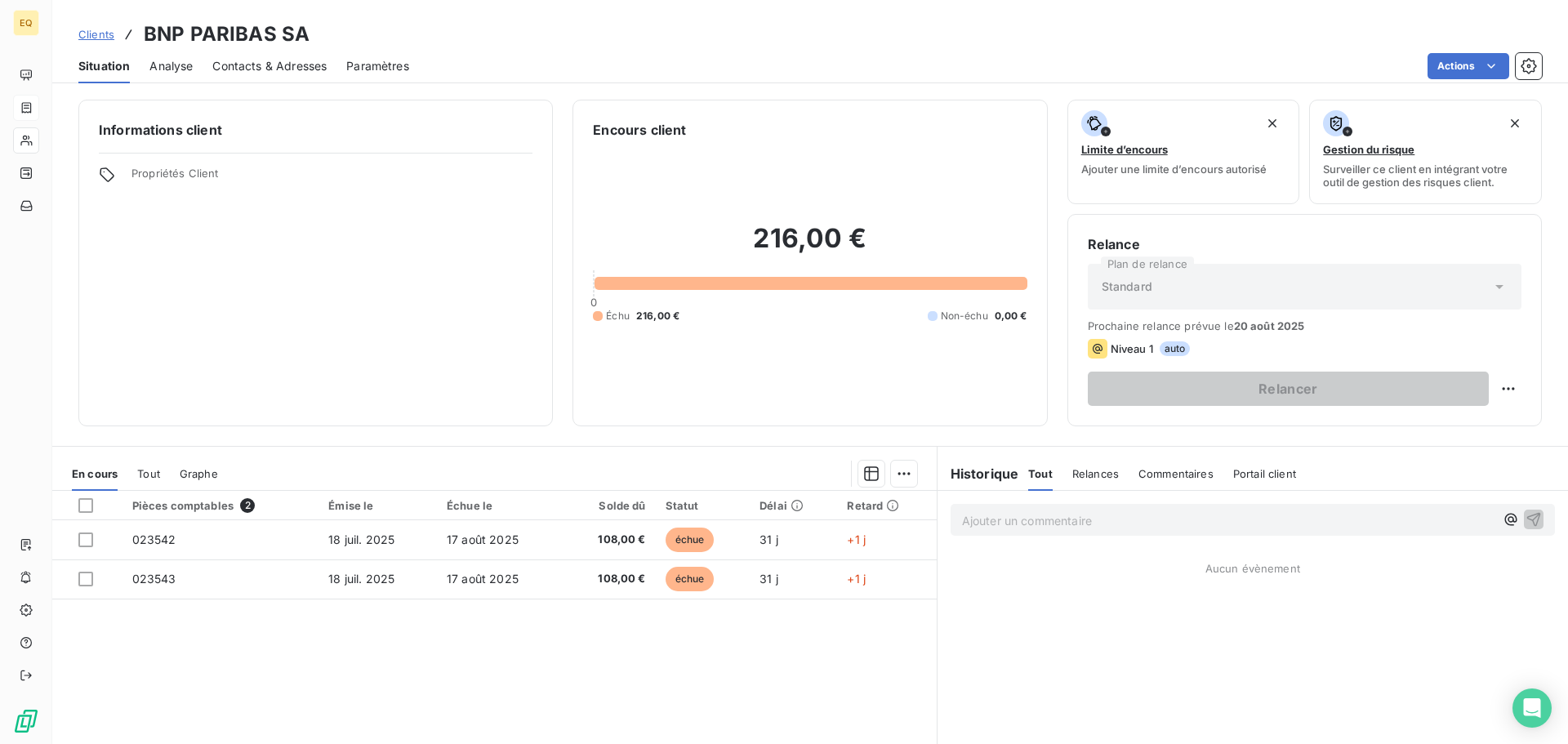
click at [284, 65] on span "Contacts & Adresses" at bounding box center [269, 66] width 115 height 17
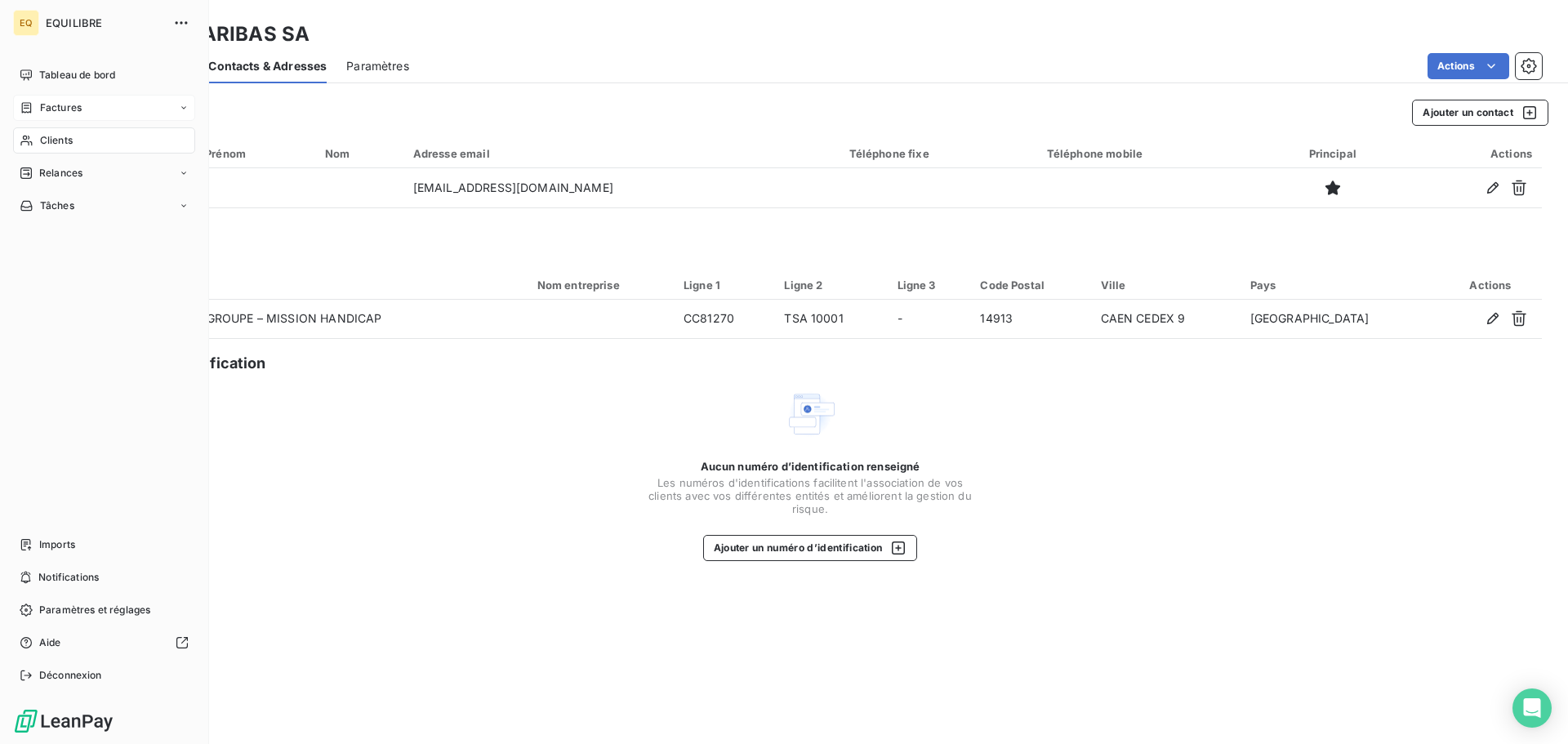
click at [77, 105] on span "Factures" at bounding box center [61, 108] width 42 height 15
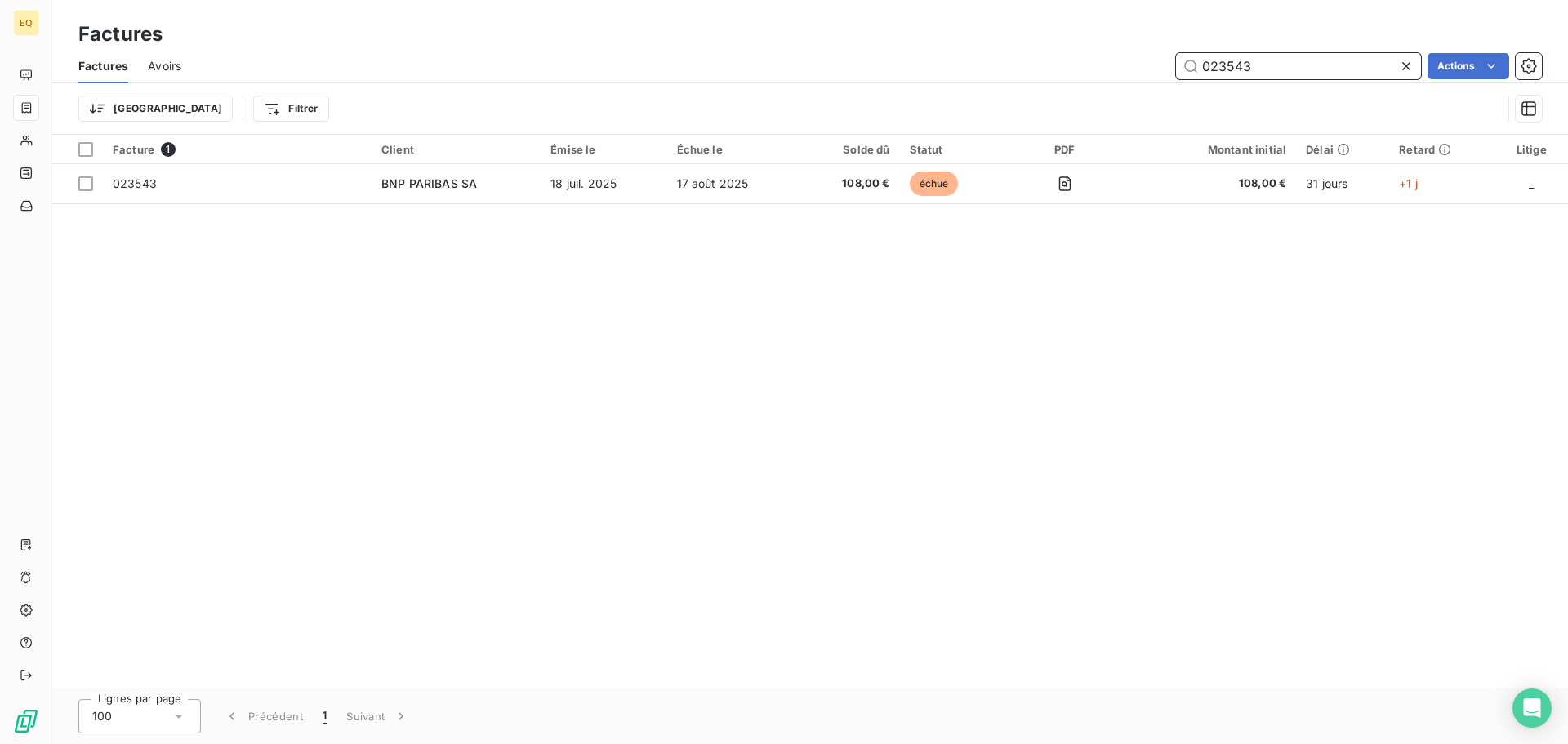
click at [1158, 64] on div "023543 Actions" at bounding box center [871, 66] width 1341 height 26
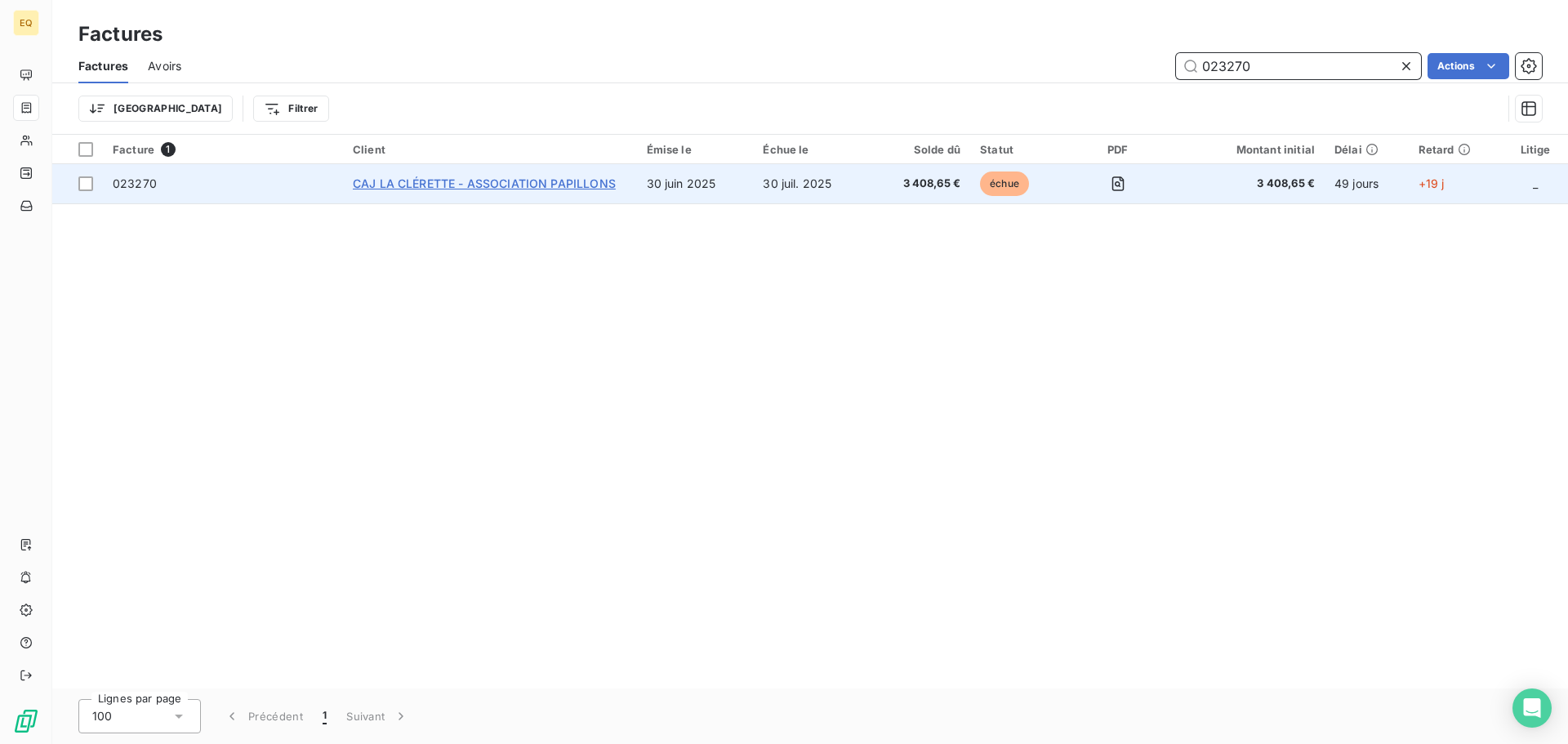
type input "023270"
click at [497, 183] on span "CAJ LA CLÉRETTE - ASSOCIATION PAPILLONS" at bounding box center [484, 183] width 263 height 14
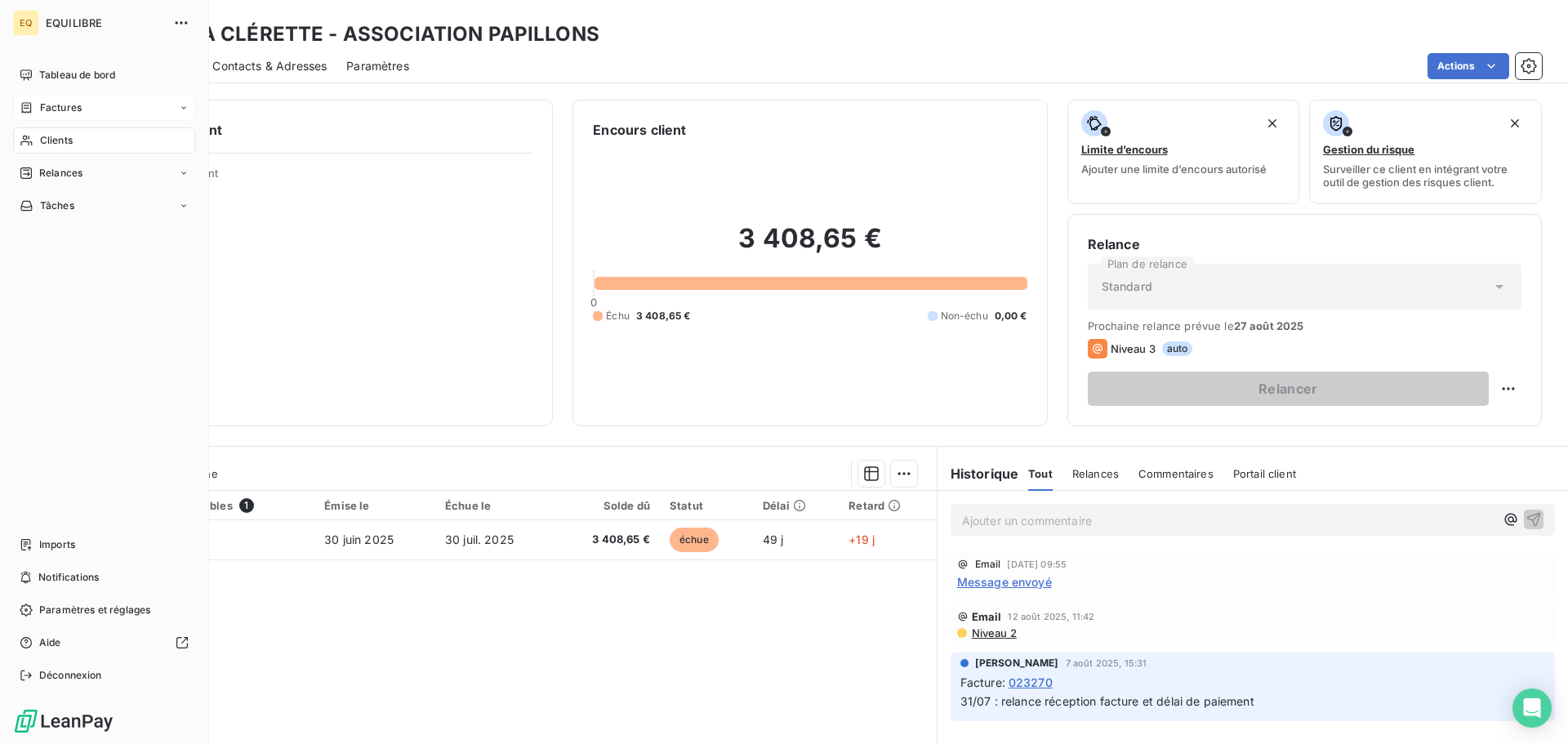
drag, startPoint x: 53, startPoint y: 107, endPoint x: 94, endPoint y: 108, distance: 41.0
click at [54, 107] on span "Factures" at bounding box center [61, 108] width 42 height 15
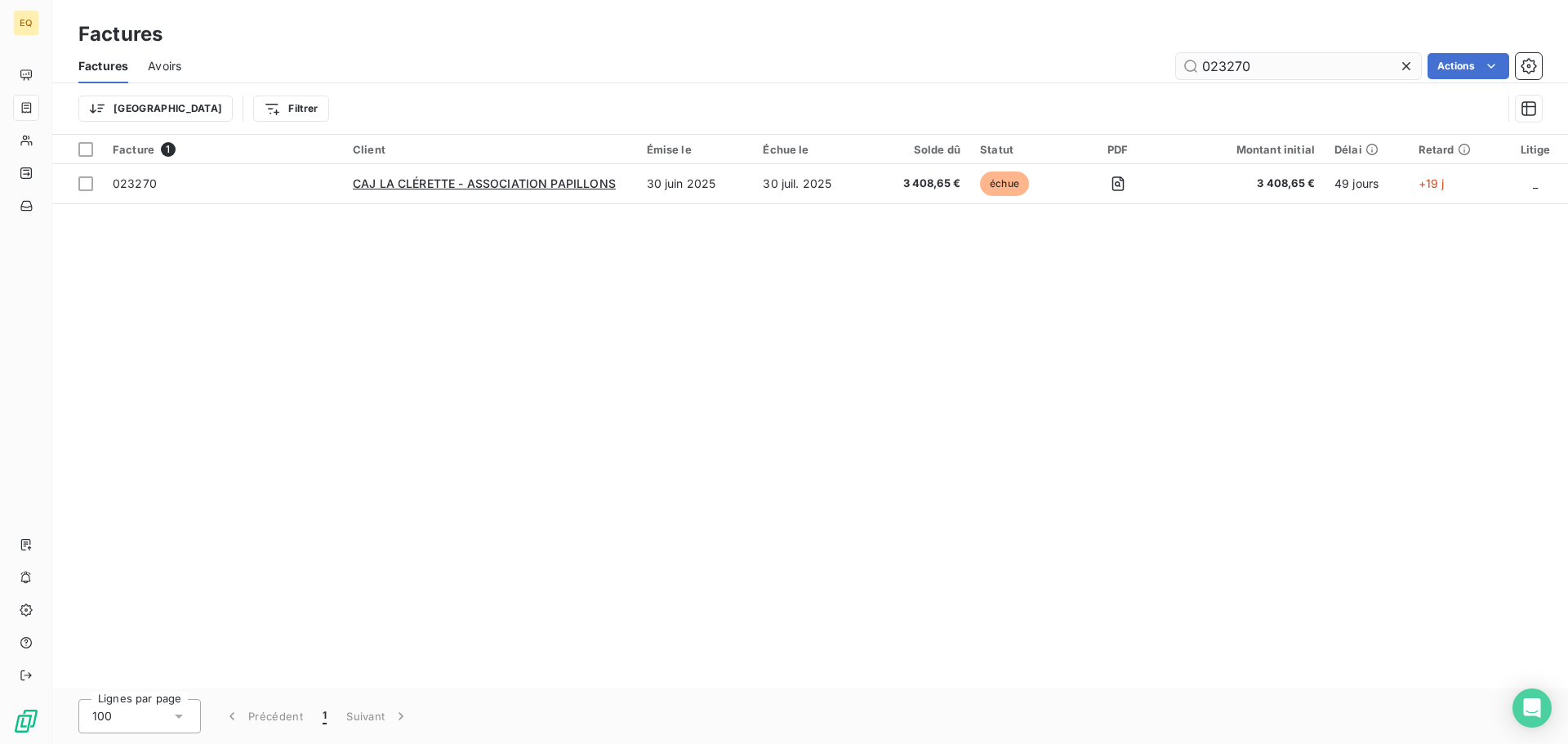
drag, startPoint x: 1263, startPoint y: 64, endPoint x: 1185, endPoint y: 74, distance: 78.6
click at [1176, 64] on input "023270" at bounding box center [1298, 66] width 245 height 26
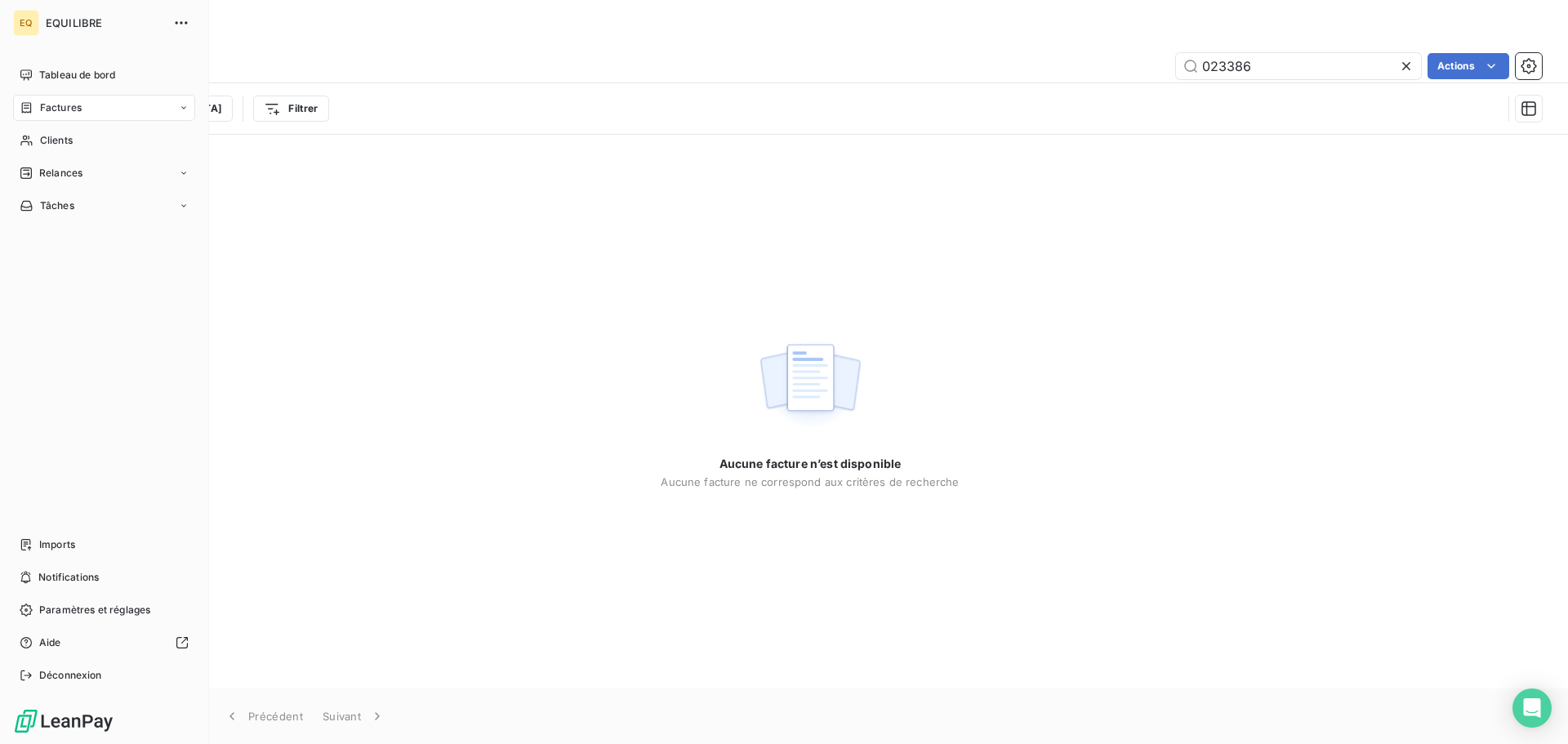
click at [79, 103] on span "Factures" at bounding box center [61, 108] width 42 height 15
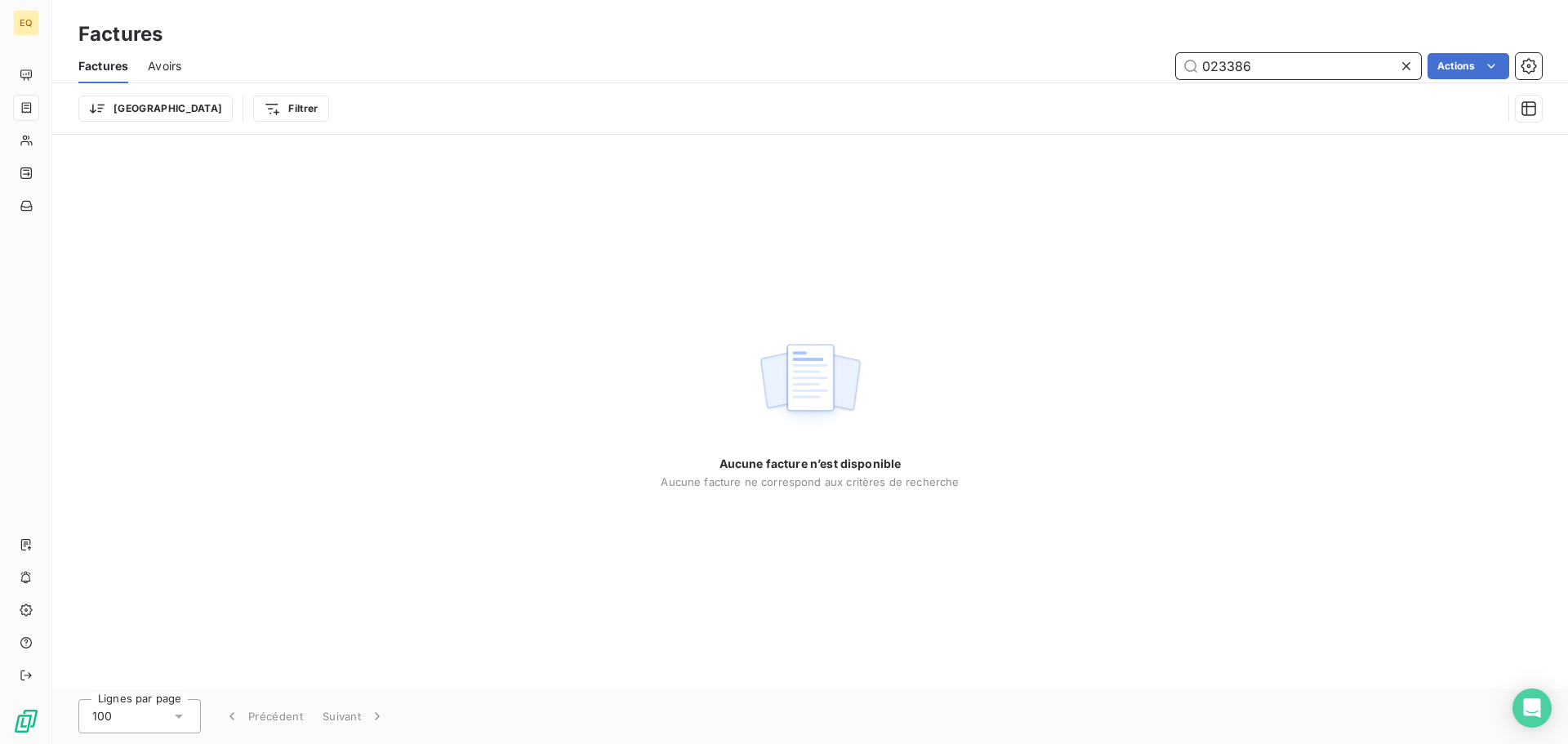
drag, startPoint x: 1306, startPoint y: 69, endPoint x: 1141, endPoint y: 58, distance: 165.4
click at [1142, 56] on div "023386 Actions" at bounding box center [871, 66] width 1341 height 26
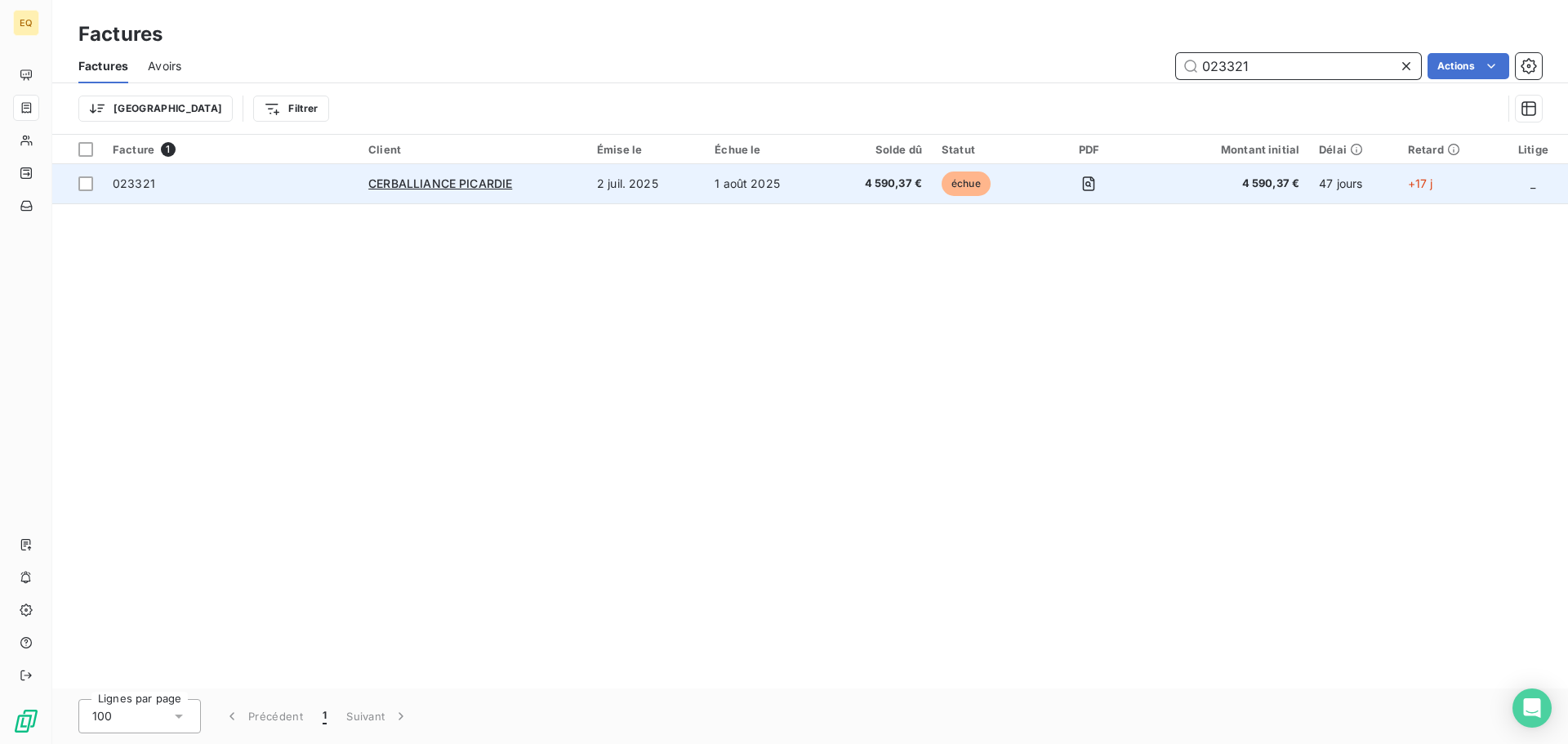
type input "023321"
click at [832, 185] on td "4 590,37 €" at bounding box center [878, 183] width 108 height 39
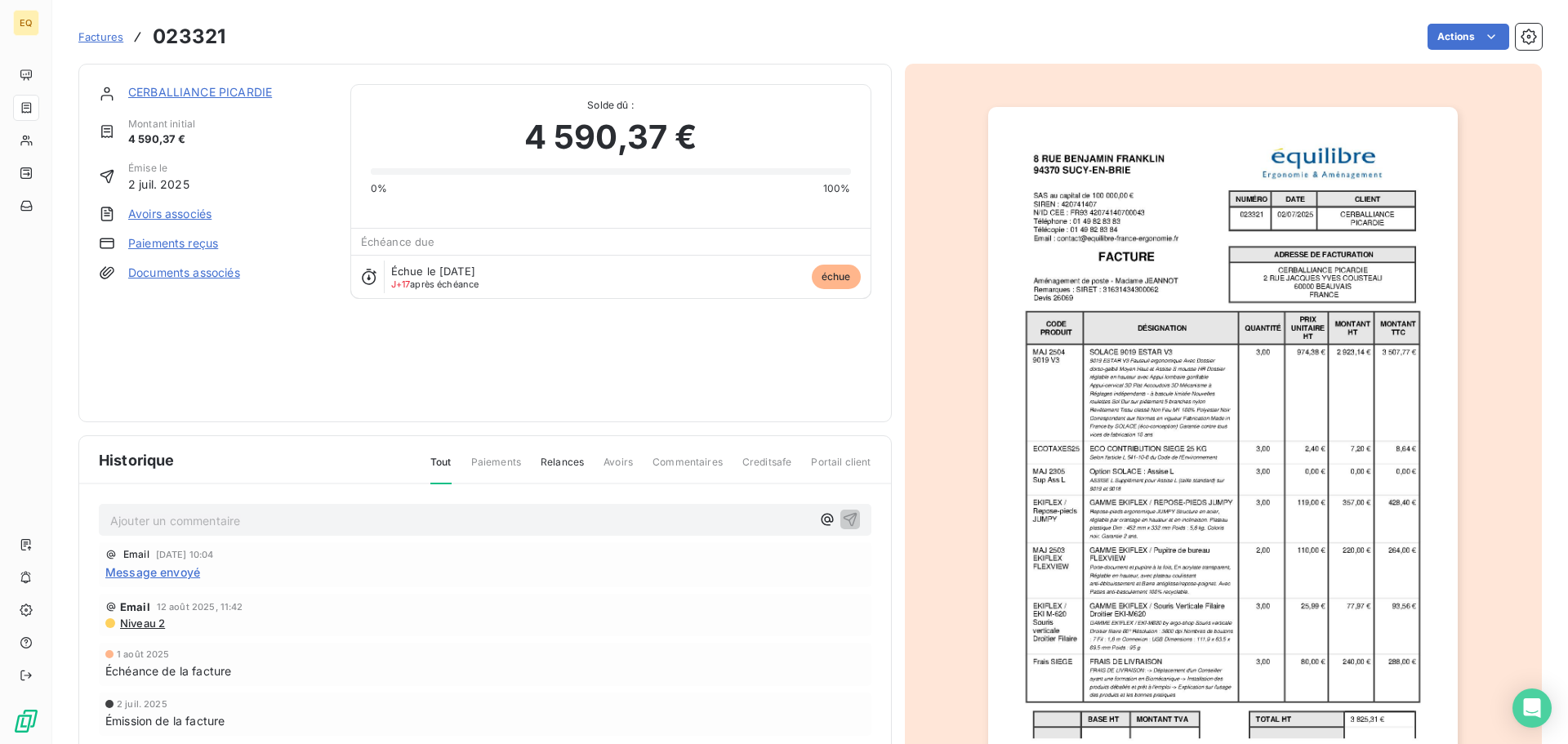
click at [198, 520] on p "Ajouter un commentaire ﻿" at bounding box center [461, 521] width 700 height 20
drag, startPoint x: 152, startPoint y: 520, endPoint x: 181, endPoint y: 516, distance: 29.3
click at [155, 518] on span "contact service comptabilité =>" at bounding box center [197, 519] width 174 height 14
click at [341, 520] on span "contact téléphonique service comptabilité =>" at bounding box center [234, 519] width 248 height 14
click at [387, 521] on p "contact téléphonique service comptabilité =>" at bounding box center [461, 520] width 700 height 18
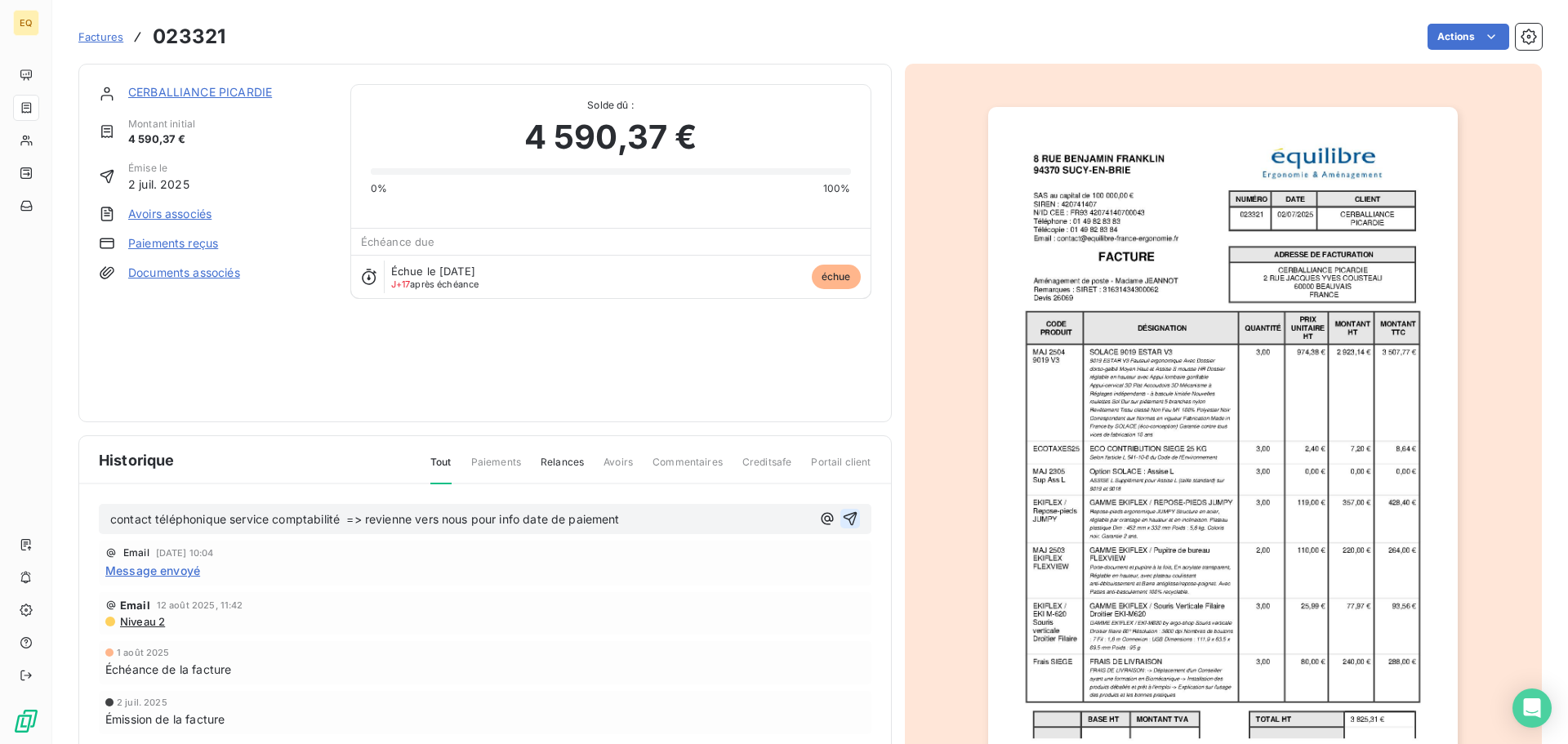
click at [848, 516] on icon "button" at bounding box center [850, 519] width 17 height 17
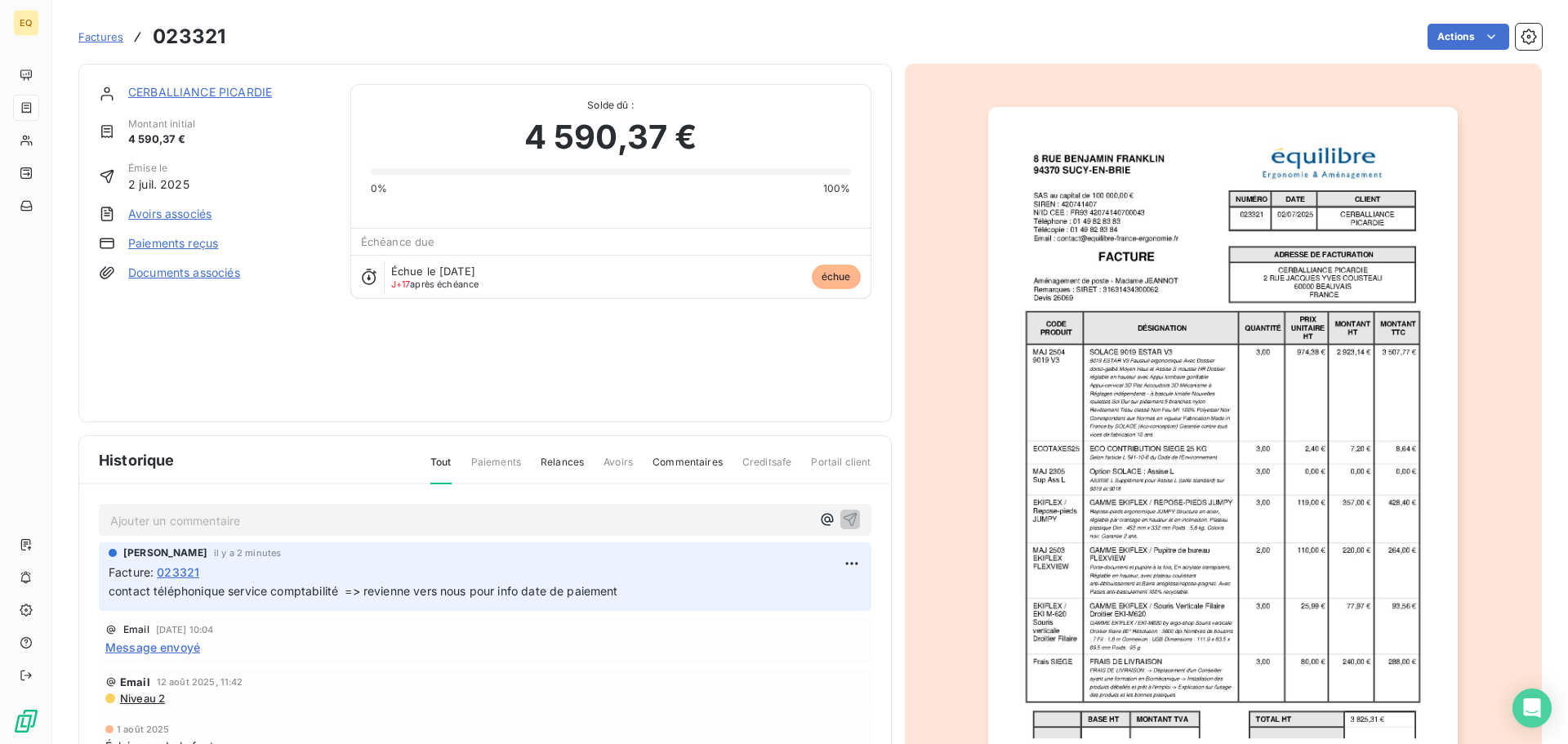
click at [189, 91] on link "CERBALLIANCE PICARDIE" at bounding box center [200, 92] width 144 height 14
